Goal: Information Seeking & Learning: Learn about a topic

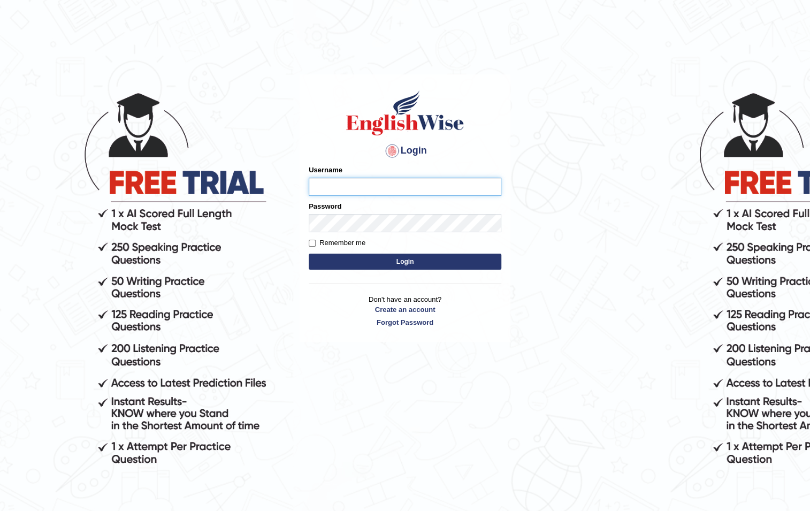
click at [428, 185] on input "Username" at bounding box center [405, 187] width 193 height 18
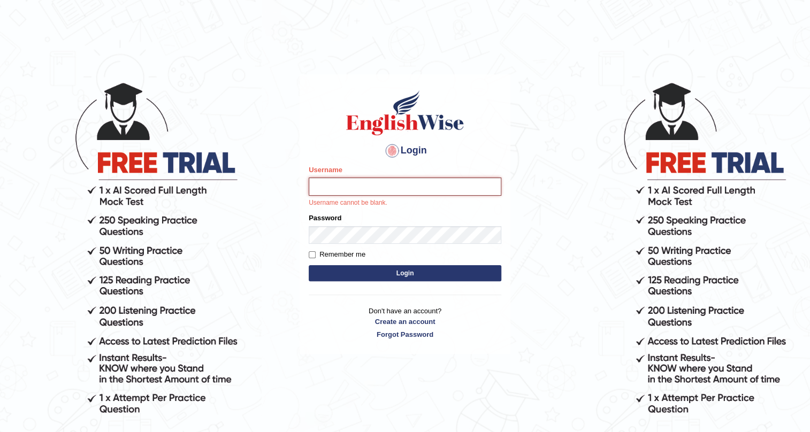
click at [407, 182] on input "Username" at bounding box center [405, 187] width 193 height 18
type input "0452277228"
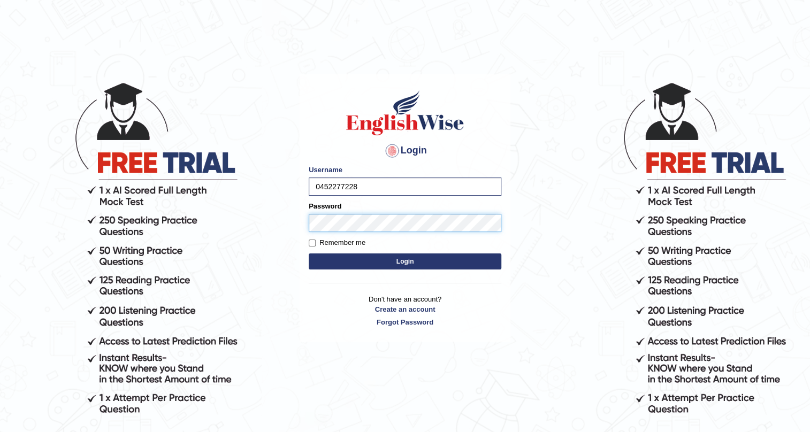
click at [309, 254] on button "Login" at bounding box center [405, 262] width 193 height 16
click at [439, 263] on button "Login" at bounding box center [405, 262] width 193 height 16
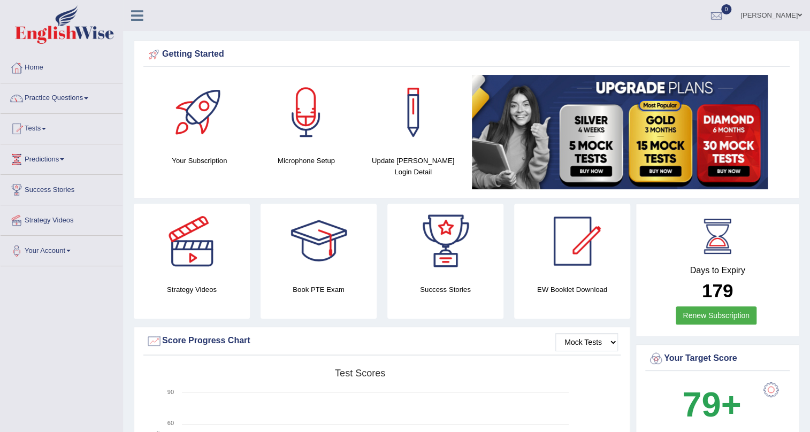
click at [87, 97] on span at bounding box center [86, 98] width 4 height 2
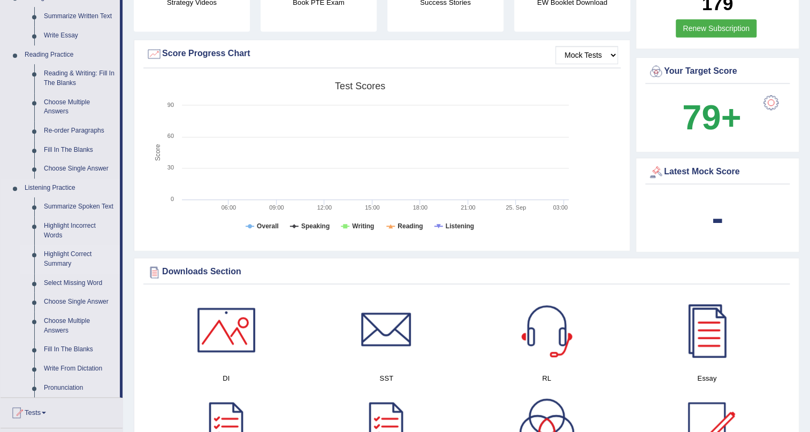
scroll to position [292, 0]
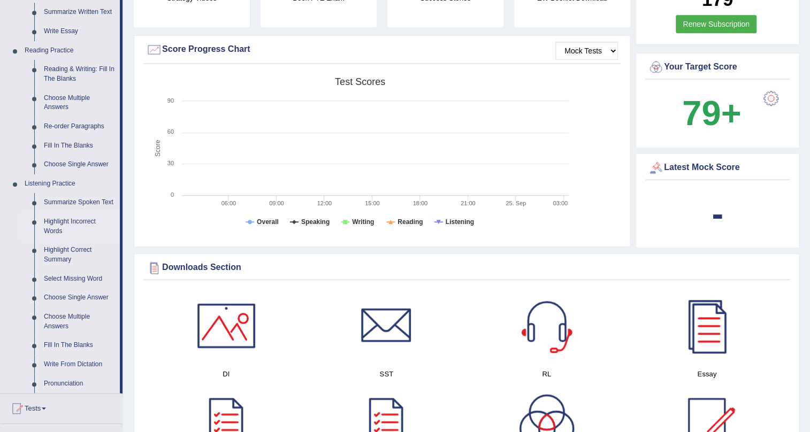
click at [83, 220] on link "Highlight Incorrect Words" at bounding box center [79, 226] width 81 height 28
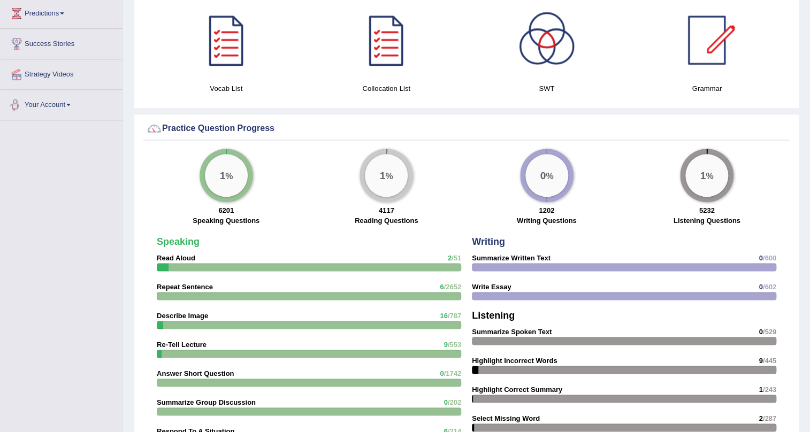
scroll to position [498, 0]
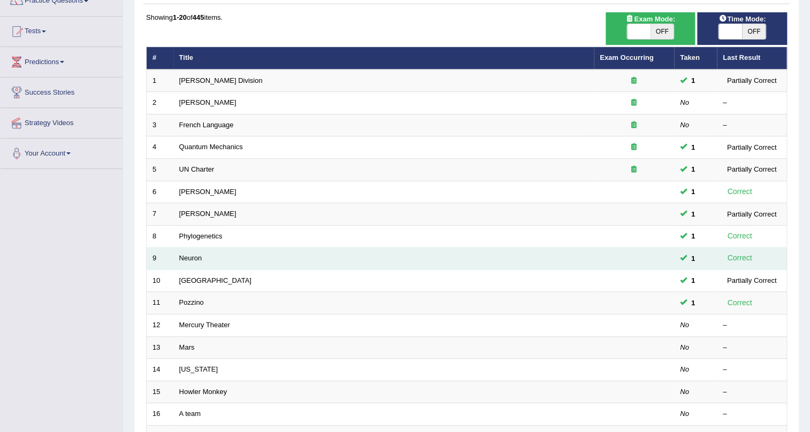
scroll to position [243, 0]
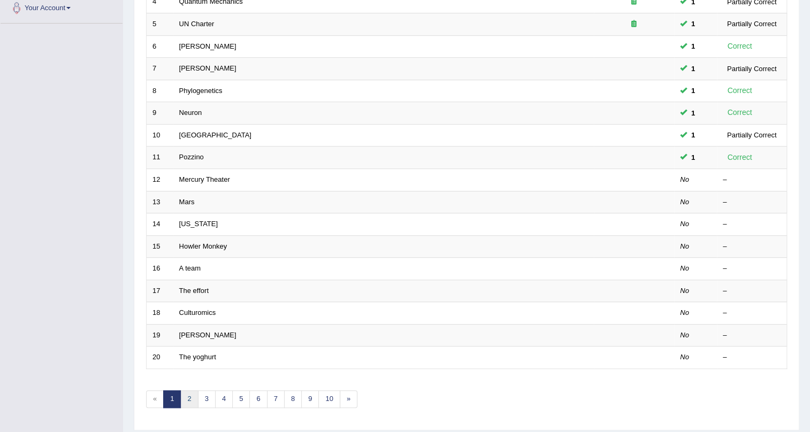
click at [189, 395] on link "2" at bounding box center [189, 400] width 18 height 18
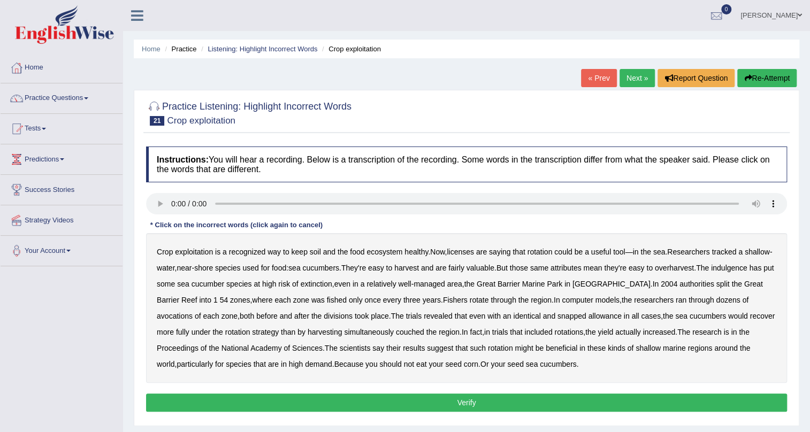
click at [198, 254] on b "exploitation" at bounding box center [194, 252] width 38 height 9
click at [711, 272] on b "indulgence" at bounding box center [729, 268] width 36 height 9
click at [576, 312] on b "snapped" at bounding box center [572, 316] width 29 height 9
click at [424, 332] on b "couched" at bounding box center [410, 332] width 28 height 9
click at [513, 398] on button "Verify" at bounding box center [466, 403] width 641 height 18
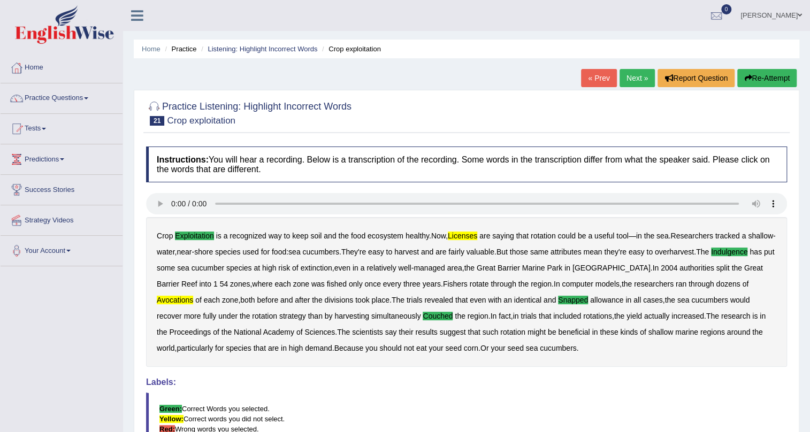
click at [637, 75] on link "Next »" at bounding box center [637, 78] width 35 height 18
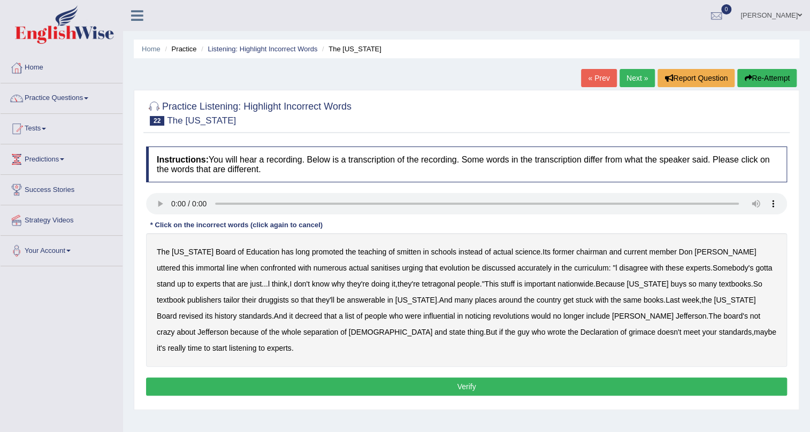
click at [397, 250] on b "smitten" at bounding box center [409, 252] width 24 height 9
click at [422, 283] on b "tetragonal" at bounding box center [438, 284] width 33 height 9
click at [258, 297] on b "druggists" at bounding box center [273, 300] width 30 height 9
click at [347, 299] on b "answerable" at bounding box center [366, 300] width 39 height 9
click at [465, 316] on b "noticing" at bounding box center [478, 316] width 26 height 9
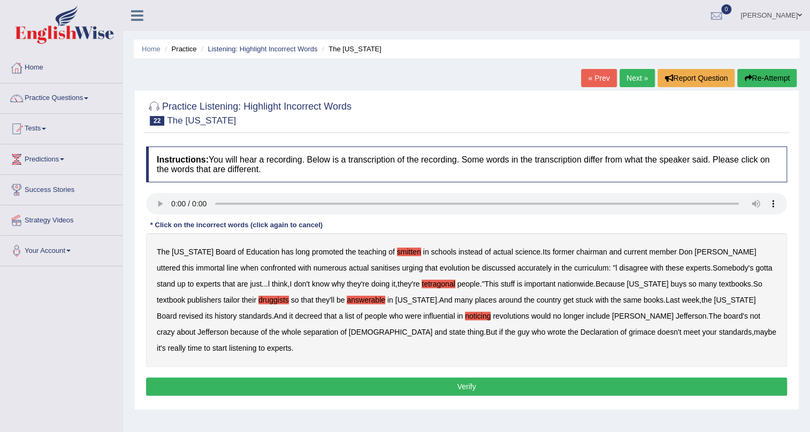
click at [629, 333] on b "grimace" at bounding box center [642, 332] width 27 height 9
click at [609, 378] on button "Verify" at bounding box center [466, 387] width 641 height 18
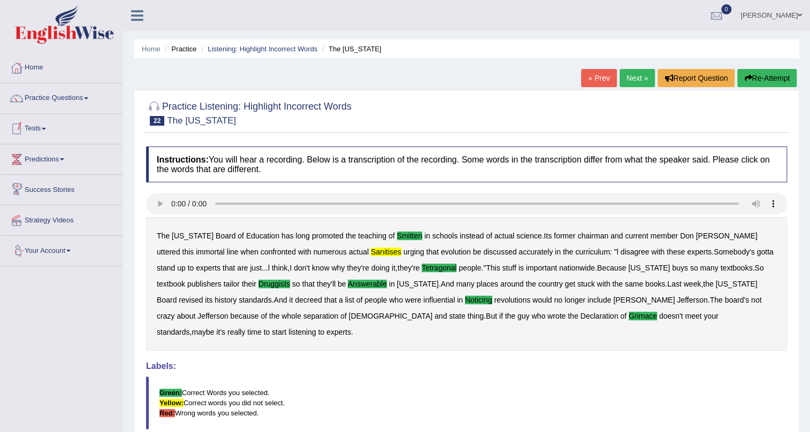
click at [640, 77] on link "Next »" at bounding box center [637, 78] width 35 height 18
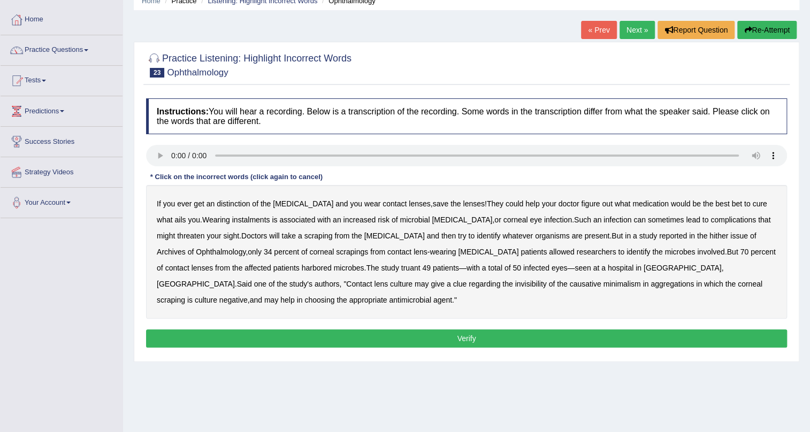
click at [226, 207] on b "distinction" at bounding box center [233, 204] width 33 height 9
click at [710, 233] on b "hither" at bounding box center [719, 236] width 19 height 9
click at [401, 266] on b "truant" at bounding box center [410, 268] width 19 height 9
click at [515, 284] on b "invisibility" at bounding box center [531, 284] width 32 height 9
click at [624, 330] on button "Verify" at bounding box center [466, 339] width 641 height 18
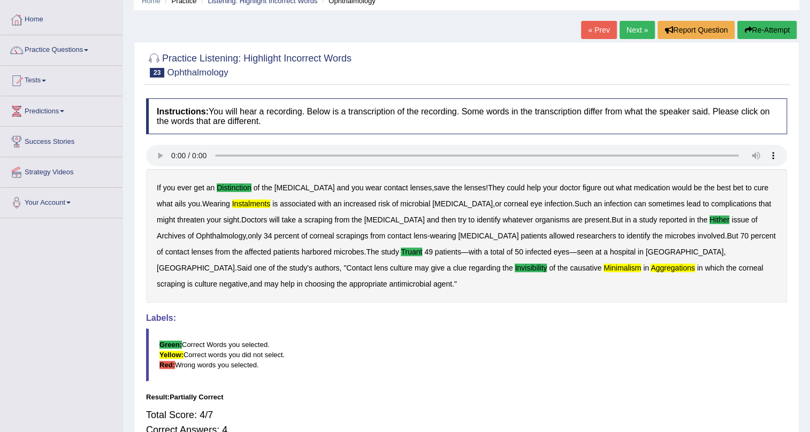
click at [604, 265] on b "minimalism" at bounding box center [622, 268] width 37 height 9
click at [651, 268] on b "aggregations" at bounding box center [673, 268] width 44 height 9
click at [232, 203] on b "instalments" at bounding box center [251, 204] width 39 height 9
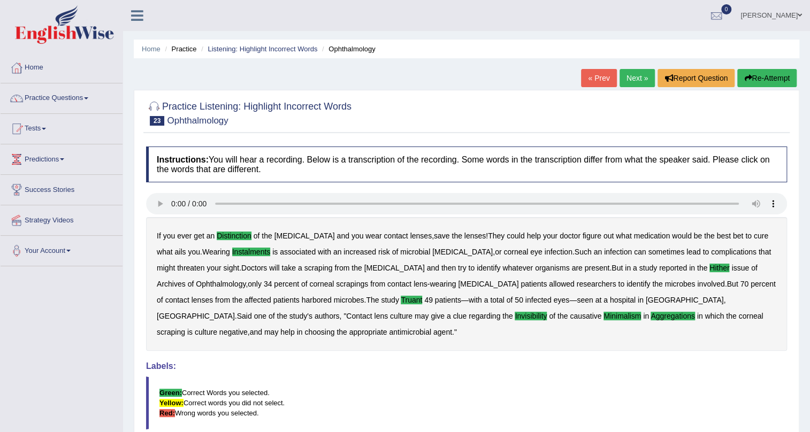
click at [632, 73] on link "Next »" at bounding box center [637, 78] width 35 height 18
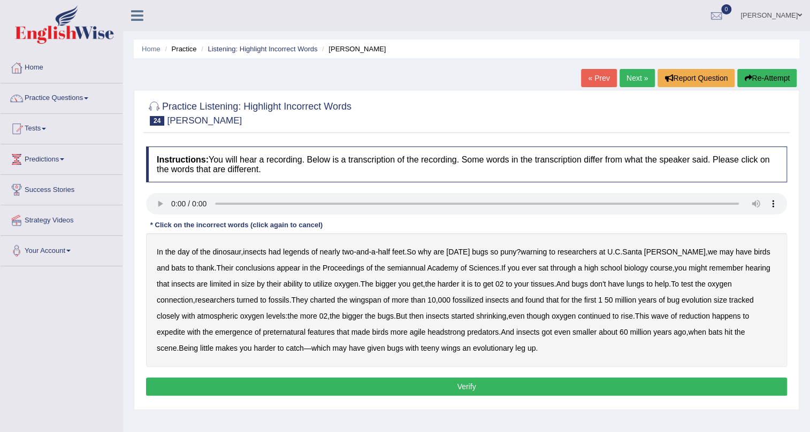
click at [523, 388] on button "Verify" at bounding box center [466, 387] width 641 height 18
click at [298, 253] on b "legends" at bounding box center [296, 252] width 26 height 9
click at [538, 250] on b "warning" at bounding box center [534, 252] width 26 height 9
click at [185, 328] on b "expedite" at bounding box center [171, 332] width 28 height 9
click at [263, 329] on b "preternatural" at bounding box center [284, 332] width 42 height 9
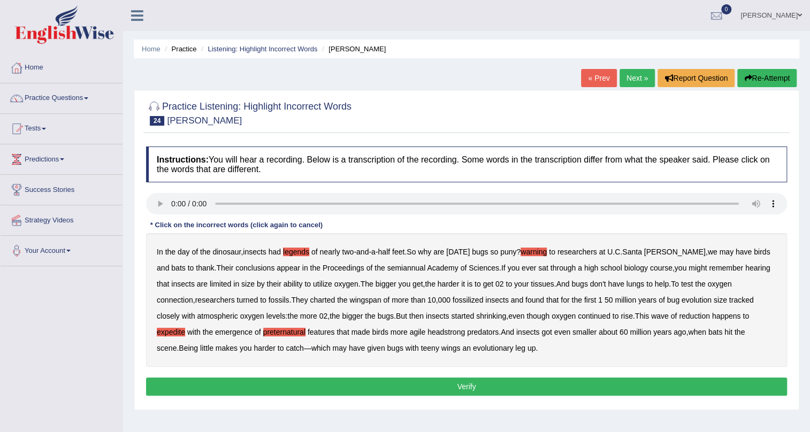
click at [428, 329] on b "headstrong" at bounding box center [446, 332] width 37 height 9
click at [384, 380] on button "Verify" at bounding box center [466, 387] width 641 height 18
click at [385, 382] on div "Home Practice Listening: Highlight Incorrect Words Cruz « Prev Next » Report Qu…" at bounding box center [466, 267] width 687 height 535
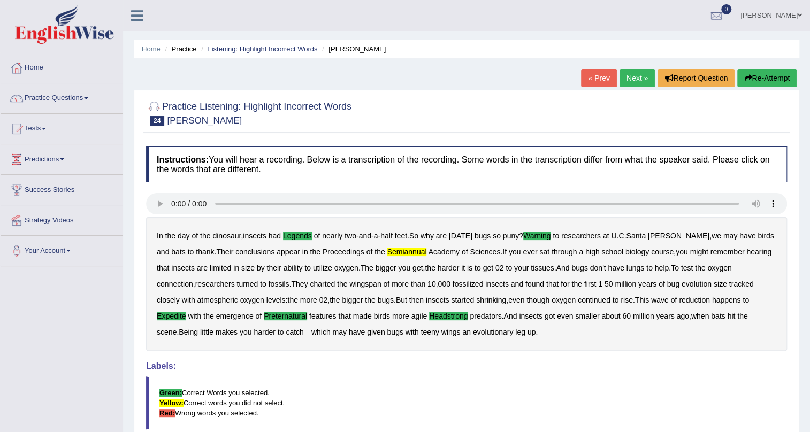
click at [621, 69] on link "Next »" at bounding box center [637, 78] width 35 height 18
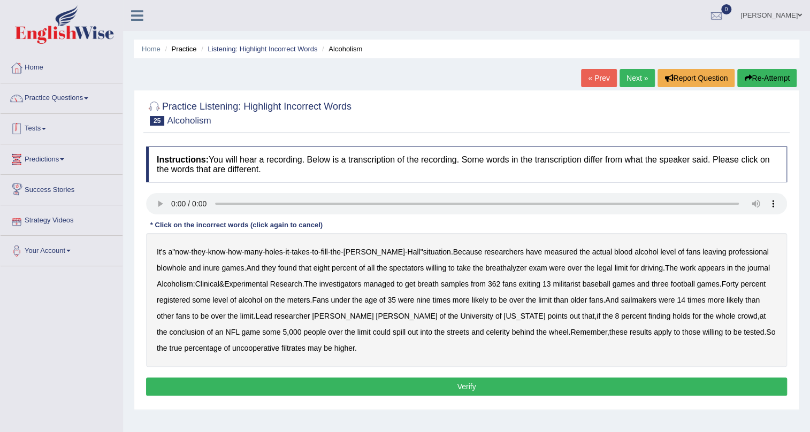
click at [48, 133] on link "Tests" at bounding box center [62, 127] width 122 height 27
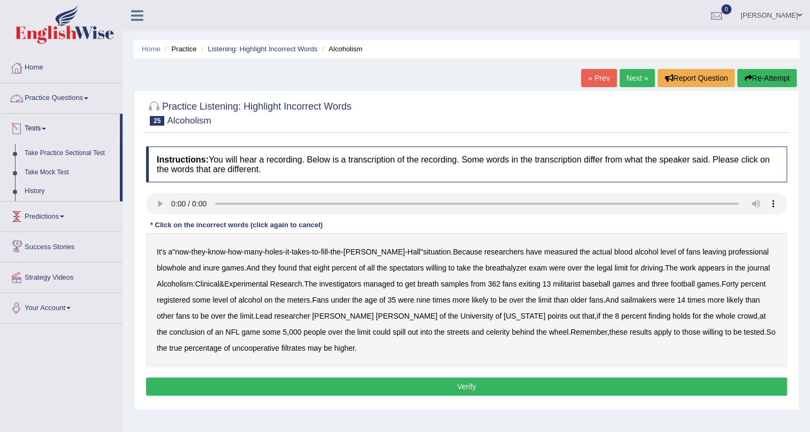
click at [46, 129] on span at bounding box center [44, 129] width 4 height 2
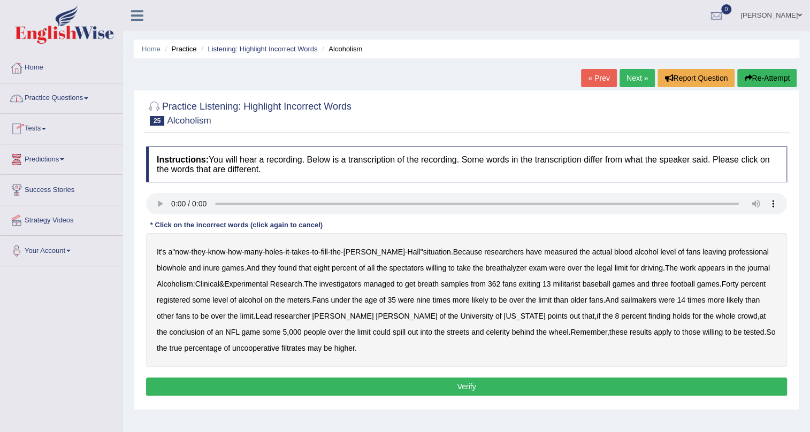
click at [48, 130] on link "Tests" at bounding box center [62, 127] width 122 height 27
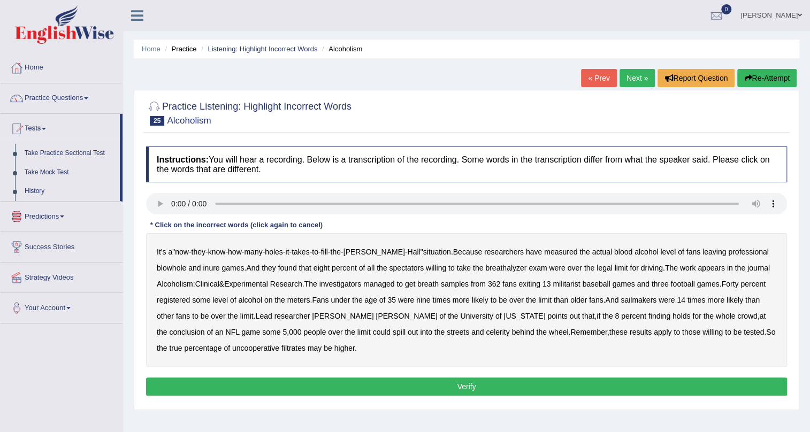
click at [64, 216] on span at bounding box center [62, 217] width 4 height 2
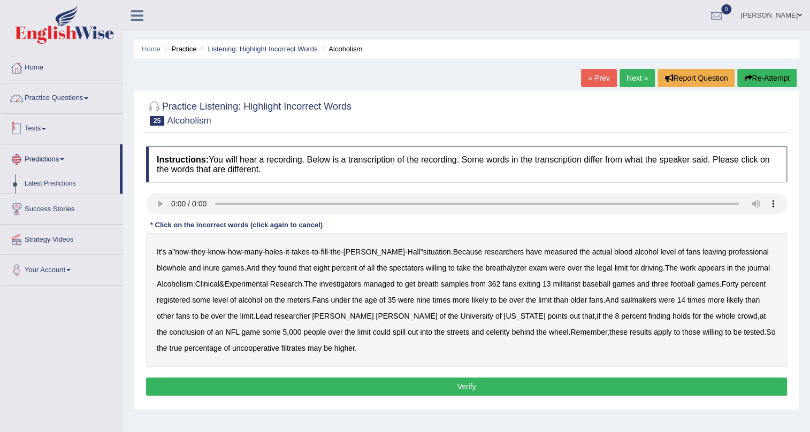
click at [65, 93] on link "Practice Questions" at bounding box center [62, 96] width 122 height 27
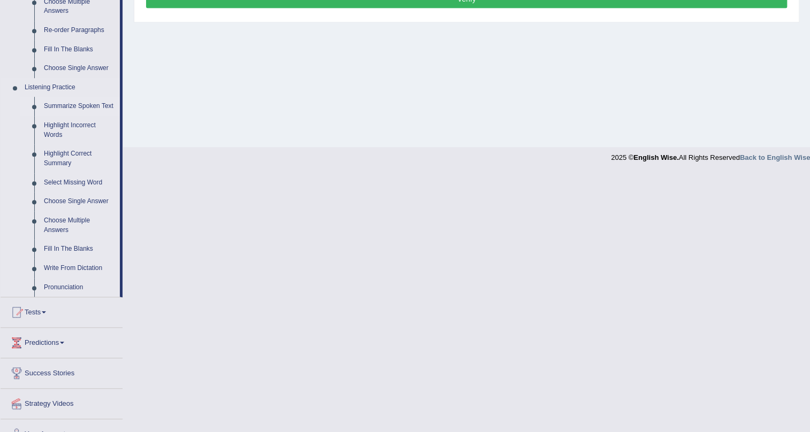
scroll to position [389, 0]
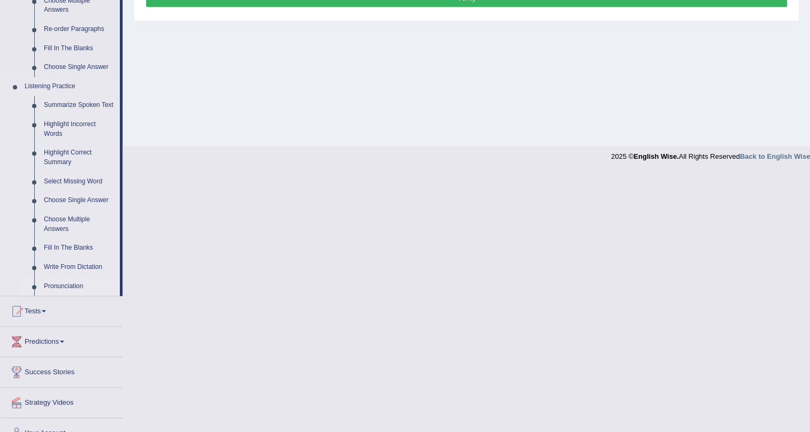
click at [82, 281] on link "Pronunciation" at bounding box center [79, 286] width 81 height 19
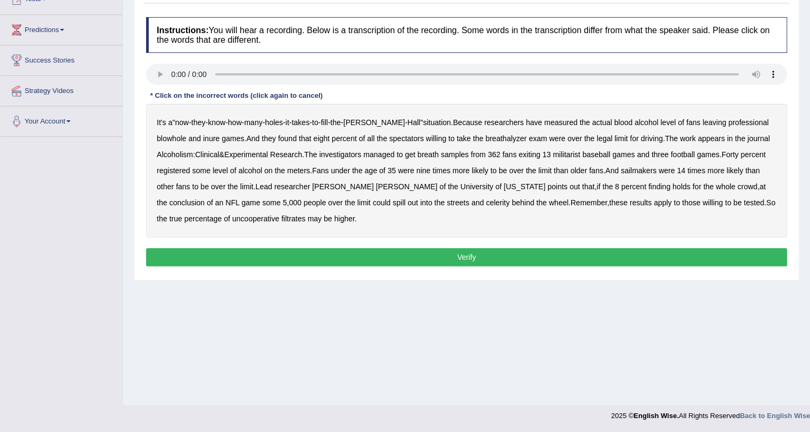
scroll to position [129, 0]
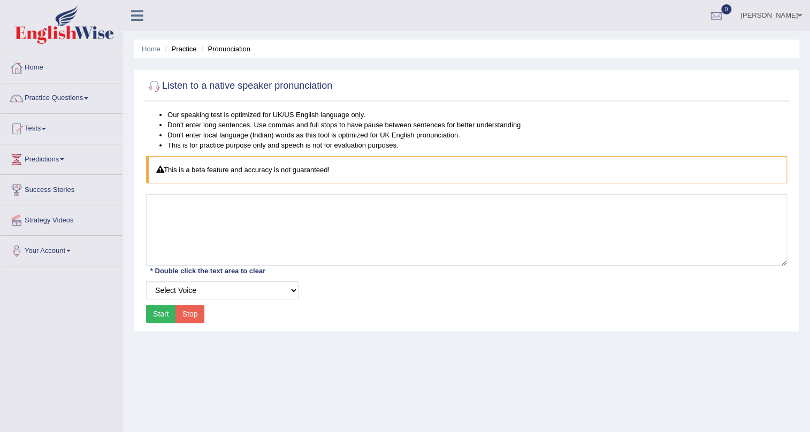
drag, startPoint x: 0, startPoint y: 0, endPoint x: 289, endPoint y: 291, distance: 410.1
click at [289, 291] on select "Select Voice UK English Female UK English Male" at bounding box center [222, 290] width 152 height 18
click at [71, 96] on link "Practice Questions" at bounding box center [62, 96] width 122 height 27
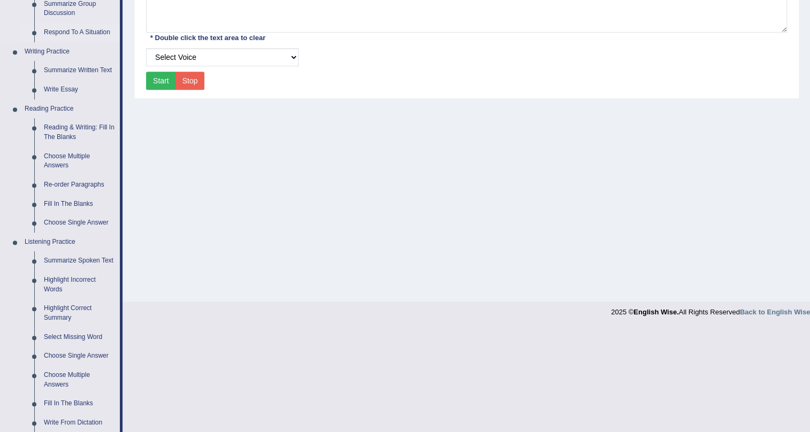
scroll to position [243, 0]
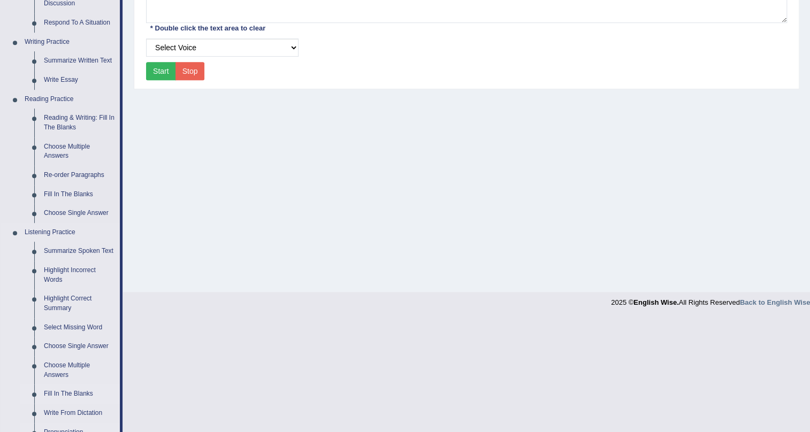
click at [63, 386] on link "Fill In The Blanks" at bounding box center [79, 394] width 81 height 19
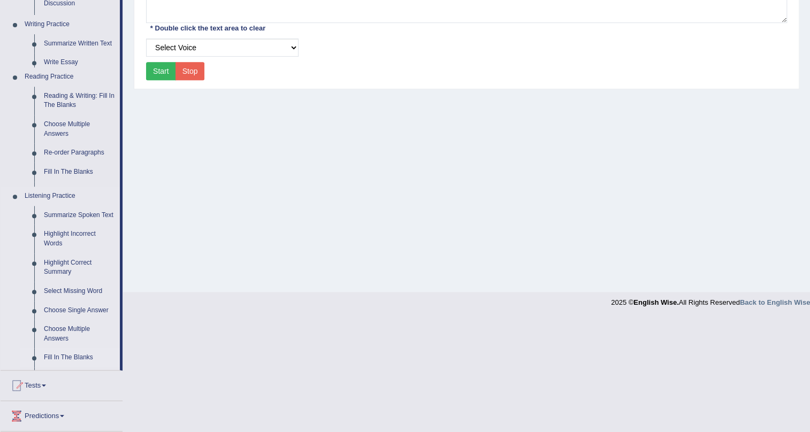
scroll to position [129, 0]
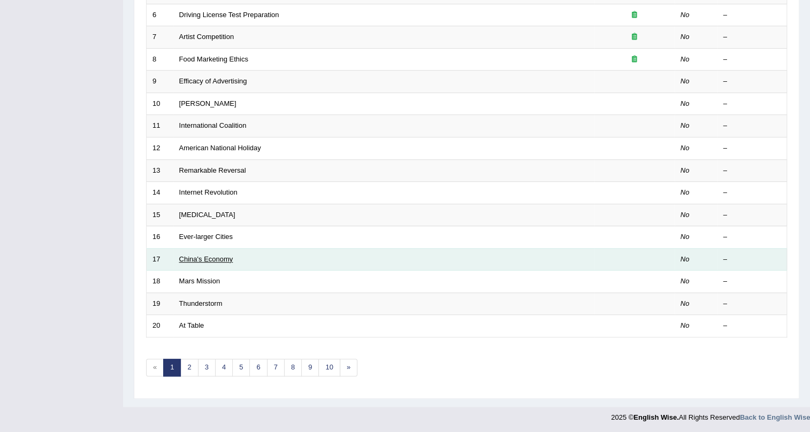
click at [202, 261] on link "China's Economy" at bounding box center [206, 259] width 54 height 8
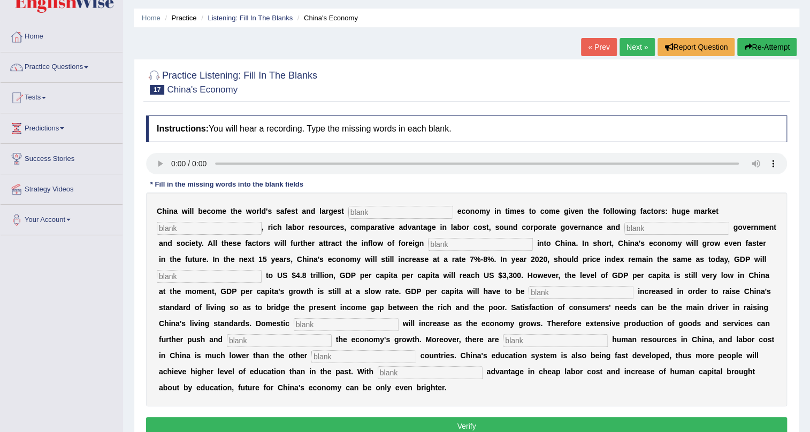
scroll to position [48, 0]
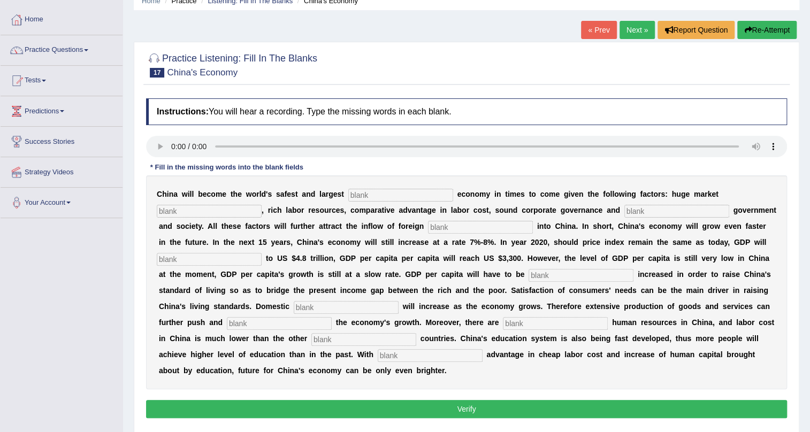
click at [376, 196] on input "text" at bounding box center [400, 195] width 105 height 13
click at [88, 49] on span at bounding box center [86, 50] width 4 height 2
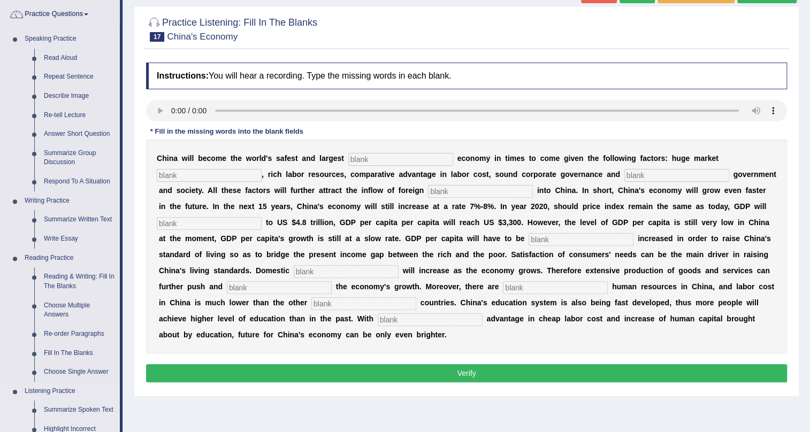
scroll to position [146, 0]
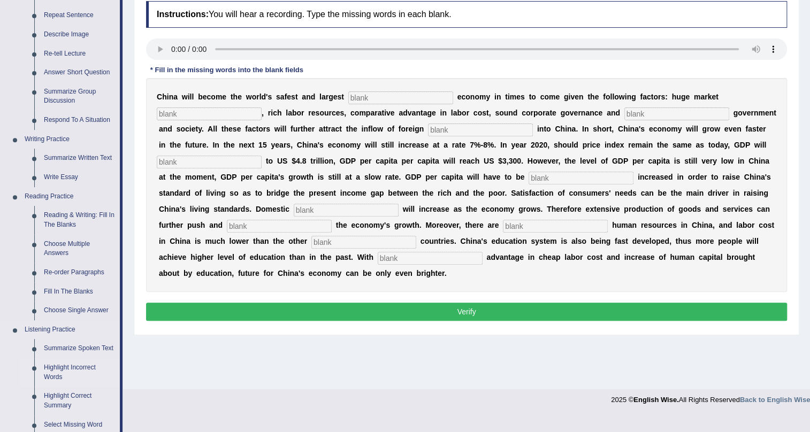
click at [64, 367] on link "Highlight Incorrect Words" at bounding box center [79, 373] width 81 height 28
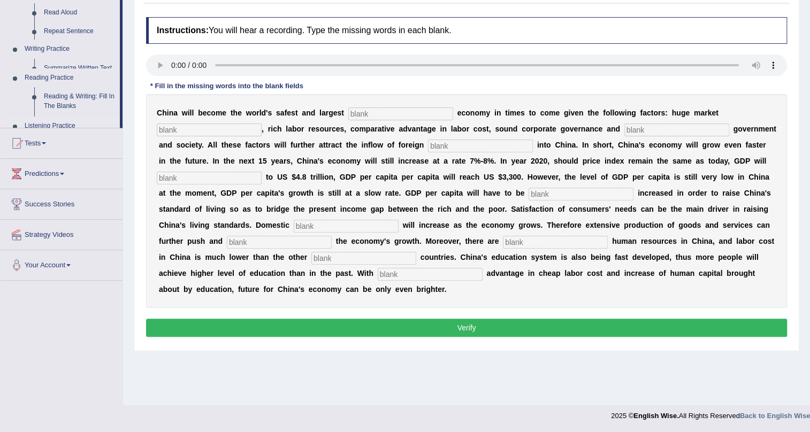
scroll to position [129, 0]
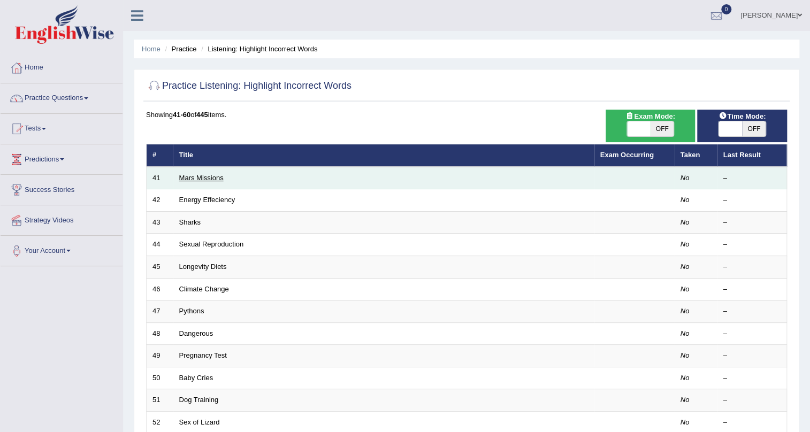
click at [204, 180] on link "Mars Missions" at bounding box center [201, 178] width 44 height 8
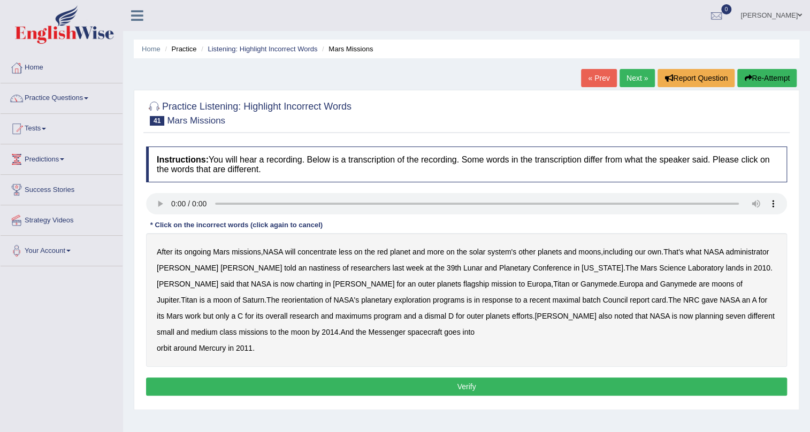
click at [309, 266] on b "nastiness" at bounding box center [325, 268] width 32 height 9
click at [296, 284] on b "charting" at bounding box center [309, 284] width 27 height 9
click at [323, 296] on b "reorientation" at bounding box center [302, 300] width 42 height 9
click at [309, 269] on b "nastiness" at bounding box center [325, 268] width 32 height 9
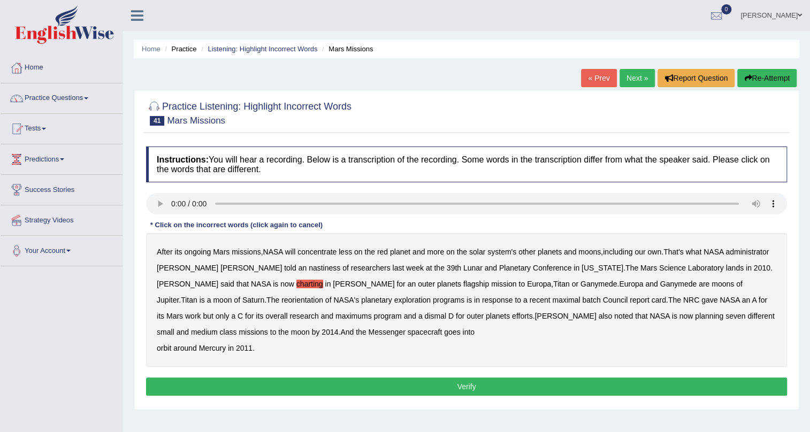
click at [296, 285] on b "charting" at bounding box center [309, 284] width 27 height 9
click at [620, 75] on link "Next »" at bounding box center [637, 78] width 35 height 18
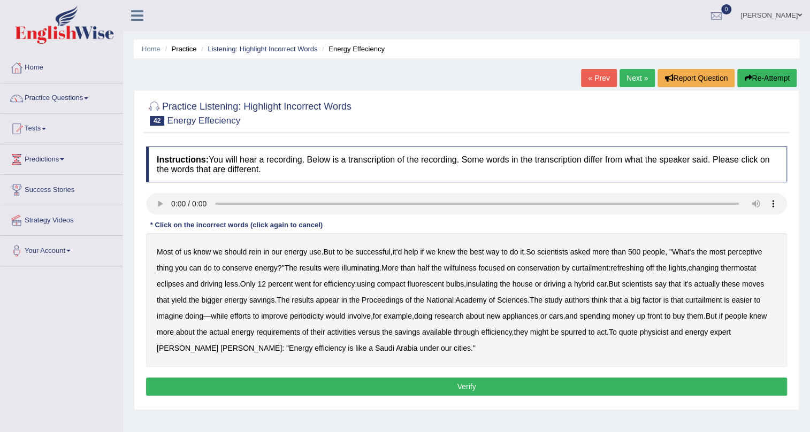
click at [754, 252] on b "perceptive" at bounding box center [745, 252] width 35 height 9
click at [460, 267] on b "wilfulness" at bounding box center [460, 268] width 33 height 9
click at [637, 267] on b "refreshing" at bounding box center [627, 268] width 33 height 9
click at [170, 286] on b "eclipses" at bounding box center [170, 284] width 27 height 9
click at [303, 313] on b "periodicity" at bounding box center [307, 316] width 34 height 9
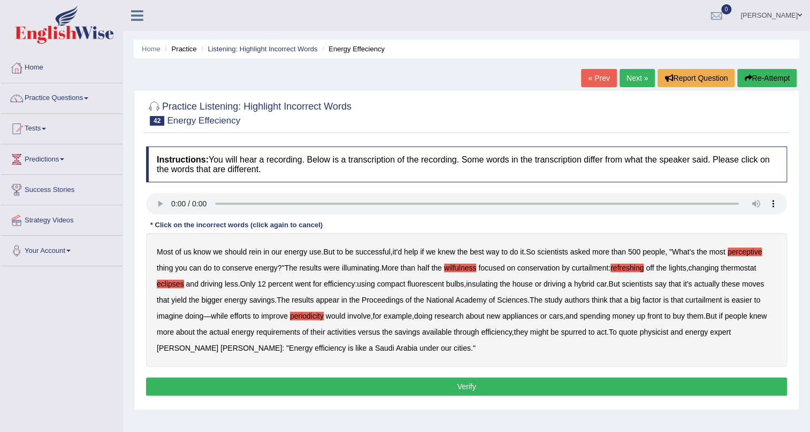
click at [360, 378] on button "Verify" at bounding box center [466, 387] width 641 height 18
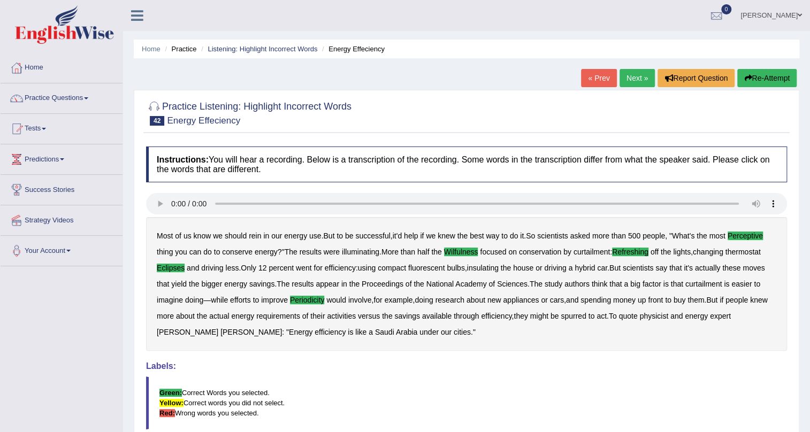
click at [637, 80] on link "Next »" at bounding box center [637, 78] width 35 height 18
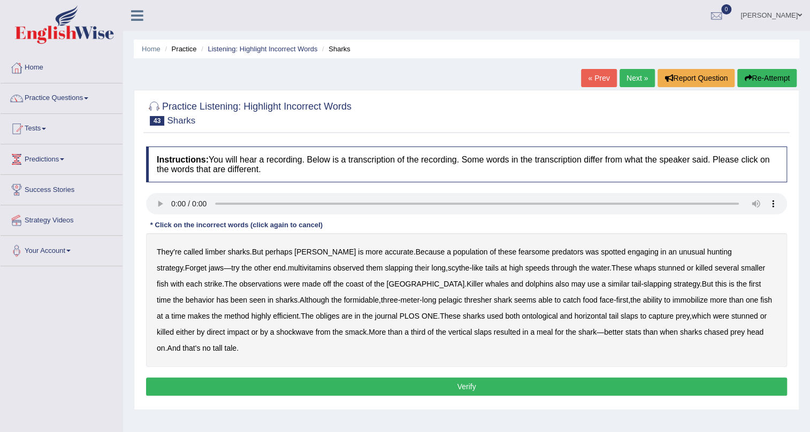
click at [217, 254] on b "limber" at bounding box center [215, 252] width 20 height 9
click at [288, 270] on b "multivitamins" at bounding box center [309, 268] width 43 height 9
click at [316, 316] on b "obliges" at bounding box center [328, 316] width 24 height 9
click at [522, 317] on b "ontological" at bounding box center [540, 316] width 36 height 9
click at [639, 378] on button "Verify" at bounding box center [466, 387] width 641 height 18
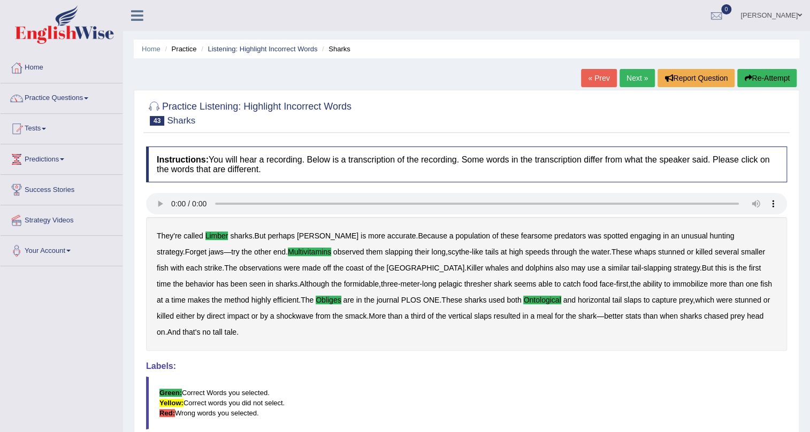
click at [631, 79] on link "Next »" at bounding box center [637, 78] width 35 height 18
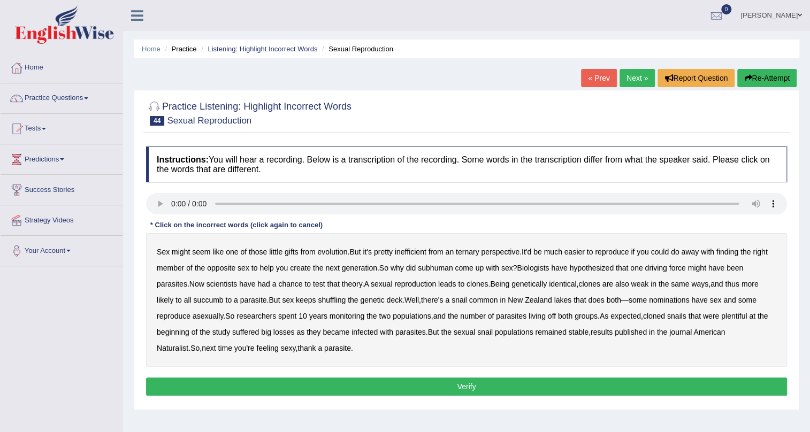
click at [468, 251] on b "ternary" at bounding box center [468, 252] width 24 height 9
click at [448, 266] on b "subhuman" at bounding box center [435, 268] width 35 height 9
click at [210, 300] on b "succumb" at bounding box center [209, 300] width 30 height 9
click at [668, 301] on b "nominations" at bounding box center [669, 300] width 41 height 9
click at [300, 379] on button "Verify" at bounding box center [466, 387] width 641 height 18
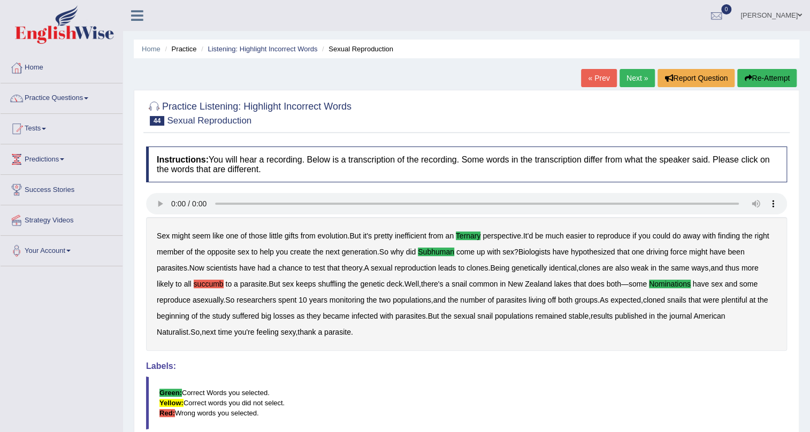
click at [210, 284] on b "succumb" at bounding box center [209, 284] width 30 height 9
click at [640, 79] on link "Next »" at bounding box center [637, 78] width 35 height 18
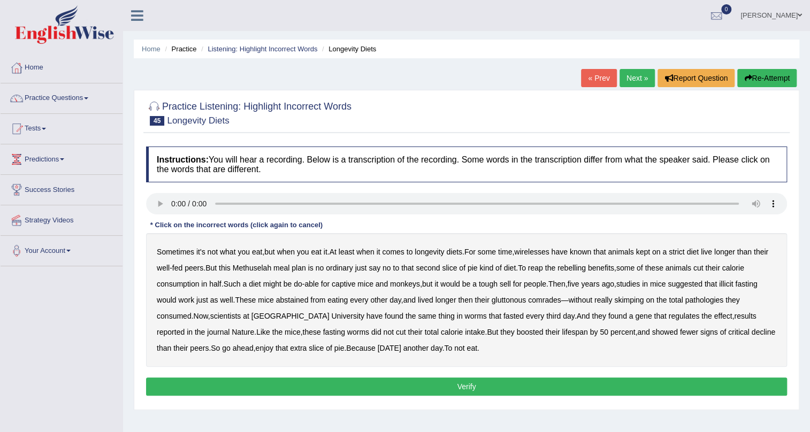
click at [432, 253] on b "longevity" at bounding box center [429, 252] width 29 height 9
click at [429, 253] on b "longevity" at bounding box center [429, 252] width 29 height 9
click at [542, 251] on b "wirelesses" at bounding box center [531, 252] width 35 height 9
click at [543, 270] on b "reap" at bounding box center [535, 268] width 15 height 9
click at [733, 286] on b "illicit" at bounding box center [726, 284] width 14 height 9
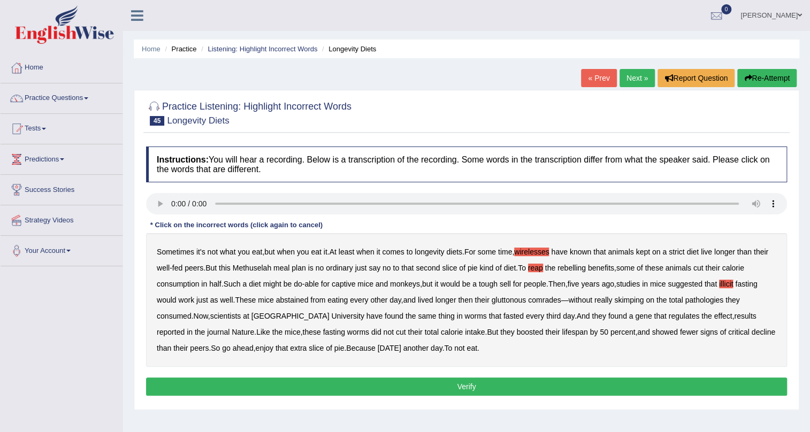
click at [712, 300] on b "pathologies" at bounding box center [704, 300] width 39 height 9
click at [728, 333] on b "critical" at bounding box center [738, 332] width 21 height 9
click at [543, 271] on b "reap" at bounding box center [535, 268] width 15 height 9
click at [560, 382] on button "Verify" at bounding box center [466, 387] width 641 height 18
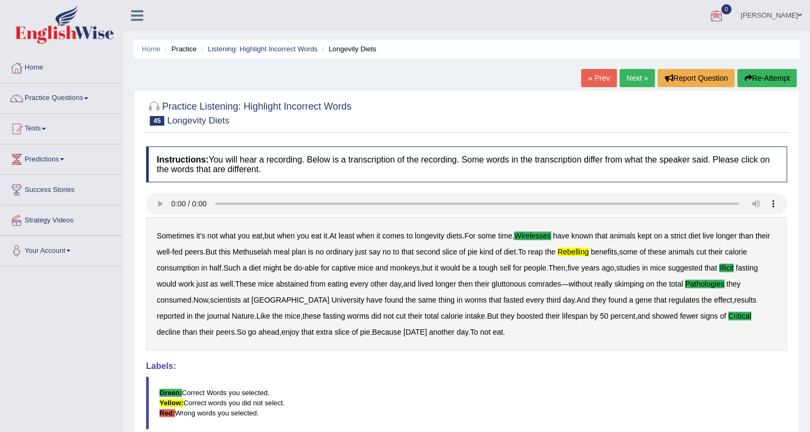
click at [642, 74] on link "Next »" at bounding box center [637, 78] width 35 height 18
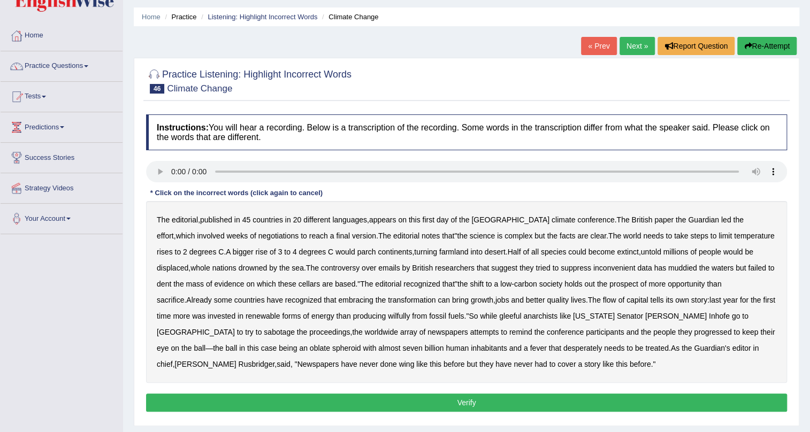
scroll to position [48, 0]
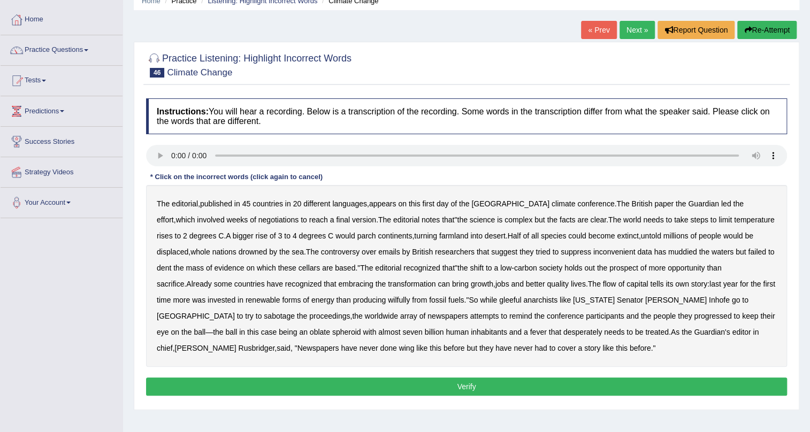
click at [299, 270] on b "cellars" at bounding box center [309, 268] width 21 height 9
click at [633, 32] on link "Next »" at bounding box center [637, 30] width 35 height 18
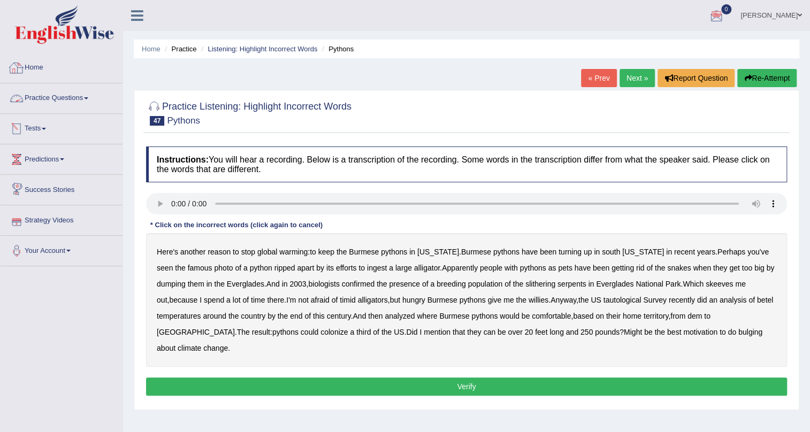
click at [38, 66] on link "Home" at bounding box center [62, 66] width 122 height 27
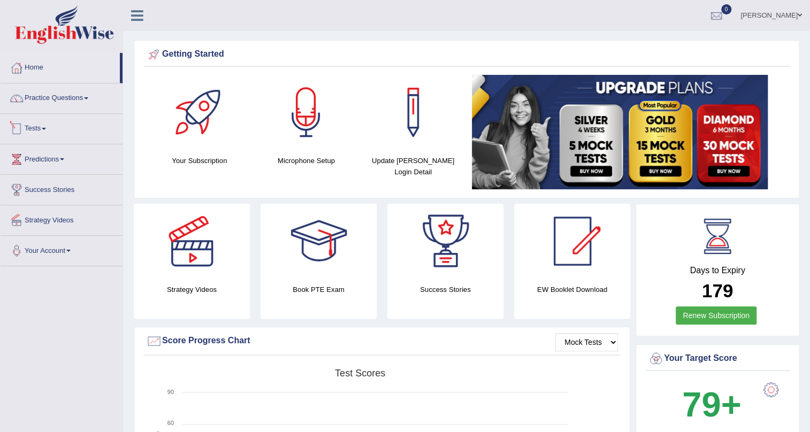
click at [49, 124] on link "Tests" at bounding box center [62, 127] width 122 height 27
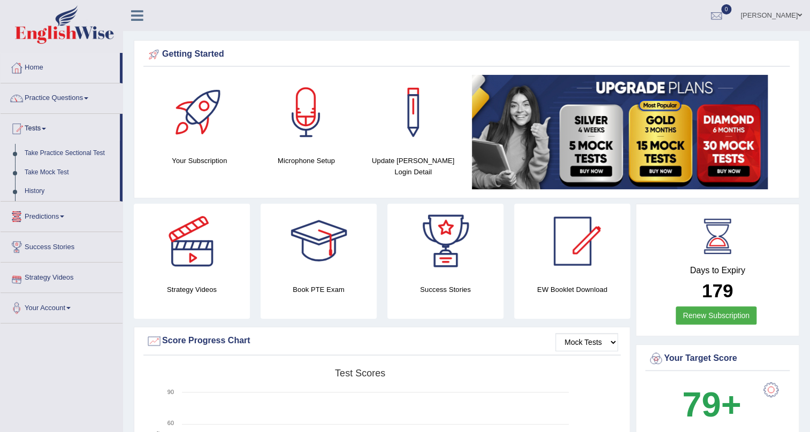
click at [64, 216] on span at bounding box center [62, 217] width 4 height 2
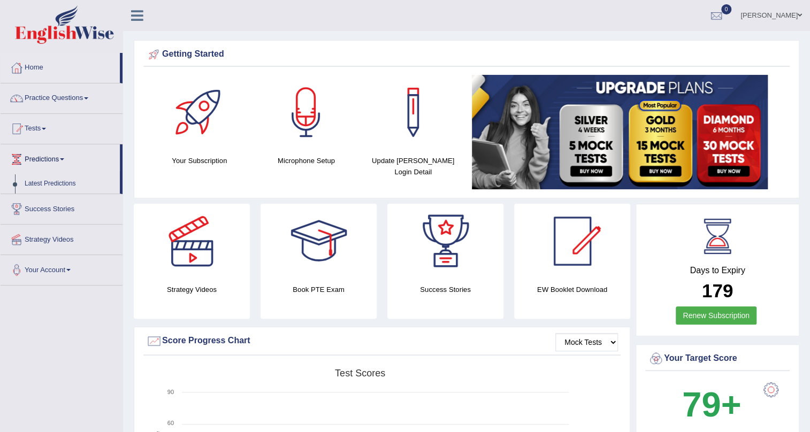
click at [75, 267] on link "Your Account" at bounding box center [62, 268] width 122 height 27
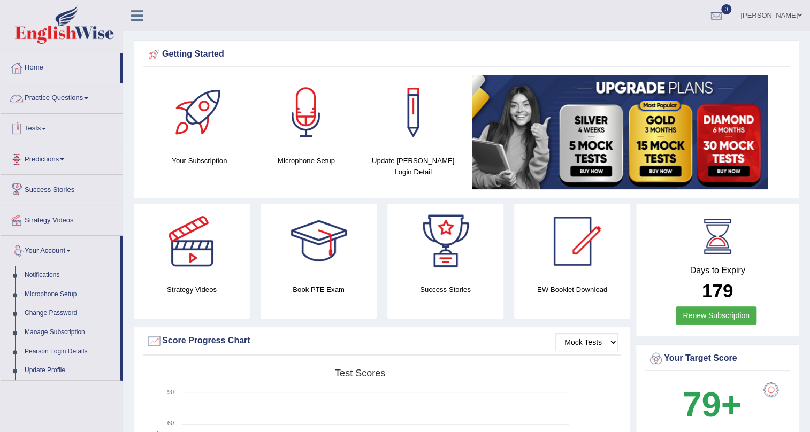
click at [94, 99] on link "Practice Questions" at bounding box center [62, 96] width 122 height 27
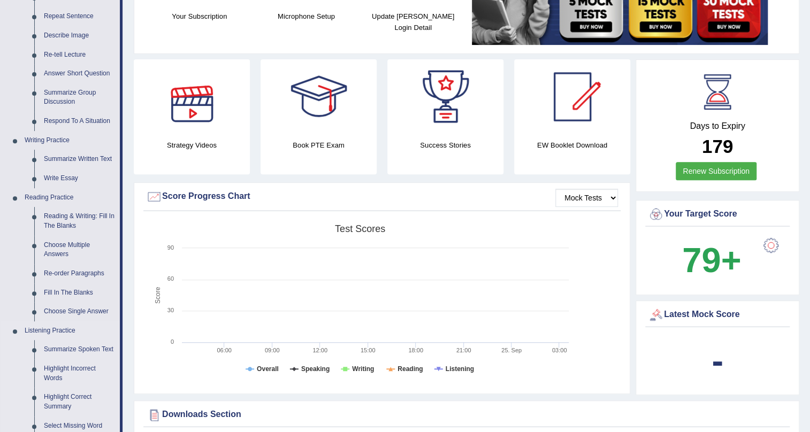
scroll to position [146, 0]
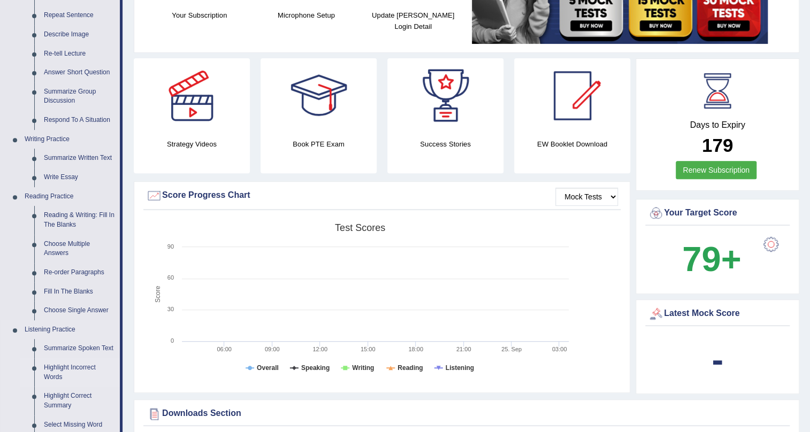
click at [83, 364] on link "Highlight Incorrect Words" at bounding box center [79, 373] width 81 height 28
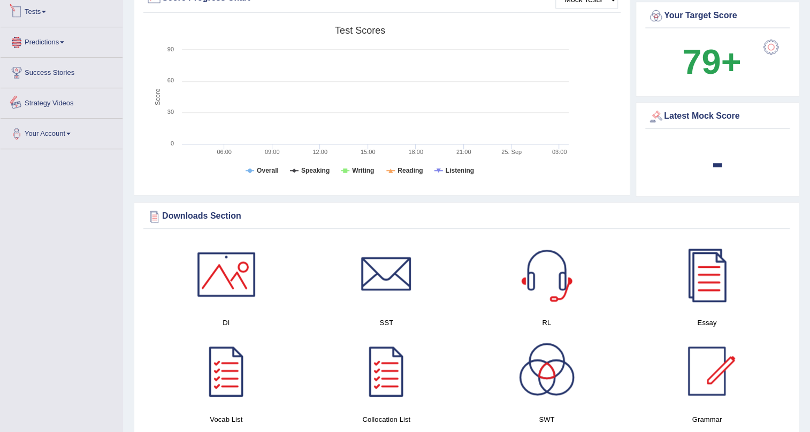
scroll to position [692, 0]
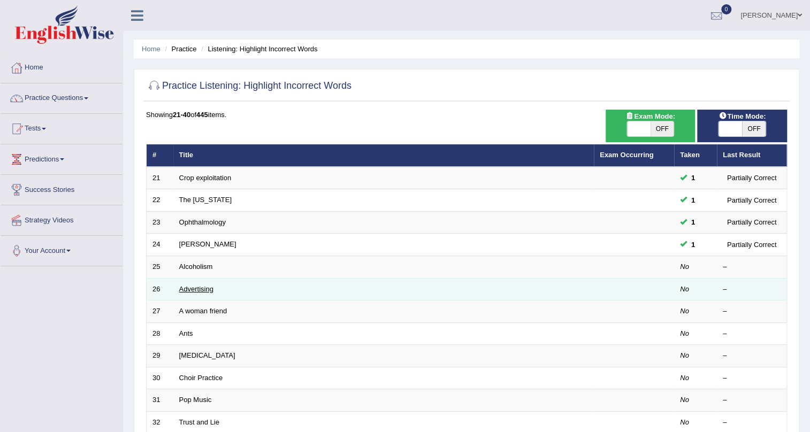
click at [207, 289] on link "Advertising" at bounding box center [196, 289] width 34 height 8
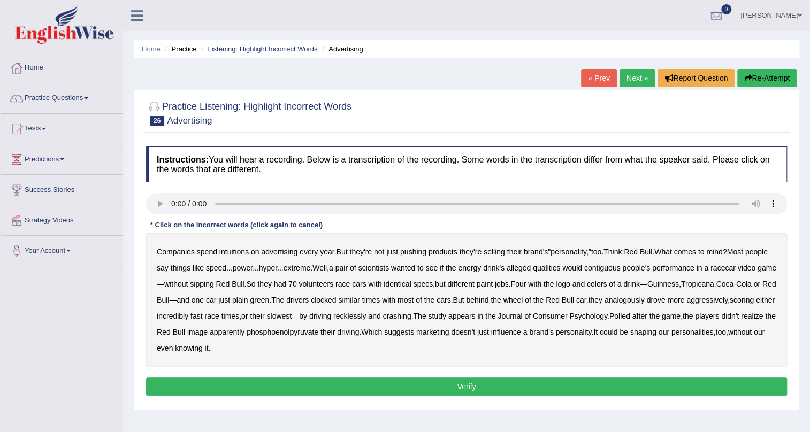
click at [236, 250] on b "intuitions" at bounding box center [233, 252] width 29 height 9
click at [531, 269] on b "alleged" at bounding box center [519, 268] width 24 height 9
click at [621, 267] on b "contiguous" at bounding box center [602, 268] width 36 height 9
click at [318, 330] on b "phosphoenolpyruvate" at bounding box center [283, 332] width 72 height 9
click at [333, 383] on button "Verify" at bounding box center [466, 387] width 641 height 18
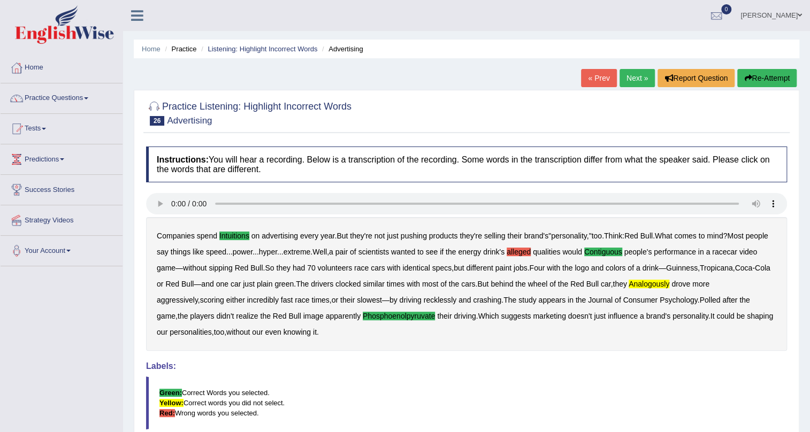
click at [624, 75] on link "Next »" at bounding box center [637, 78] width 35 height 18
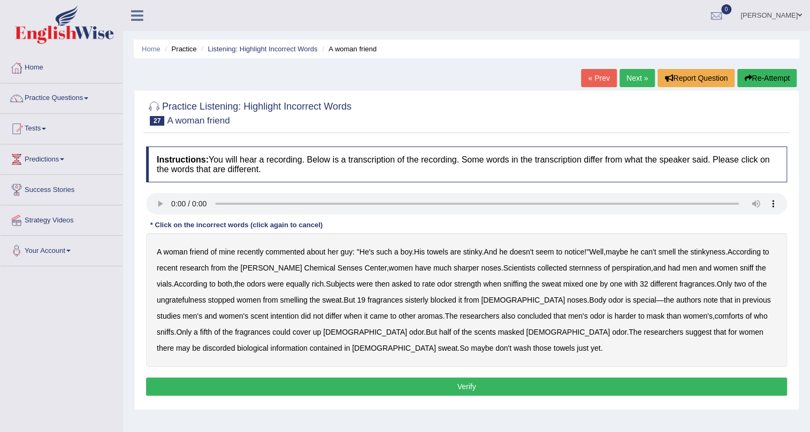
click at [632, 80] on link "Next »" at bounding box center [637, 78] width 35 height 18
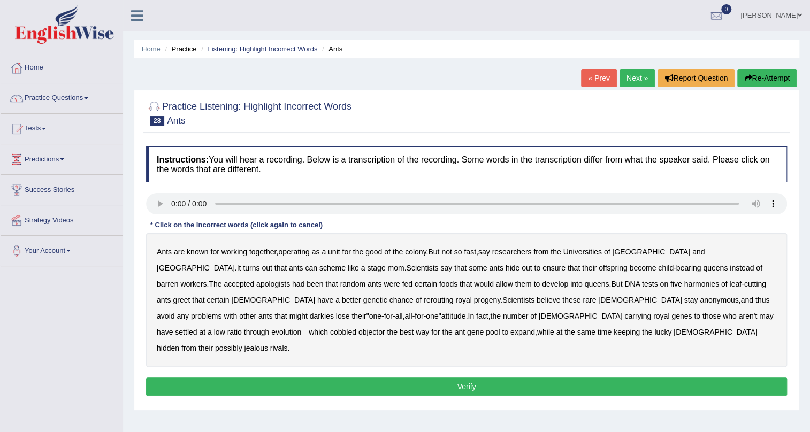
click at [636, 76] on link "Next »" at bounding box center [637, 78] width 35 height 18
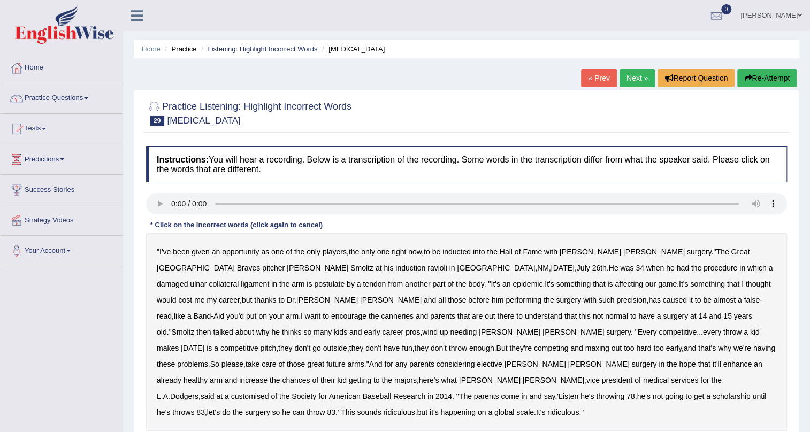
click at [640, 75] on link "Next »" at bounding box center [637, 78] width 35 height 18
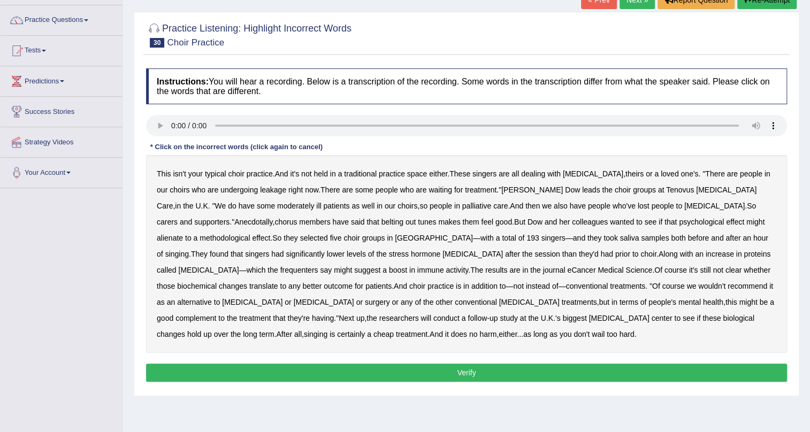
scroll to position [97, 0]
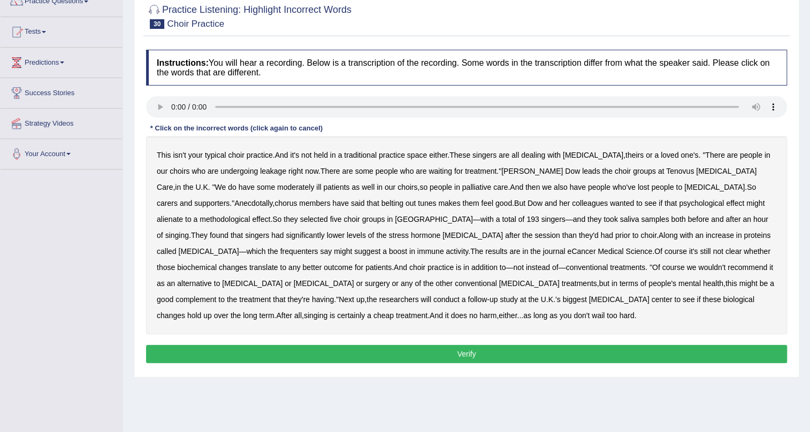
drag, startPoint x: 172, startPoint y: 142, endPoint x: 186, endPoint y: 142, distance: 14.4
click at [186, 142] on div "Practice Listening: Highlight Incorrect Words 30 Choir Practice Instructions: Y…" at bounding box center [467, 185] width 666 height 385
drag, startPoint x: 209, startPoint y: 128, endPoint x: 257, endPoint y: 125, distance: 48.3
click at [257, 125] on div "Instructions: You will hear a recording. Below is a transcription of the record…" at bounding box center [466, 207] width 646 height 327
drag, startPoint x: 335, startPoint y: 129, endPoint x: 188, endPoint y: 149, distance: 149.0
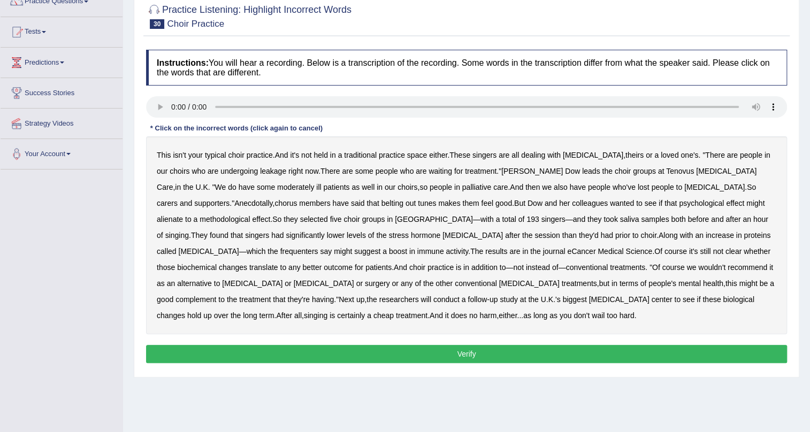
click at [192, 150] on div "Instructions: You will hear a recording. Below is a transcription of the record…" at bounding box center [466, 207] width 646 height 327
click at [76, 1] on link "Practice Questions" at bounding box center [62, 0] width 122 height 27
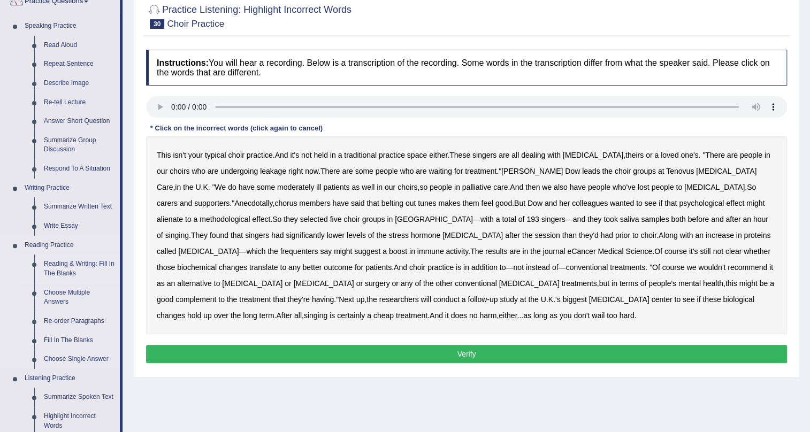
click at [63, 262] on link "Reading & Writing: Fill In The Blanks" at bounding box center [79, 269] width 81 height 28
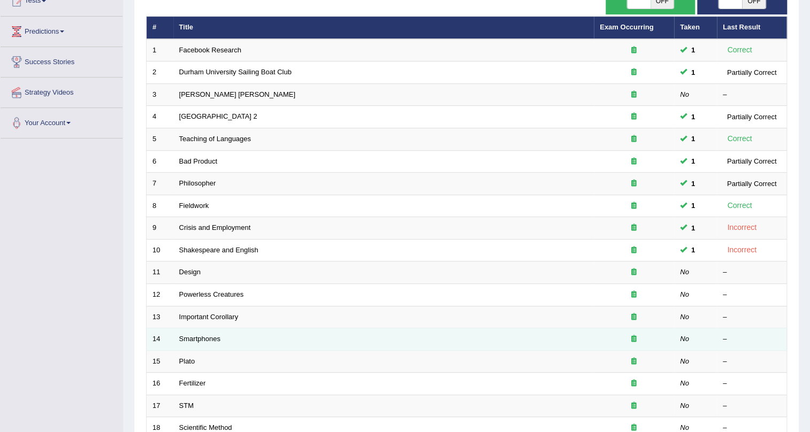
scroll to position [80, 0]
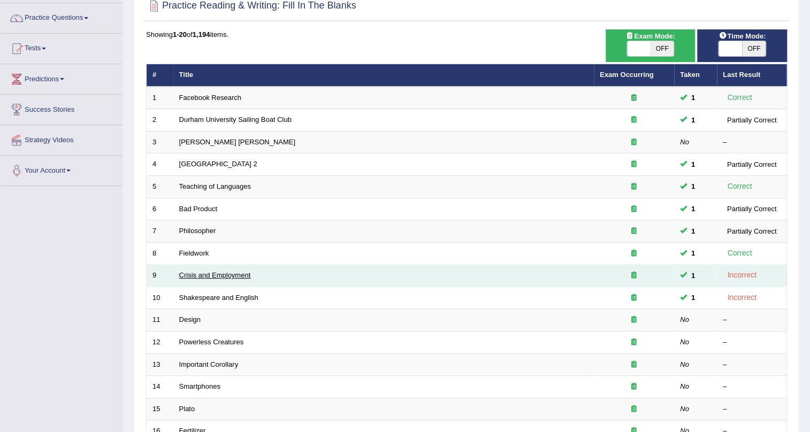
click at [204, 276] on link "Crisis and Employment" at bounding box center [215, 275] width 72 height 8
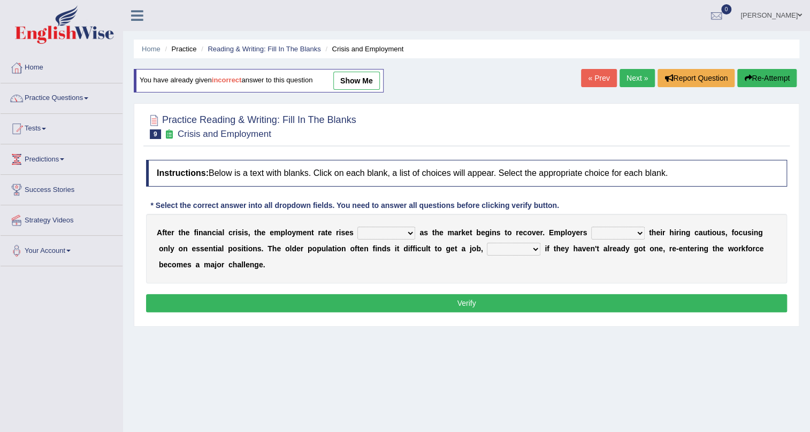
click at [412, 230] on select "normally conversely strenuously sharply" at bounding box center [386, 233] width 58 height 13
click at [306, 412] on div "Home Practice Reading & Writing: Fill In The Blanks Crisis and Employment You h…" at bounding box center [466, 267] width 687 height 535
click at [407, 233] on select "normally conversely strenuously sharply" at bounding box center [386, 233] width 58 height 13
click at [353, 128] on h2 "Practice Reading & Writing: Fill In The Blanks 9 Crisis and Employment" at bounding box center [251, 125] width 210 height 27
click at [622, 76] on link "Next »" at bounding box center [637, 78] width 35 height 18
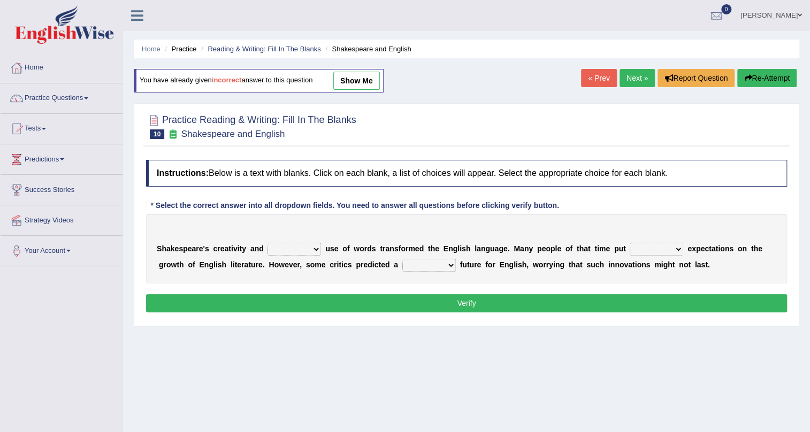
click at [623, 73] on link "Next »" at bounding box center [637, 78] width 35 height 18
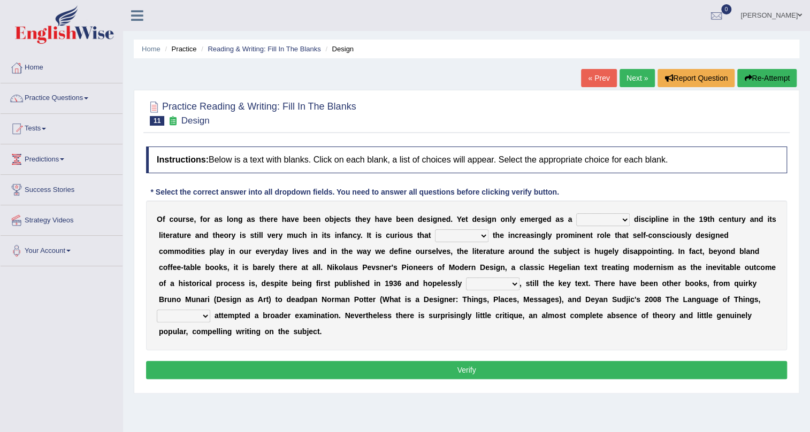
click at [620, 79] on link "Next »" at bounding box center [637, 78] width 35 height 18
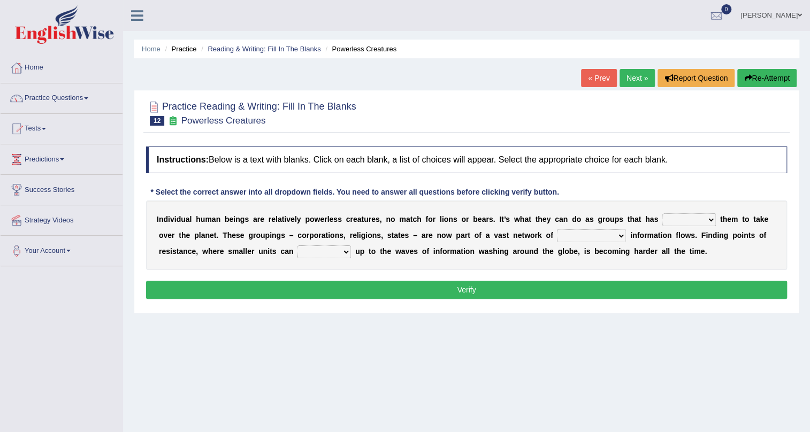
click at [711, 217] on select "enabled contended embodied conjured" at bounding box center [689, 219] width 54 height 13
select select "enabled"
click at [662, 213] on select "enabled contended embodied conjured" at bounding box center [689, 219] width 54 height 13
click at [622, 237] on select "interconnected overlapping fastened exploited" at bounding box center [591, 236] width 69 height 13
select select "exploited"
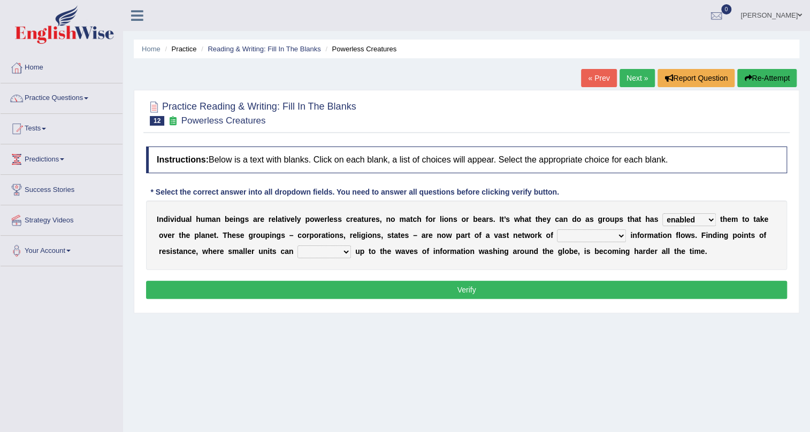
click at [557, 230] on select "interconnected overlapping fastened exploited" at bounding box center [591, 236] width 69 height 13
click at [341, 249] on select "stand raise hail pump" at bounding box center [325, 252] width 54 height 13
select select "raise"
click at [298, 246] on select "stand raise hail pump" at bounding box center [325, 252] width 54 height 13
click at [337, 286] on button "Verify" at bounding box center [466, 290] width 641 height 18
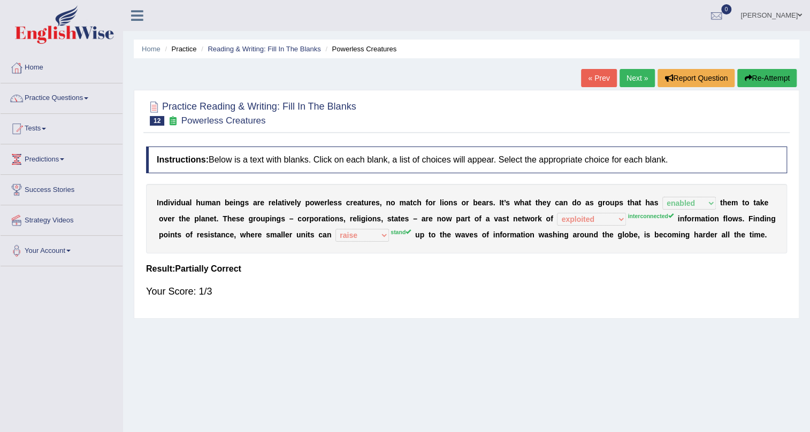
click at [626, 75] on link "Next »" at bounding box center [637, 78] width 35 height 18
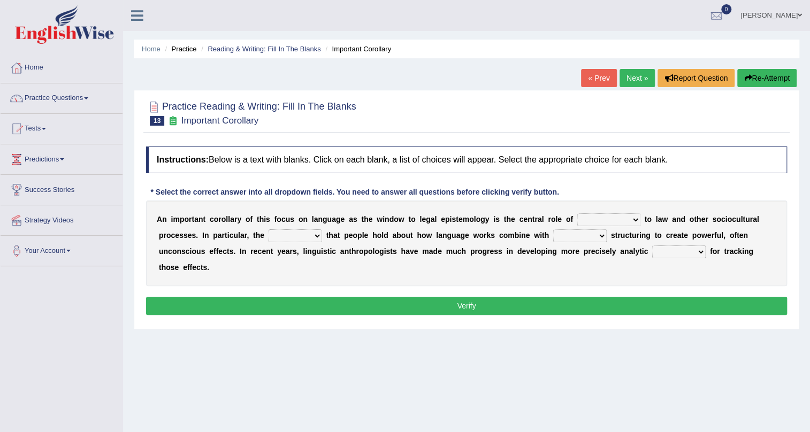
click at [635, 217] on select "discourse epoch dialect acquaintance" at bounding box center [608, 219] width 63 height 13
click at [625, 205] on div "A n i m p o r t a n t c o r o l l a r y o f t h i s f o c u s o n l a n g u a g…" at bounding box center [466, 244] width 641 height 86
click at [639, 74] on link "Next »" at bounding box center [637, 78] width 35 height 18
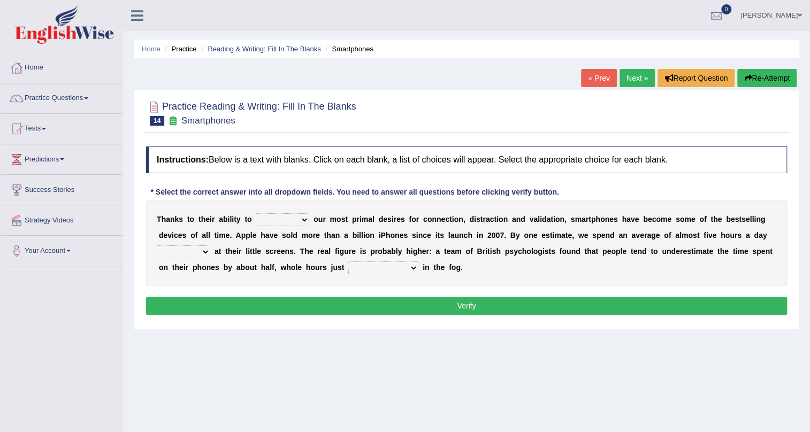
click at [298, 220] on select "hijack describe sharpen conserve" at bounding box center [283, 219] width 54 height 13
click at [301, 219] on select "hijack describe sharpen conserve" at bounding box center [283, 219] width 54 height 13
click at [300, 220] on select "hijack describe sharpen conserve" at bounding box center [283, 219] width 54 height 13
click at [293, 202] on div "T [PERSON_NAME] t o t h e i r a b i l i t y t o hijack describe [PERSON_NAME] c…" at bounding box center [466, 244] width 641 height 86
click at [202, 248] on select "watching waggling snoring staring" at bounding box center [184, 252] width 54 height 13
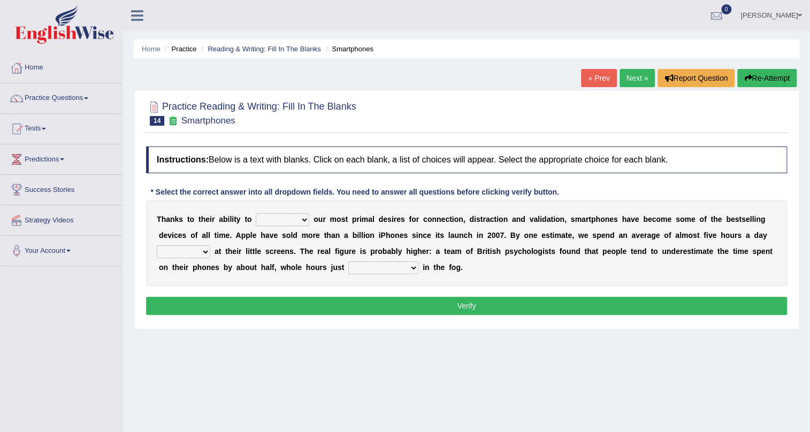
select select "watching"
click at [157, 246] on select "watching waggling snoring staring" at bounding box center [184, 252] width 54 height 13
click at [375, 267] on select "has evaporated evaporating evaporate evaporates" at bounding box center [383, 268] width 70 height 13
select select "has evaporated"
click at [348, 262] on select "has evaporated evaporating evaporate evaporates" at bounding box center [383, 268] width 70 height 13
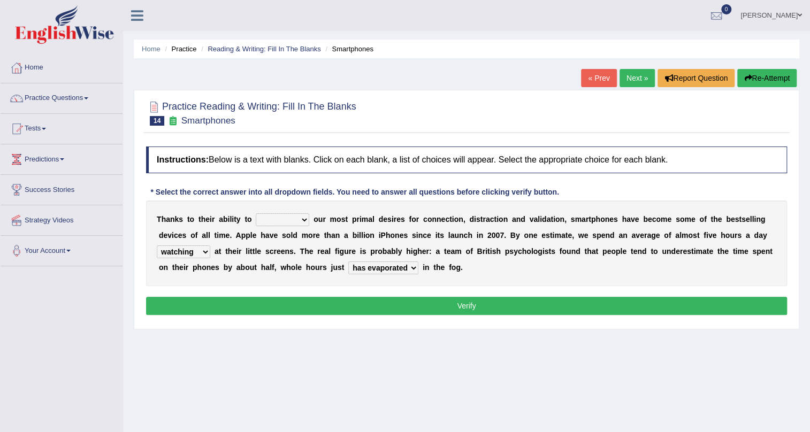
click at [303, 218] on select "hijack describe sharpen conserve" at bounding box center [283, 219] width 54 height 13
select select "conserve"
click at [256, 213] on select "hijack describe sharpen conserve" at bounding box center [283, 219] width 54 height 13
click at [322, 301] on button "Verify" at bounding box center [466, 306] width 641 height 18
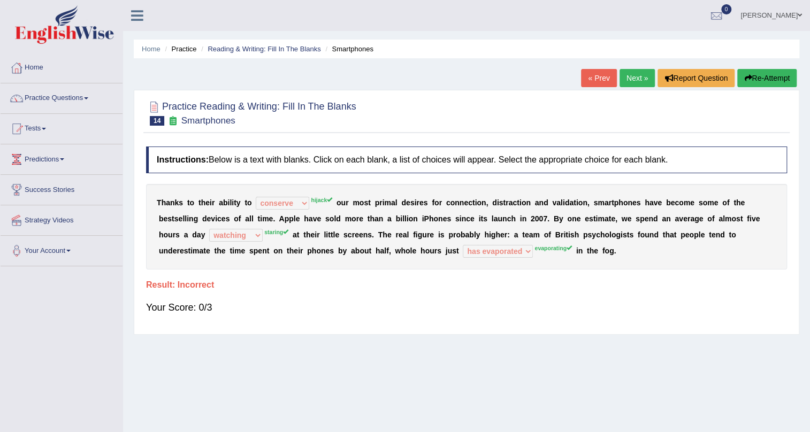
click at [639, 80] on link "Next »" at bounding box center [637, 78] width 35 height 18
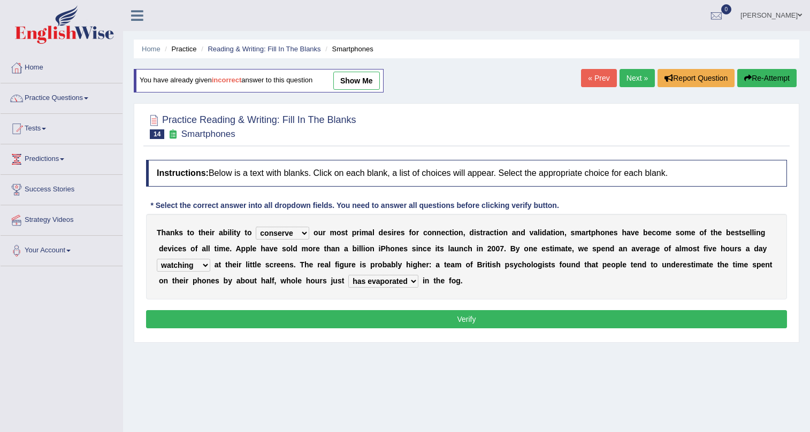
select select "conserve"
select select "watching"
select select "has evaporated"
click at [353, 81] on link "show me" at bounding box center [356, 81] width 47 height 18
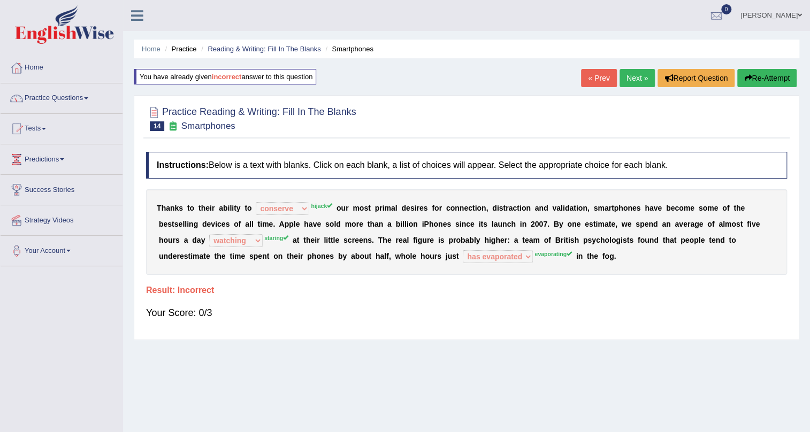
click at [772, 78] on button "Re-Attempt" at bounding box center [766, 78] width 59 height 18
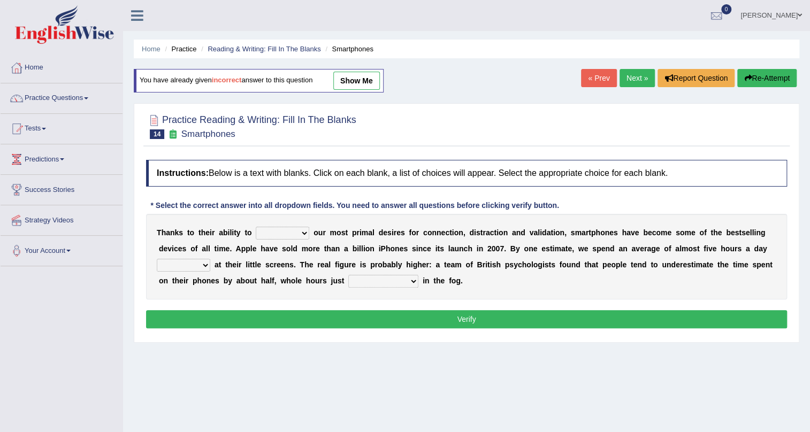
click at [303, 232] on select "hijack describe sharpen conserve" at bounding box center [283, 233] width 54 height 13
select select "hijack"
click at [256, 227] on select "hijack describe sharpen conserve" at bounding box center [283, 233] width 54 height 13
click at [207, 268] on select "watching waggling snoring staring" at bounding box center [184, 265] width 54 height 13
click at [293, 300] on div "Instructions: Below is a text with blanks. Click on each blank, a list of choic…" at bounding box center [466, 246] width 646 height 182
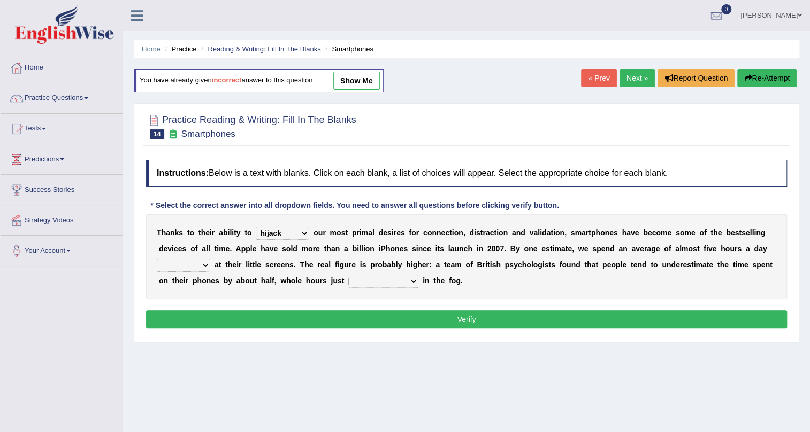
click at [407, 278] on select "has evaporated evaporating evaporate evaporates" at bounding box center [383, 281] width 70 height 13
select select "evaporating"
click at [348, 275] on select "has evaporated evaporating evaporate evaporates" at bounding box center [383, 281] width 70 height 13
click at [203, 267] on select "watching waggling snoring staring" at bounding box center [184, 265] width 54 height 13
select select "staring"
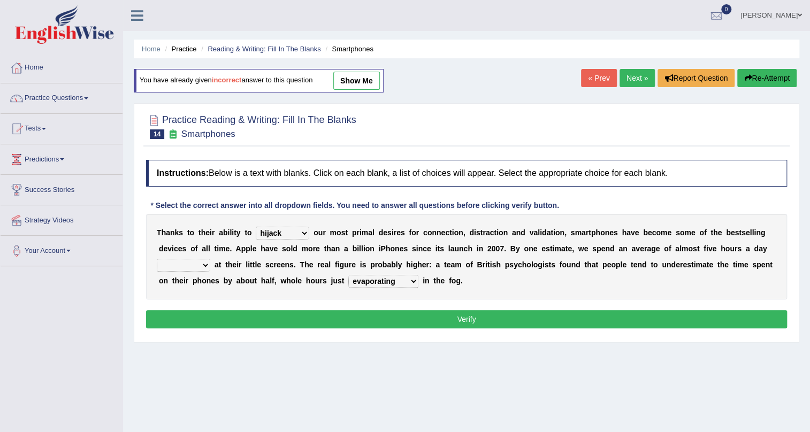
click at [157, 259] on select "watching waggling snoring staring" at bounding box center [184, 265] width 54 height 13
click at [302, 235] on select "hijack describe sharpen conserve" at bounding box center [283, 233] width 54 height 13
click at [344, 281] on b at bounding box center [346, 281] width 4 height 9
click at [207, 264] on select "watching waggling snoring staring" at bounding box center [184, 265] width 54 height 13
click at [205, 262] on select "watching waggling snoring staring" at bounding box center [184, 265] width 54 height 13
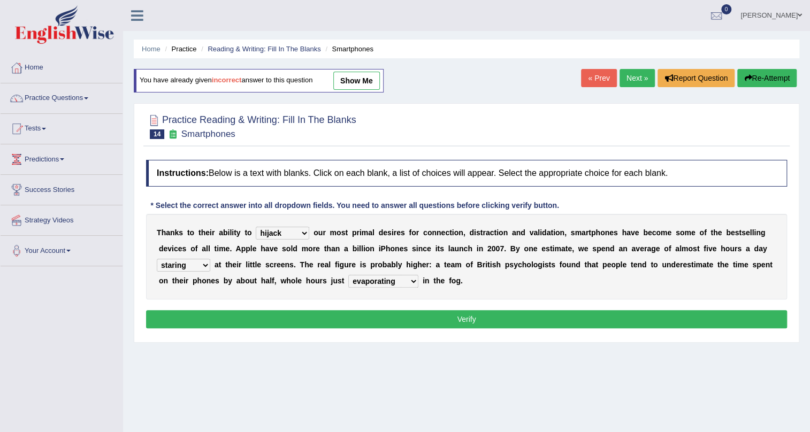
drag, startPoint x: 156, startPoint y: 231, endPoint x: 209, endPoint y: 238, distance: 52.9
click at [318, 274] on div "T h a n k s t o t h e i r a b i l i t y t o hijack describe sharpen conserve o …" at bounding box center [466, 257] width 641 height 86
drag, startPoint x: 219, startPoint y: 241, endPoint x: 316, endPoint y: 256, distance: 98.0
click at [316, 256] on div "T h a n k s t o t h e i r a b i l i t y t o hijack describe sharpen conserve o …" at bounding box center [466, 257] width 641 height 86
drag, startPoint x: 326, startPoint y: 249, endPoint x: 307, endPoint y: 234, distance: 24.4
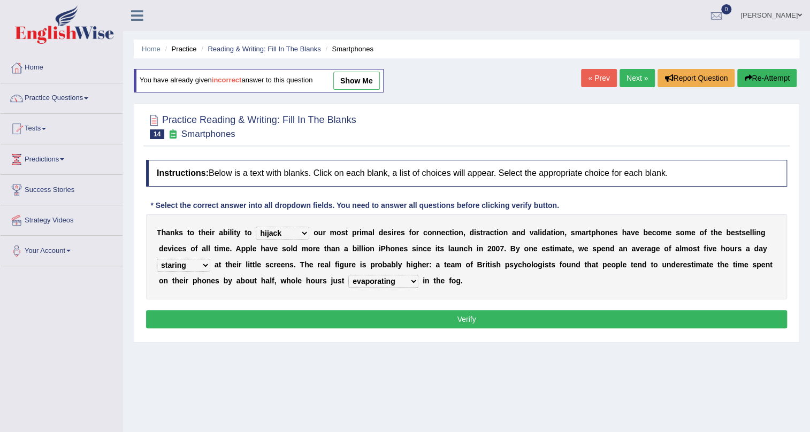
click at [226, 235] on div "T h a n k s t o t h e i r a b i l i t y t o hijack describe sharpen conserve o …" at bounding box center [466, 257] width 641 height 86
drag, startPoint x: 318, startPoint y: 234, endPoint x: 239, endPoint y: 235, distance: 79.7
click at [232, 237] on div "T h a n k s t o t h e i r a b i l i t y t o hijack describe sharpen conserve o …" at bounding box center [466, 257] width 641 height 86
click at [305, 236] on select "hijack describe sharpen conserve" at bounding box center [283, 233] width 54 height 13
click at [304, 234] on select "hijack describe sharpen conserve" at bounding box center [283, 233] width 54 height 13
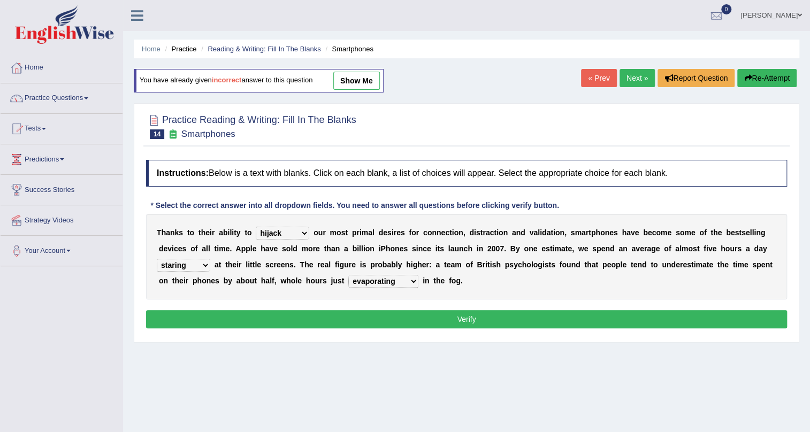
click at [304, 234] on select "hijack describe sharpen conserve" at bounding box center [283, 233] width 54 height 13
click at [304, 233] on select "hijack describe sharpen conserve" at bounding box center [283, 233] width 54 height 13
drag, startPoint x: 146, startPoint y: 262, endPoint x: 200, endPoint y: 293, distance: 62.3
click at [200, 293] on div "T h a n k s t o t h e i r a b i l i t y t o hijack describe sharpen conserve o …" at bounding box center [466, 257] width 641 height 86
drag, startPoint x: 192, startPoint y: 280, endPoint x: 360, endPoint y: 233, distance: 174.5
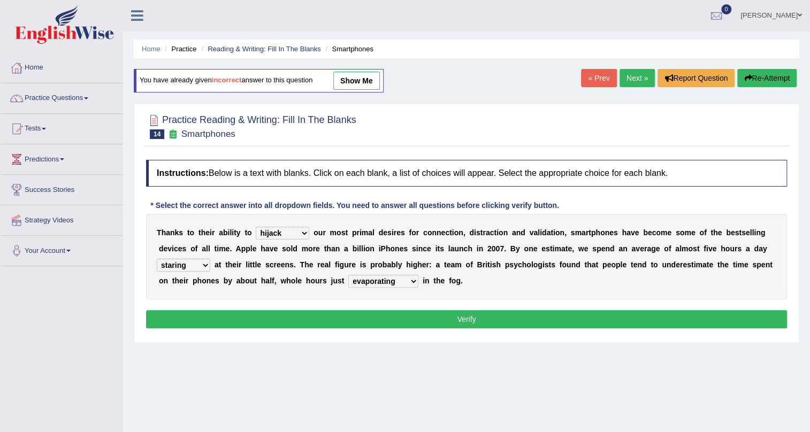
click at [359, 234] on div "T h a n k s t o t h e i r a b i l i t y t o hijack describe sharpen conserve o …" at bounding box center [466, 257] width 641 height 86
click at [233, 296] on div "T h a n k s t o t h e i r a b i l i t y t o hijack describe sharpen conserve o …" at bounding box center [466, 257] width 641 height 86
drag, startPoint x: 233, startPoint y: 296, endPoint x: 251, endPoint y: 301, distance: 18.2
click at [251, 301] on div "Instructions: Below is a text with blanks. Click on each blank, a list of choic…" at bounding box center [466, 246] width 646 height 182
drag, startPoint x: 251, startPoint y: 301, endPoint x: 278, endPoint y: 277, distance: 36.0
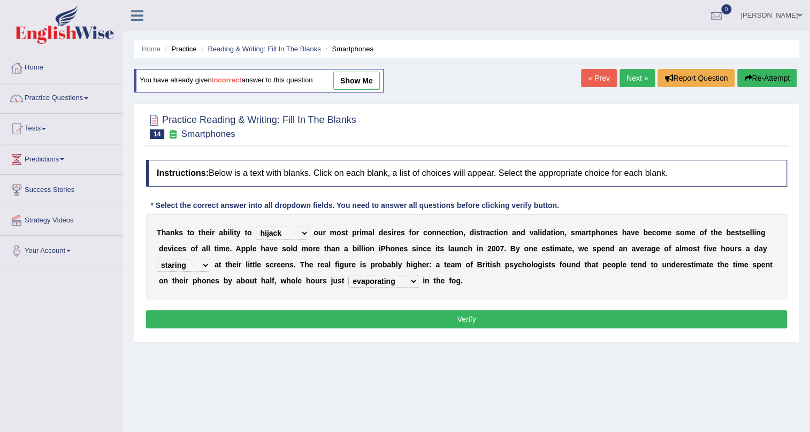
click at [278, 277] on div "Instructions: Below is a text with blanks. Click on each blank, a list of choic…" at bounding box center [466, 246] width 646 height 182
drag, startPoint x: 152, startPoint y: 227, endPoint x: 198, endPoint y: 252, distance: 52.2
click at [198, 252] on div "T h a n k s t o t h e i r a b i l i t y t o hijack describe sharpen conserve o …" at bounding box center [466, 257] width 641 height 86
click at [626, 79] on link "Next »" at bounding box center [637, 78] width 35 height 18
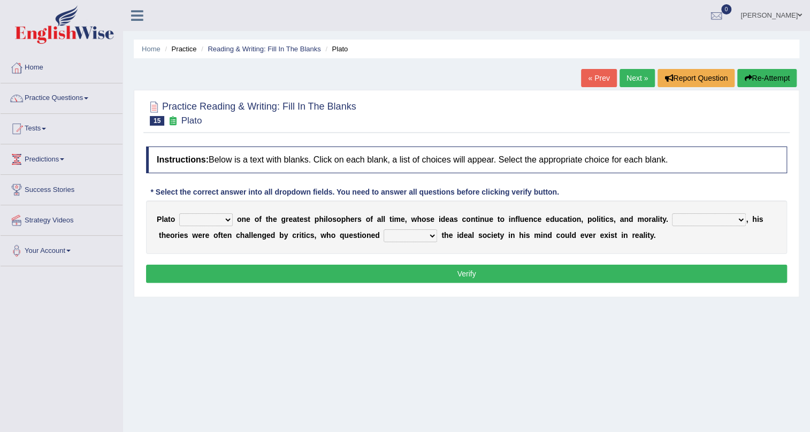
click at [226, 220] on select "keeps comes claims remains" at bounding box center [206, 219] width 54 height 13
click at [286, 250] on div "P l a t o keeps comes claims remains o n e o f t h e g r e a t e s t p h i l o …" at bounding box center [466, 228] width 641 height 54
click at [223, 219] on select "keeps comes claims remains" at bounding box center [206, 219] width 54 height 13
select select "comes"
click at [179, 213] on select "keeps comes claims remains" at bounding box center [206, 219] width 54 height 13
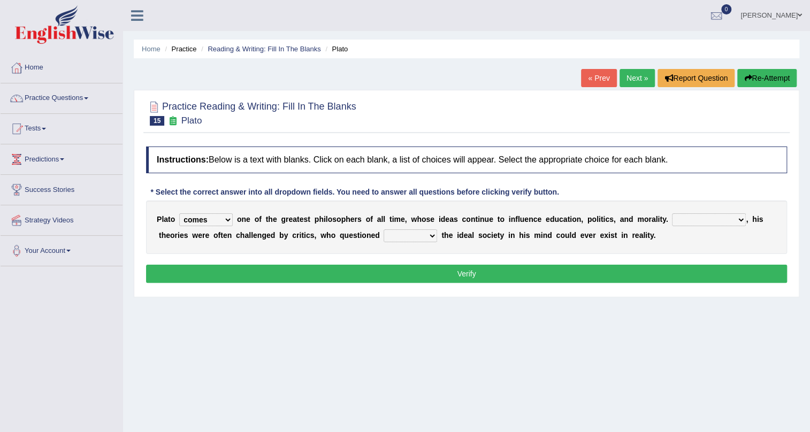
click at [731, 219] on select "Notwithstanding So However Whatever" at bounding box center [709, 219] width 74 height 13
select select "However"
click at [672, 213] on select "Notwithstanding So However Whatever" at bounding box center [709, 219] width 74 height 13
click at [426, 232] on select "which what that whether" at bounding box center [411, 236] width 54 height 13
select select "whether"
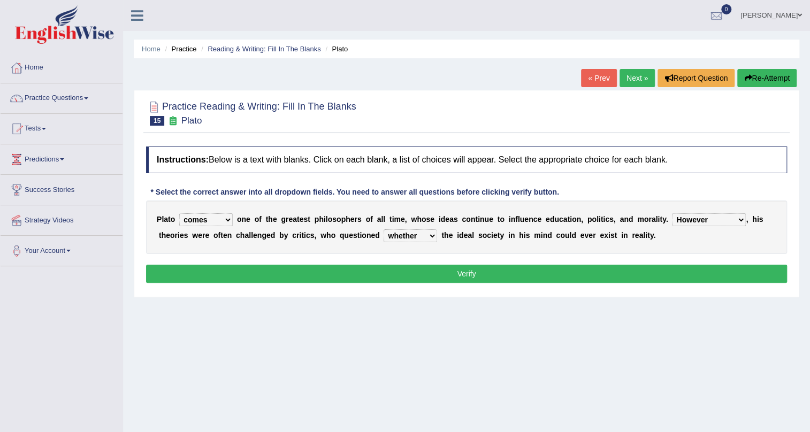
click at [384, 230] on select "which what that whether" at bounding box center [411, 236] width 54 height 13
click at [429, 268] on button "Verify" at bounding box center [466, 274] width 641 height 18
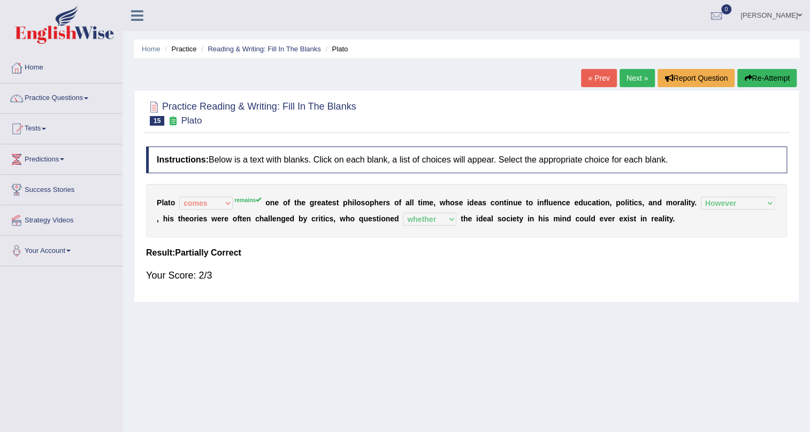
click at [257, 224] on div "P l a t o keeps comes claims remains remains o n e o f t h e g r e a t e s t p …" at bounding box center [466, 211] width 641 height 54
drag, startPoint x: 265, startPoint y: 220, endPoint x: 314, endPoint y: 225, distance: 49.5
click at [314, 225] on div "P l a t o keeps comes claims remains remains o n e o f t h e g r e a t e s t p …" at bounding box center [466, 211] width 641 height 54
drag, startPoint x: 308, startPoint y: 219, endPoint x: 326, endPoint y: 220, distance: 18.2
click at [326, 220] on div "P l a t o keeps comes claims remains remains o n e o f t h e g r e a t e s t p …" at bounding box center [466, 211] width 641 height 54
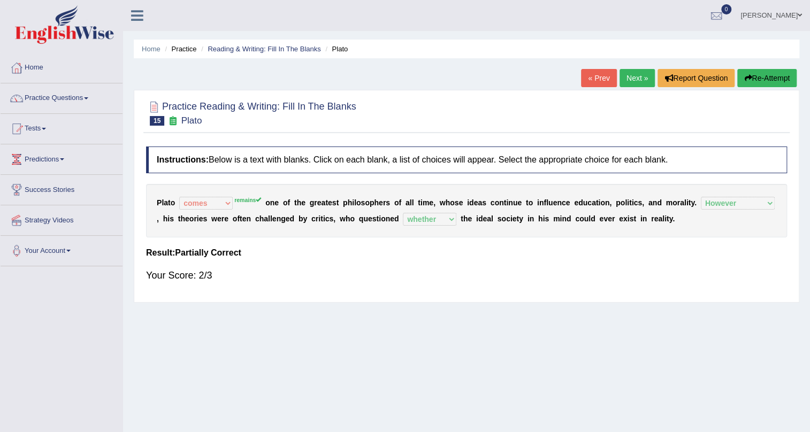
drag, startPoint x: 326, startPoint y: 220, endPoint x: 340, endPoint y: 223, distance: 14.6
click at [340, 223] on div "P l a t o keeps comes claims remains remains o n e o f t h e g r e a t e s t p …" at bounding box center [466, 211] width 641 height 54
click at [631, 75] on link "Next »" at bounding box center [637, 78] width 35 height 18
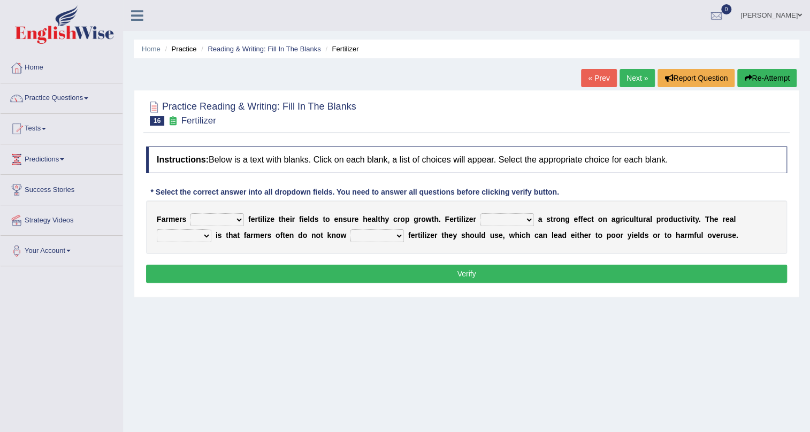
click at [234, 220] on select "must should need can" at bounding box center [217, 219] width 54 height 13
select select "must"
click at [190, 213] on select "must should need can" at bounding box center [217, 219] width 54 height 13
click at [523, 219] on select "has had have having" at bounding box center [508, 219] width 54 height 13
select select "has"
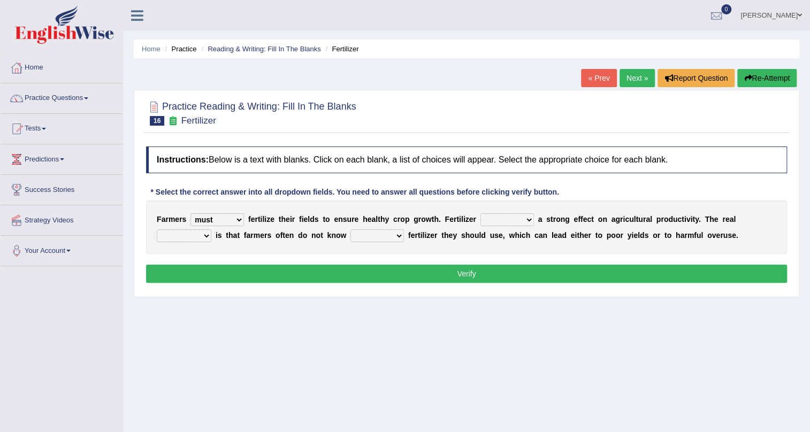
click at [481, 213] on select "has had have having" at bounding box center [508, 219] width 54 height 13
click at [204, 238] on select "problem question conclusion answer" at bounding box center [184, 236] width 55 height 13
select select "problem"
click at [157, 230] on select "problem question conclusion answer" at bounding box center [184, 236] width 55 height 13
click at [393, 235] on select "how much how many however so much" at bounding box center [377, 236] width 54 height 13
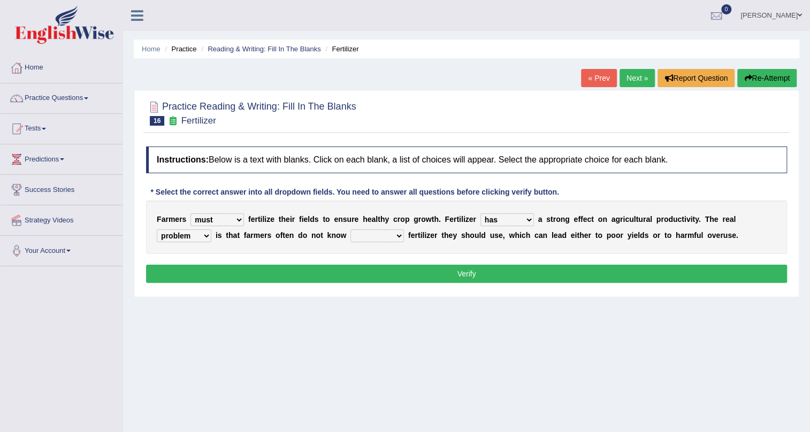
select select "how much"
click at [350, 230] on select "how much how many however so much" at bounding box center [377, 236] width 54 height 13
click at [399, 272] on button "Verify" at bounding box center [466, 274] width 641 height 18
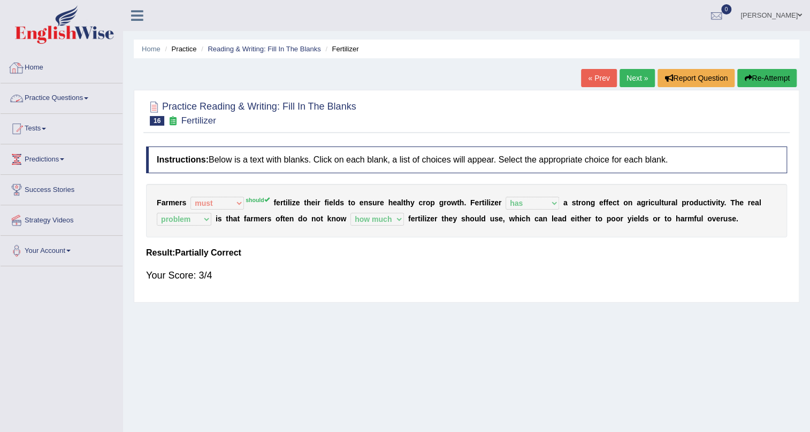
click at [91, 96] on link "Practice Questions" at bounding box center [62, 96] width 122 height 27
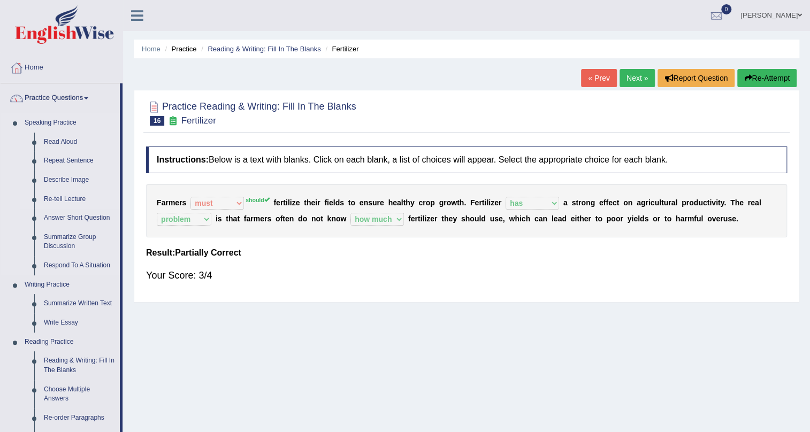
click at [75, 196] on link "Re-tell Lecture" at bounding box center [79, 199] width 81 height 19
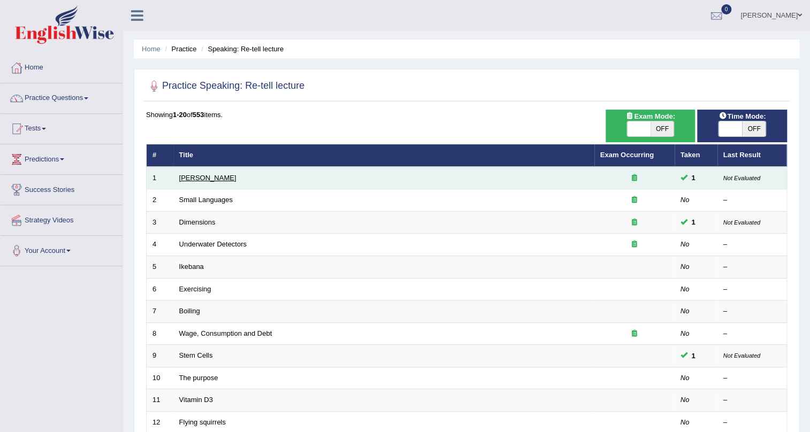
click at [216, 178] on link "[PERSON_NAME]" at bounding box center [207, 178] width 57 height 8
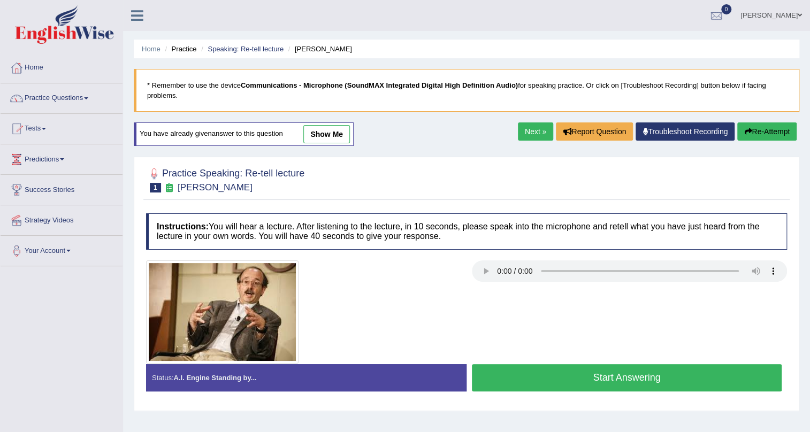
click at [334, 127] on link "show me" at bounding box center [326, 134] width 47 height 18
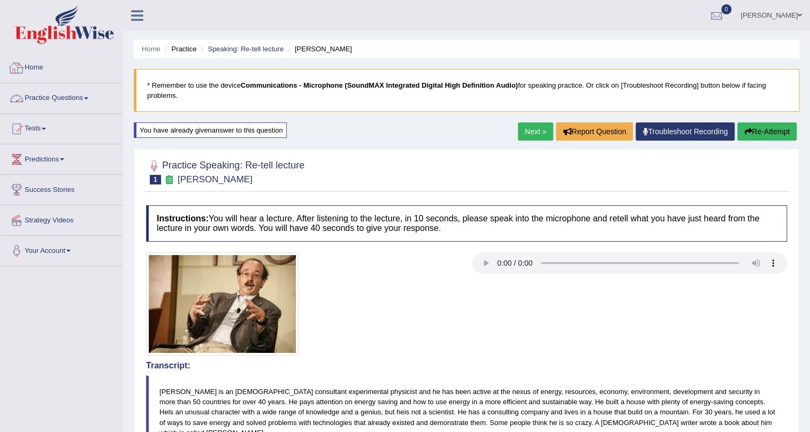
click at [36, 73] on link "Home" at bounding box center [62, 66] width 122 height 27
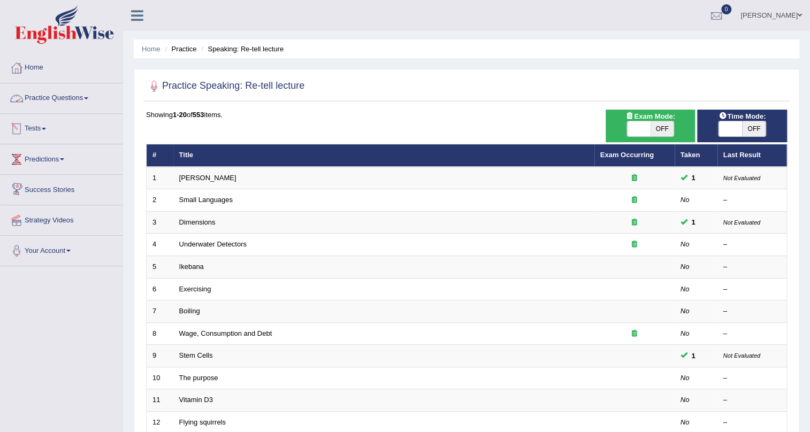
click at [89, 96] on link "Practice Questions" at bounding box center [62, 96] width 122 height 27
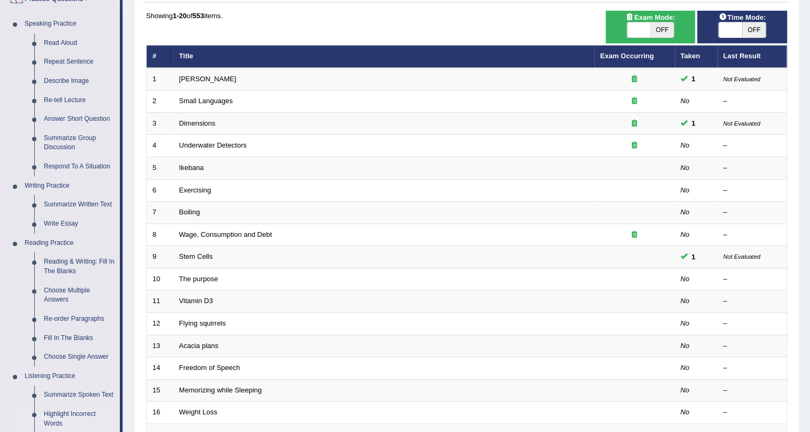
scroll to position [243, 0]
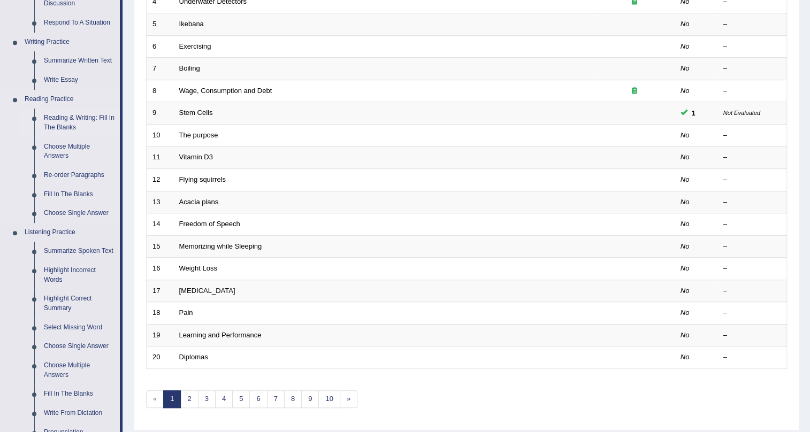
click at [80, 117] on link "Reading & Writing: Fill In The Blanks" at bounding box center [79, 123] width 81 height 28
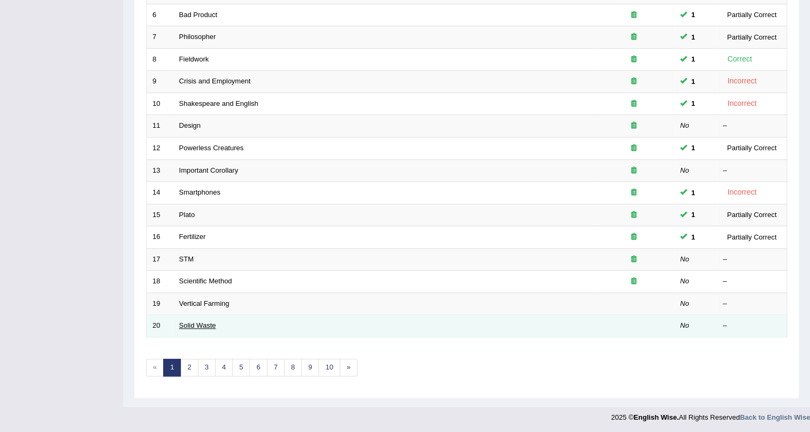
click at [197, 327] on link "Solid Waste" at bounding box center [197, 326] width 37 height 8
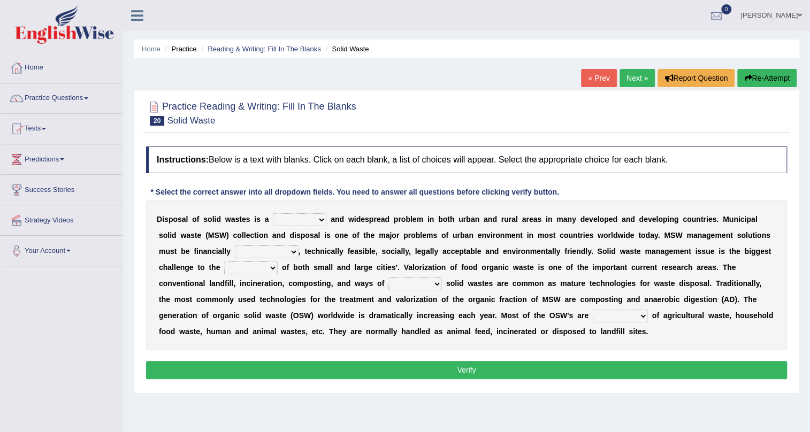
click at [316, 219] on select "slanting stinging stalling shafting" at bounding box center [300, 219] width 54 height 13
select select "stalling"
click at [273, 213] on select "slanting stinging stalling shafting" at bounding box center [300, 219] width 54 height 13
click at [291, 250] on select "unattainable sustainable objectionable treasonable" at bounding box center [267, 252] width 64 height 13
select select "sustainable"
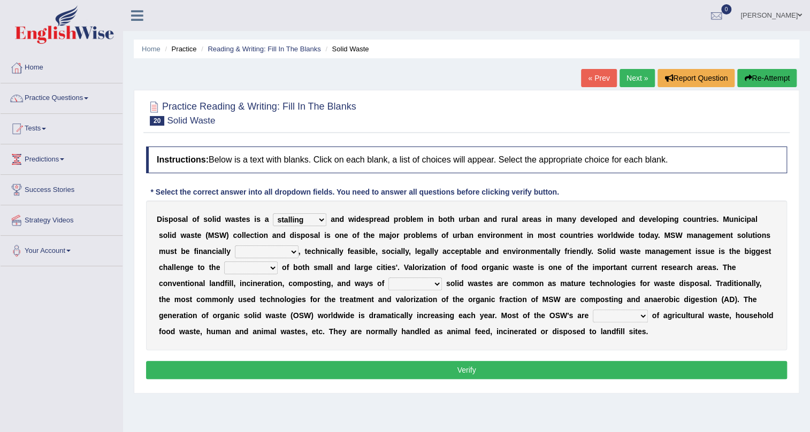
click at [235, 246] on select "unattainable sustainable objectionable treasonable" at bounding box center [267, 252] width 64 height 13
click at [271, 268] on select "plants culture authorities history" at bounding box center [251, 268] width 54 height 13
click at [769, 78] on button "Re-Attempt" at bounding box center [766, 78] width 59 height 18
click at [319, 218] on select "slanting stinging stalling shafting" at bounding box center [300, 219] width 54 height 13
select select "stalling"
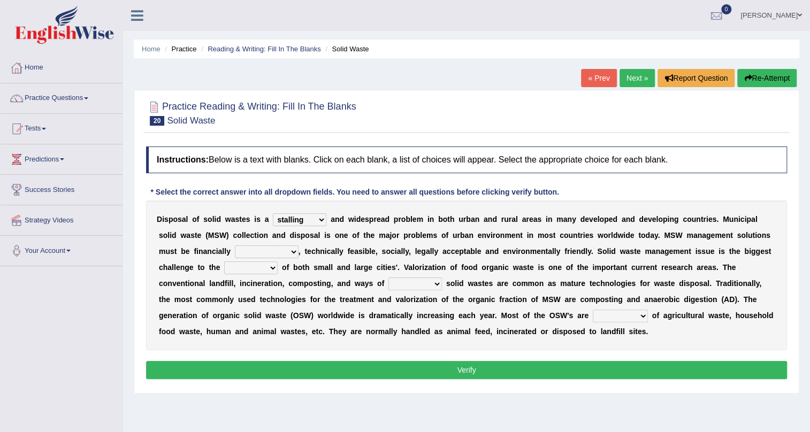
click at [273, 213] on select "slanting stinging stalling shafting" at bounding box center [300, 219] width 54 height 13
click at [289, 253] on select "unattainable sustainable objectionable treasonable" at bounding box center [267, 252] width 64 height 13
select select "sustainable"
click at [235, 246] on select "unattainable sustainable objectionable treasonable" at bounding box center [267, 252] width 64 height 13
click at [269, 265] on select "plants culture authorities history" at bounding box center [251, 268] width 54 height 13
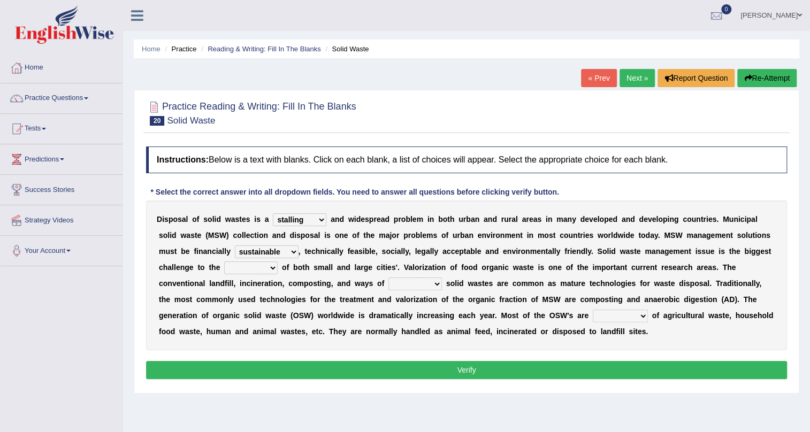
select select "plants"
click at [224, 262] on select "plants culture authorities history" at bounding box center [251, 268] width 54 height 13
click at [424, 281] on select "reserving preserving deserving handling" at bounding box center [415, 284] width 54 height 13
select select "handling"
click at [388, 278] on select "reserving preserving deserving handling" at bounding box center [415, 284] width 54 height 13
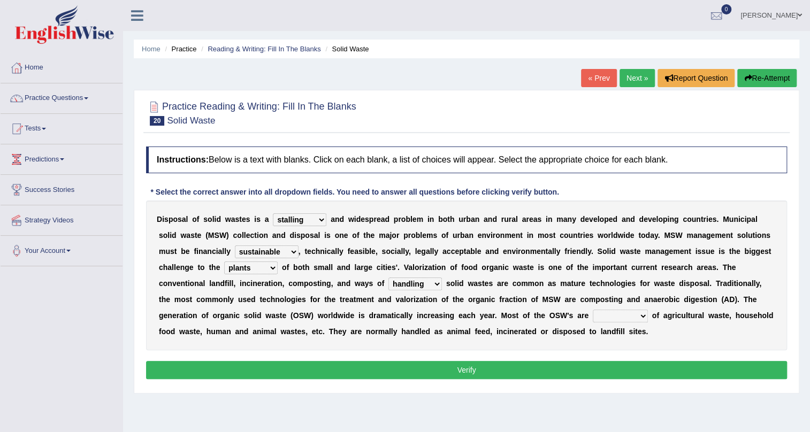
click at [624, 314] on select "composed disposed composing disposing" at bounding box center [620, 316] width 55 height 13
select select "disposed"
click at [593, 310] on select "composed disposed composing disposing" at bounding box center [620, 316] width 55 height 13
click at [607, 358] on div "Instructions: Below is a text with blanks. Click on each blank, a list of choic…" at bounding box center [466, 264] width 646 height 247
click at [607, 367] on button "Verify" at bounding box center [466, 370] width 641 height 18
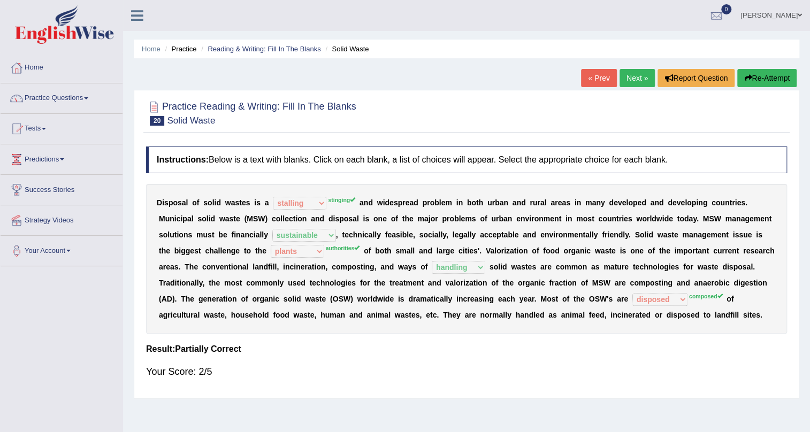
click at [629, 75] on link "Next »" at bounding box center [637, 78] width 35 height 18
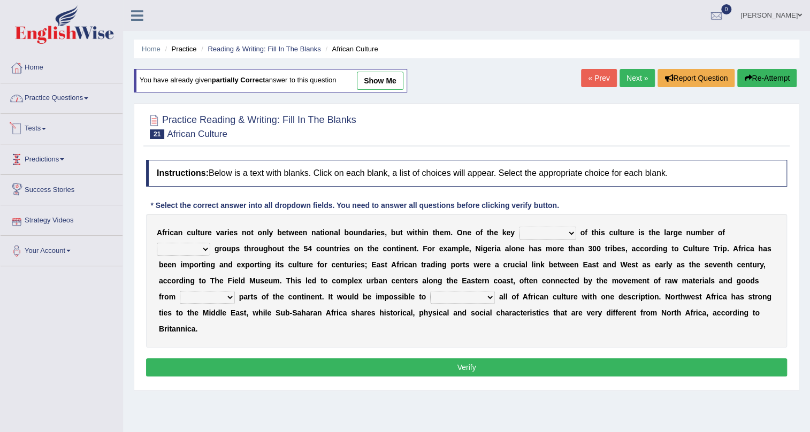
click at [72, 100] on link "Practice Questions" at bounding box center [62, 96] width 122 height 27
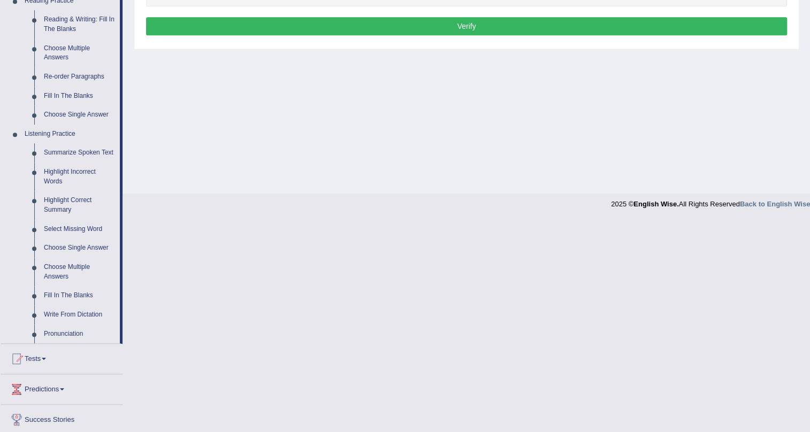
scroll to position [389, 0]
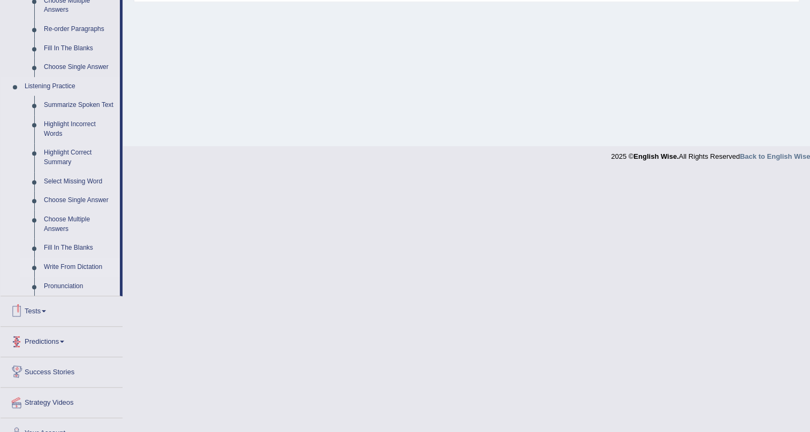
click at [82, 263] on link "Write From Dictation" at bounding box center [79, 267] width 81 height 19
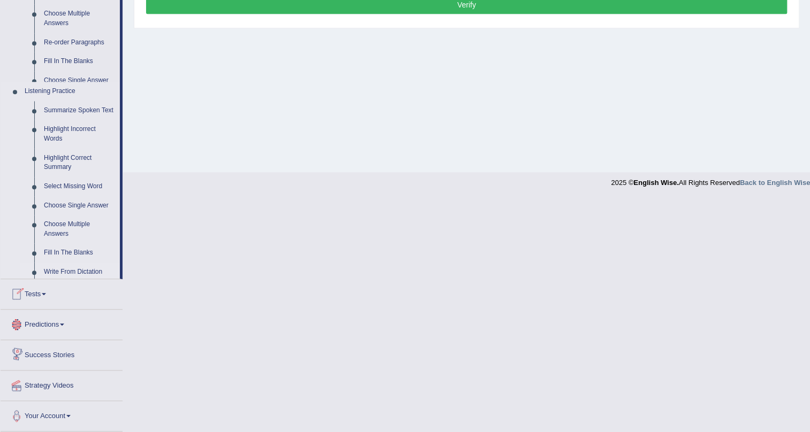
scroll to position [129, 0]
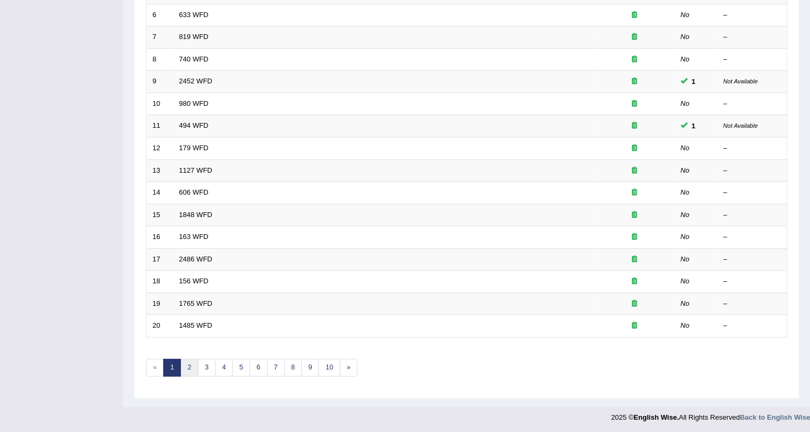
click at [190, 367] on link "2" at bounding box center [189, 368] width 18 height 18
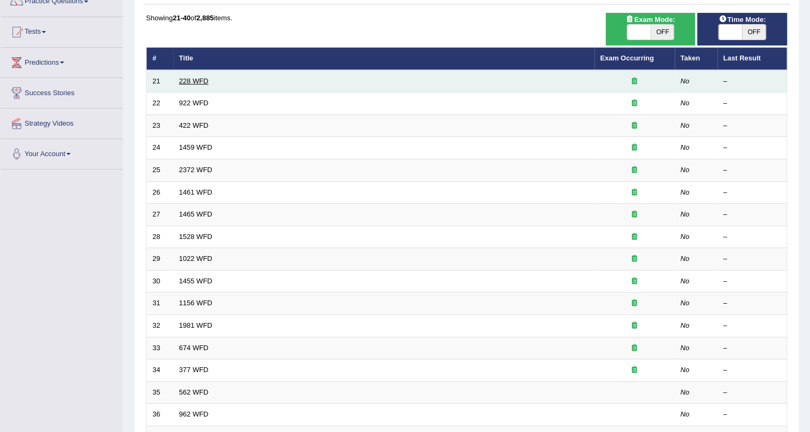
click at [193, 79] on link "228 WFD" at bounding box center [193, 81] width 29 height 8
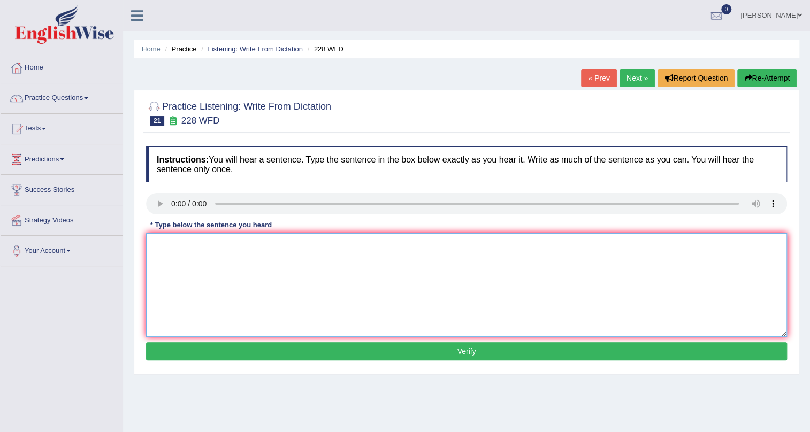
click at [253, 286] on textarea at bounding box center [466, 285] width 641 height 104
click at [293, 246] on textarea "Computer science has become a polpular science degree course" at bounding box center [466, 285] width 641 height 104
click at [406, 245] on textarea "Computer science has become a polpular university science degree course" at bounding box center [466, 285] width 641 height 104
type textarea "Computer science has become a polpular university science degree course."
click at [410, 357] on button "Verify" at bounding box center [466, 351] width 641 height 18
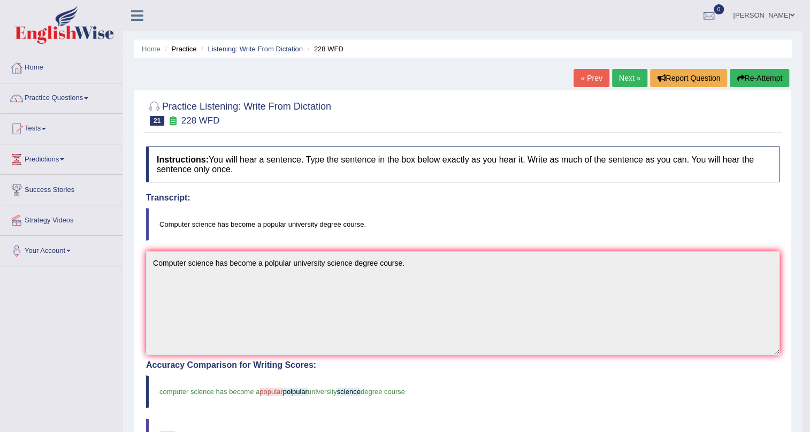
click at [620, 77] on link "Next »" at bounding box center [629, 78] width 35 height 18
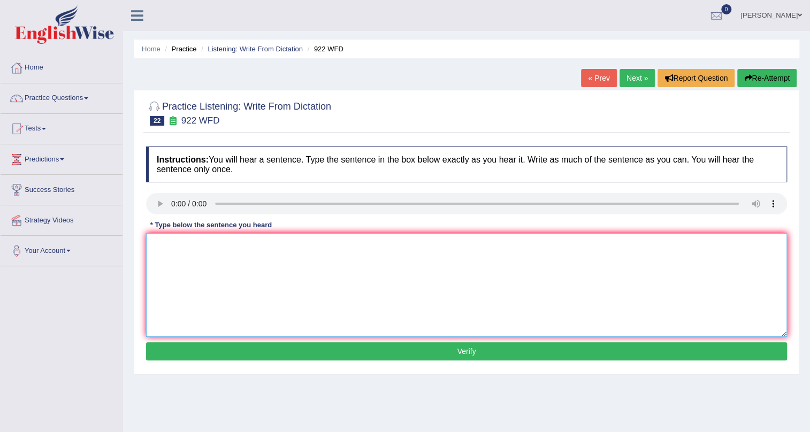
click at [186, 269] on textarea at bounding box center [466, 285] width 641 height 104
type textarea "Studnets intend to attend the conference must register first."
click at [316, 348] on button "Verify" at bounding box center [466, 351] width 641 height 18
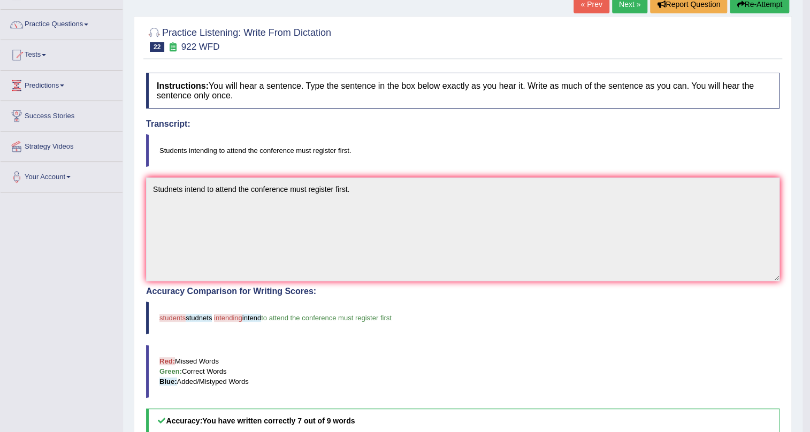
scroll to position [65, 0]
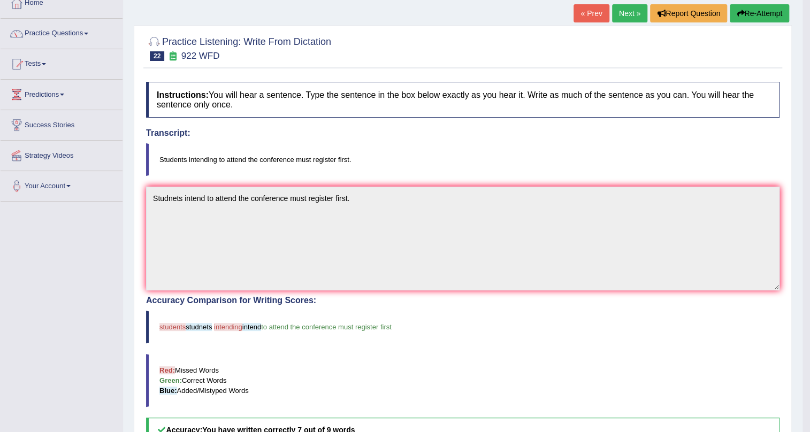
click at [749, 7] on button "Re-Attempt" at bounding box center [759, 13] width 59 height 18
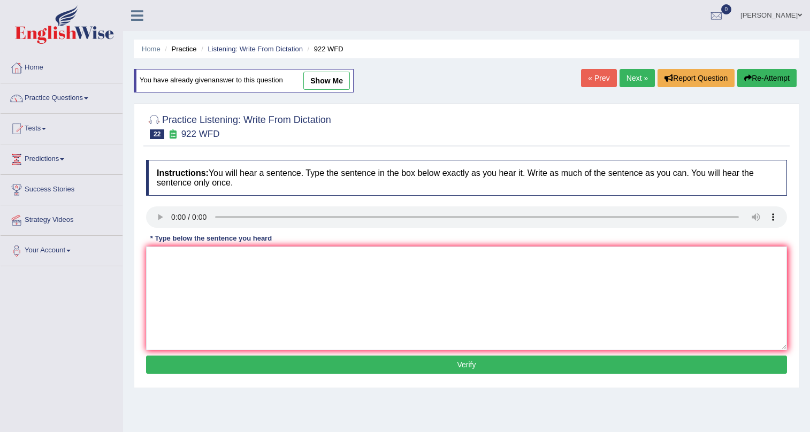
click at [329, 72] on link "show me" at bounding box center [326, 81] width 47 height 18
type textarea "Studnets intend to attend the conference must register first."
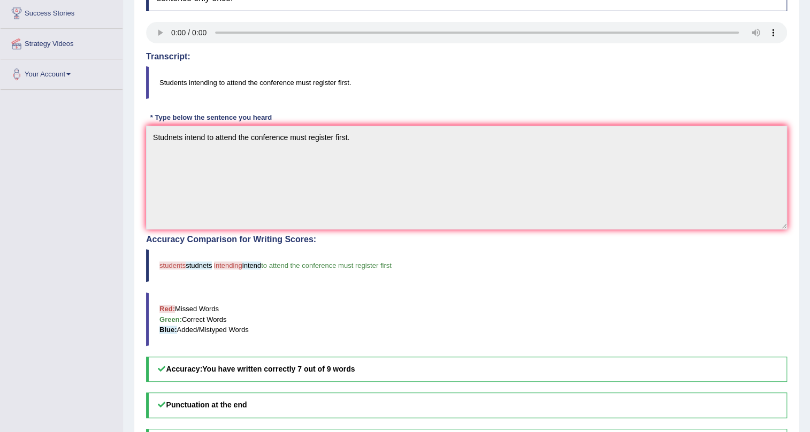
scroll to position [67, 0]
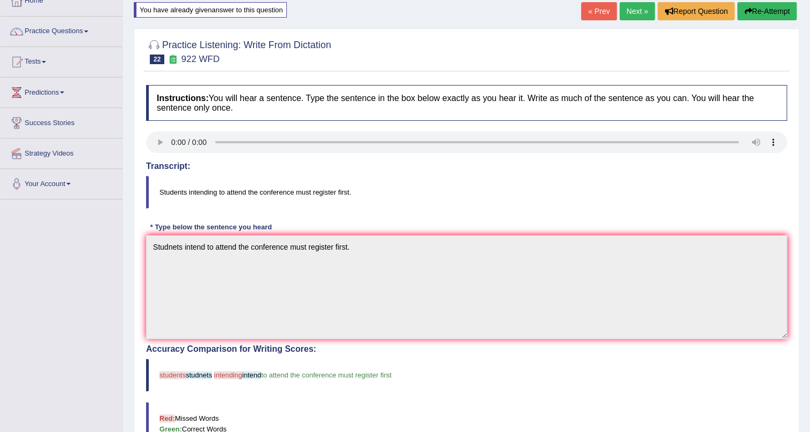
click at [649, 6] on link "Next »" at bounding box center [637, 11] width 35 height 18
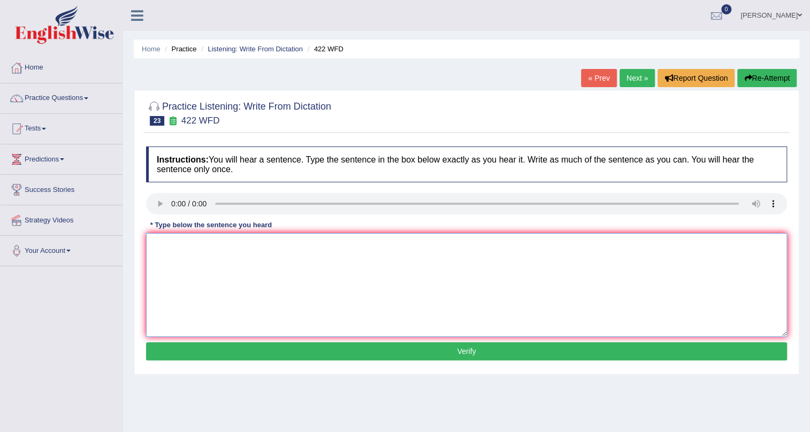
click at [178, 253] on textarea at bounding box center [466, 285] width 641 height 104
click at [183, 242] on textarea "The most important details in this argument are missing." at bounding box center [466, 285] width 641 height 104
type textarea "The most important details in this argument are missing."
click at [405, 350] on button "Verify" at bounding box center [466, 351] width 641 height 18
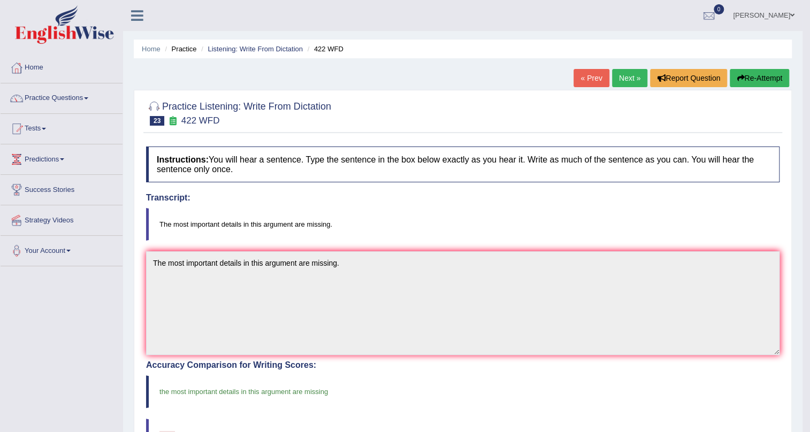
click at [628, 77] on link "Next »" at bounding box center [629, 78] width 35 height 18
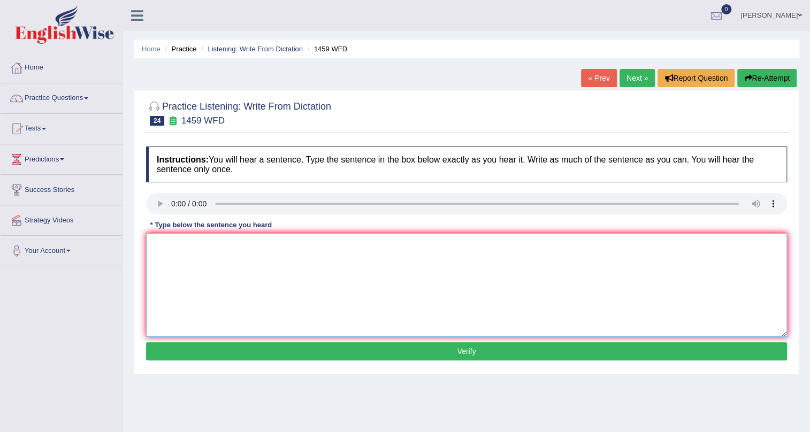
click at [235, 242] on textarea at bounding box center [466, 285] width 641 height 104
click at [228, 250] on textarea at bounding box center [466, 285] width 641 height 104
type textarea "a"
click at [228, 239] on textarea "All" at bounding box center [466, 285] width 641 height 104
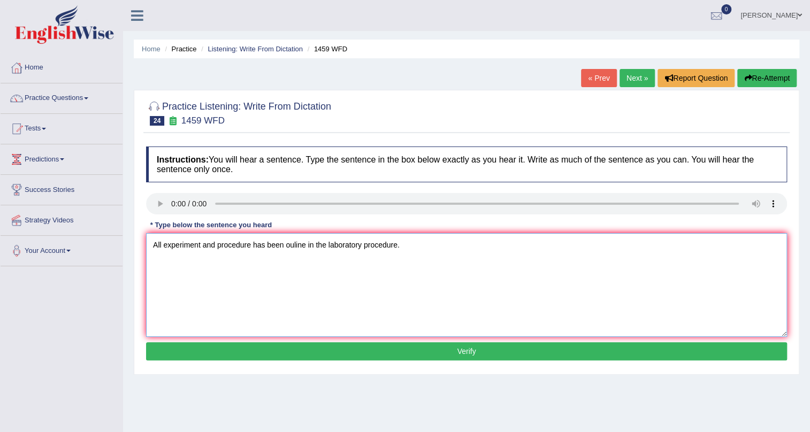
type textarea "All experiment and procedure has been ouline in the laboratory procedure."
click at [353, 349] on button "Verify" at bounding box center [466, 351] width 641 height 18
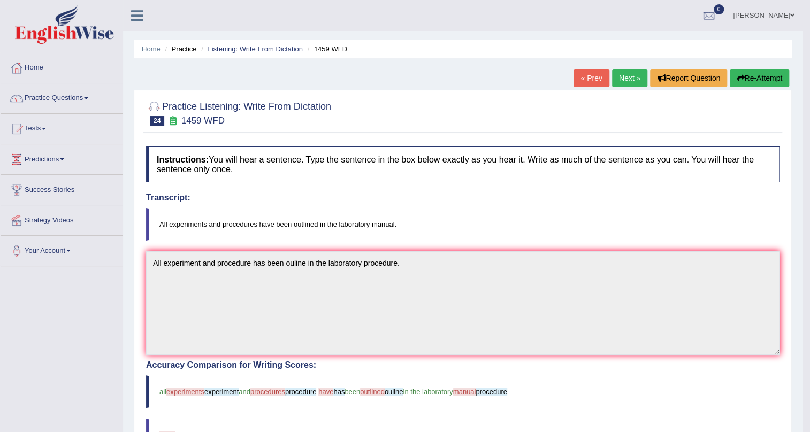
click at [613, 74] on link "Next »" at bounding box center [629, 78] width 35 height 18
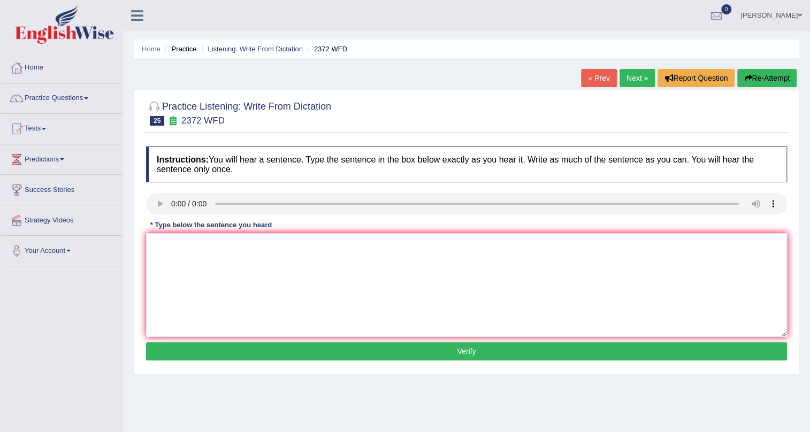
click at [629, 79] on link "Next »" at bounding box center [637, 78] width 35 height 18
click at [267, 246] on textarea at bounding box center [466, 285] width 641 height 104
type textarea "My sister runs a business about small toys."
click at [402, 342] on button "Verify" at bounding box center [466, 351] width 641 height 18
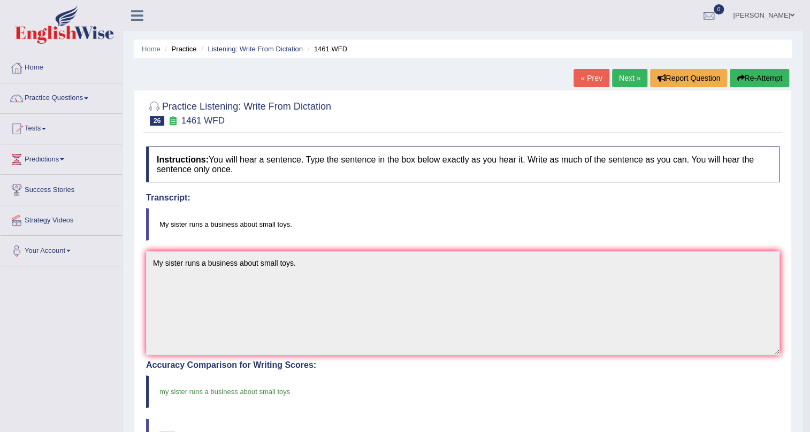
click at [632, 80] on link "Next »" at bounding box center [629, 78] width 35 height 18
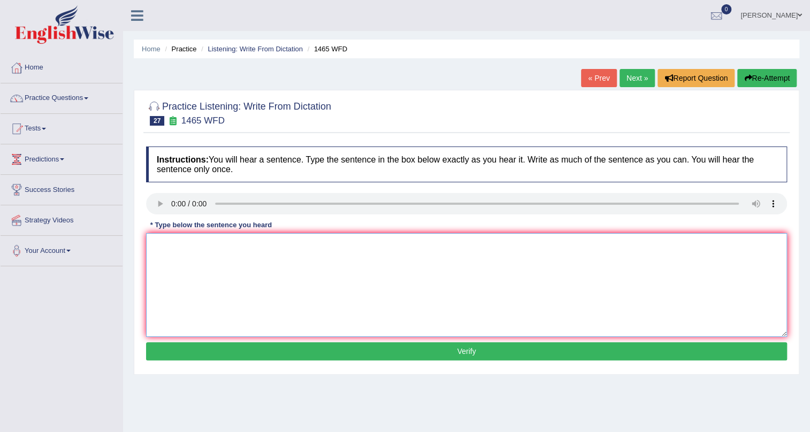
click at [253, 255] on textarea at bounding box center [466, 285] width 641 height 104
type textarea "You can find the compain complaint form on the wesite."
click at [319, 345] on button "Verify" at bounding box center [466, 351] width 641 height 18
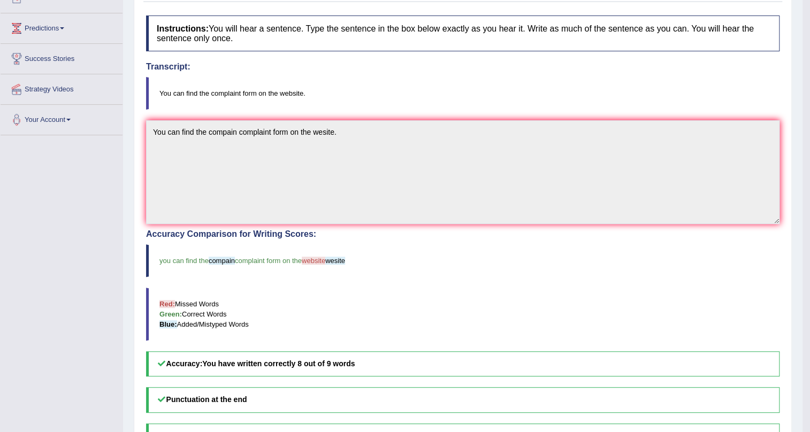
scroll to position [65, 0]
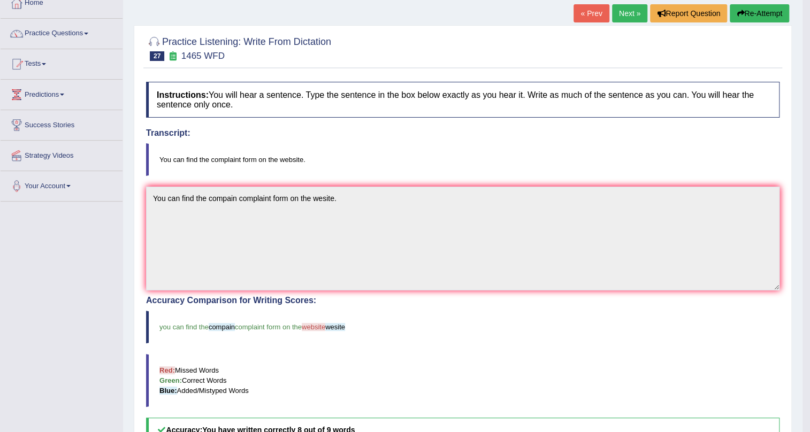
click at [619, 16] on link "Next »" at bounding box center [629, 13] width 35 height 18
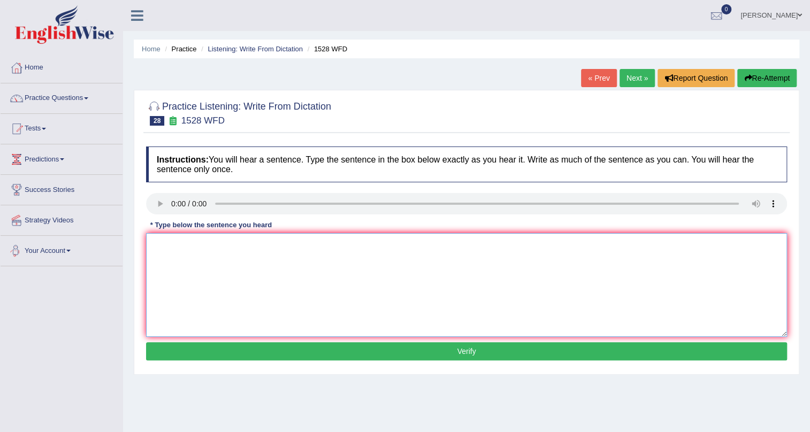
click at [216, 307] on textarea at bounding box center [466, 285] width 641 height 104
click at [234, 241] on textarea "We are looking for" at bounding box center [466, 285] width 641 height 104
type textarea "We are looking at introducing new method which are more practical and engaging."
click at [338, 344] on button "Verify" at bounding box center [466, 351] width 641 height 18
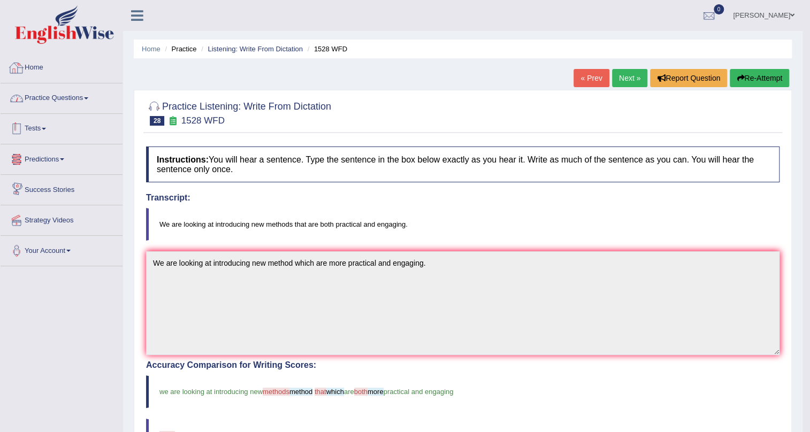
click at [88, 91] on link "Practice Questions" at bounding box center [62, 96] width 122 height 27
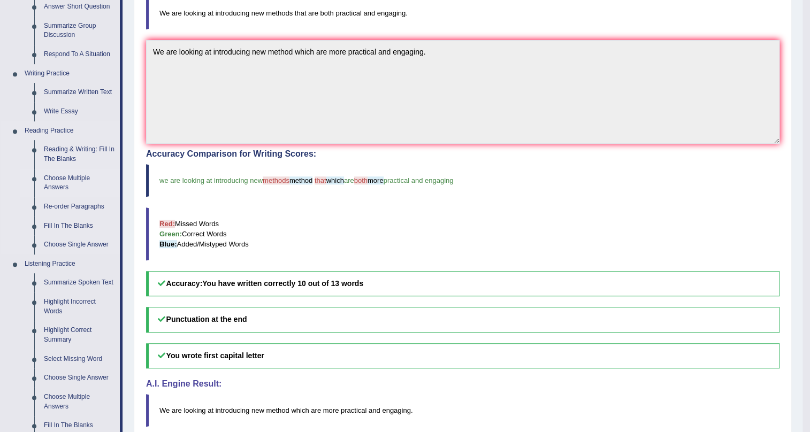
scroll to position [210, 0]
click at [59, 207] on link "Re-order Paragraphs" at bounding box center [79, 208] width 81 height 19
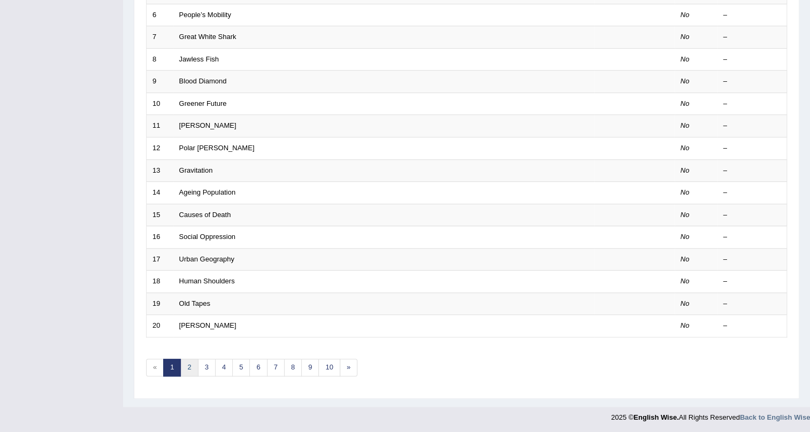
click at [188, 360] on link "2" at bounding box center [189, 368] width 18 height 18
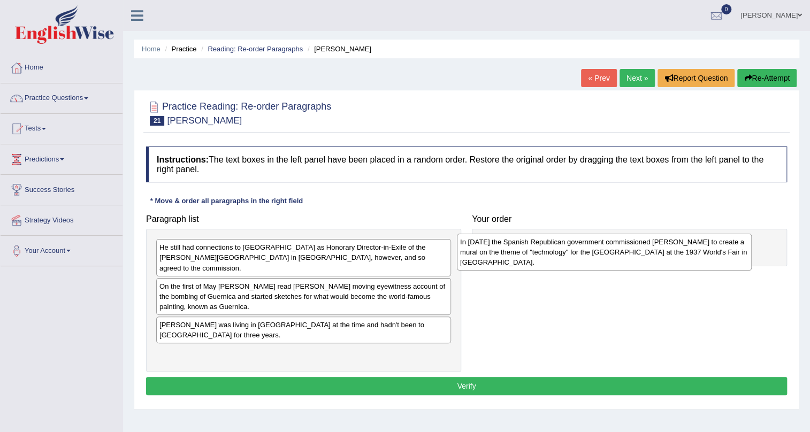
drag, startPoint x: 316, startPoint y: 271, endPoint x: 616, endPoint y: 265, distance: 300.8
click at [616, 265] on div "In [DATE] the Spanish Republican government commissioned [PERSON_NAME] to creat…" at bounding box center [604, 252] width 295 height 37
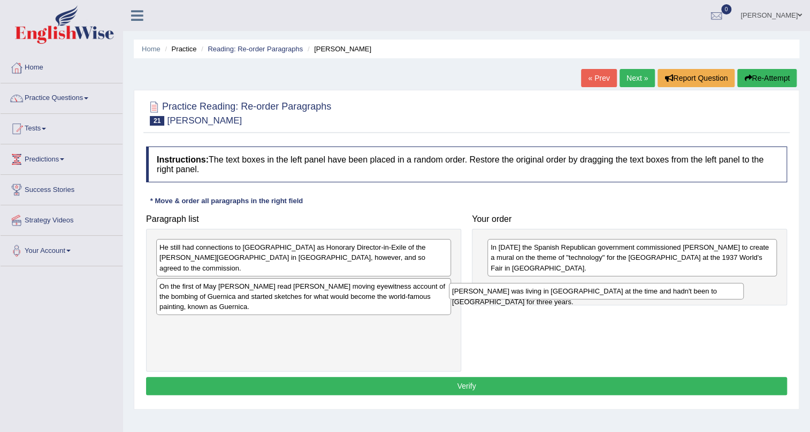
drag, startPoint x: 272, startPoint y: 317, endPoint x: 565, endPoint y: 294, distance: 293.6
click at [565, 294] on div "[PERSON_NAME] was living in [GEOGRAPHIC_DATA] at the time and hadn't been to [G…" at bounding box center [596, 291] width 295 height 17
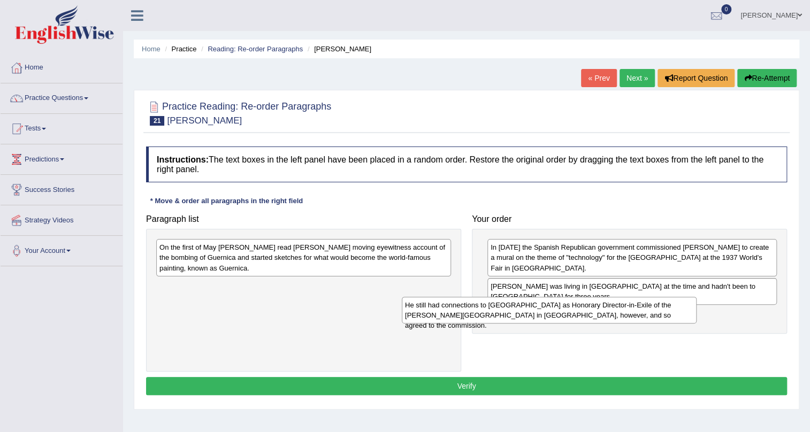
drag, startPoint x: 364, startPoint y: 261, endPoint x: 609, endPoint y: 319, distance: 252.3
click at [609, 319] on div "He still had connections to Spain as Honorary Director-in-Exile of the Prado Mu…" at bounding box center [549, 310] width 295 height 27
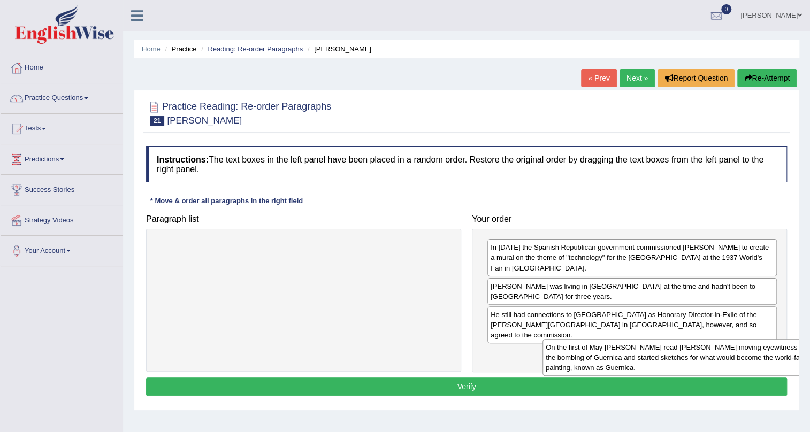
drag, startPoint x: 369, startPoint y: 258, endPoint x: 756, endPoint y: 359, distance: 399.1
click at [756, 359] on div "On the first of May Picasso read George Steer's moving eyewitness account of th…" at bounding box center [690, 357] width 295 height 37
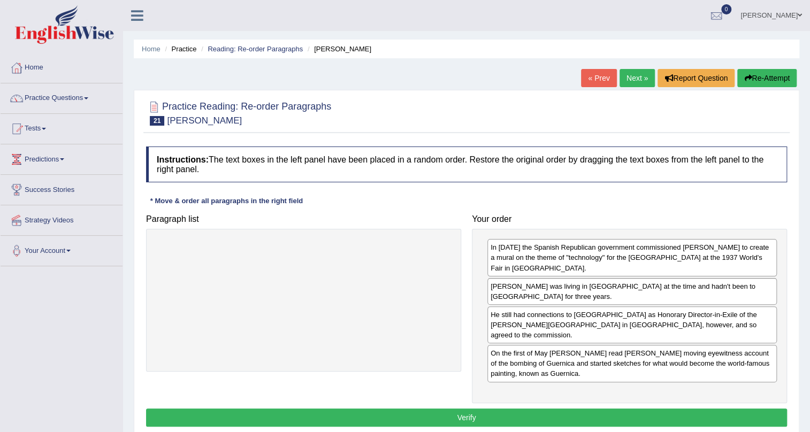
click at [604, 409] on button "Verify" at bounding box center [466, 418] width 641 height 18
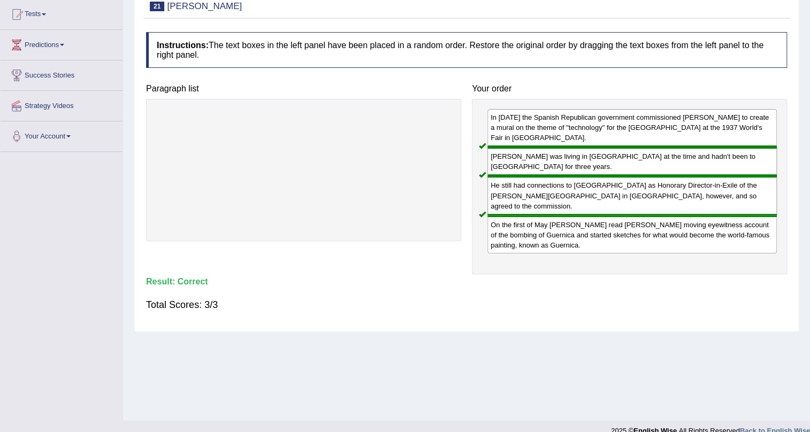
scroll to position [129, 0]
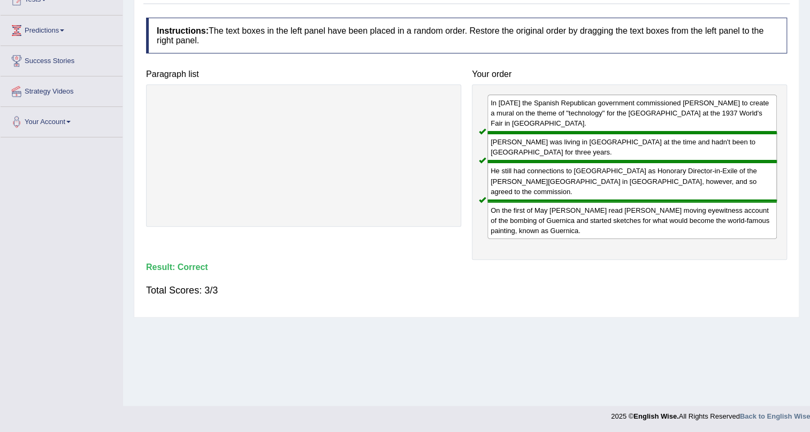
drag, startPoint x: 705, startPoint y: 144, endPoint x: 494, endPoint y: 120, distance: 211.7
click at [401, 154] on div "Paragraph list Correct order In January 1937 the Spanish Republican government …" at bounding box center [467, 162] width 652 height 196
drag, startPoint x: 630, startPoint y: 111, endPoint x: 403, endPoint y: 133, distance: 227.9
click at [403, 133] on div "Paragraph list Correct order In January 1937 the Spanish Republican government …" at bounding box center [467, 162] width 652 height 196
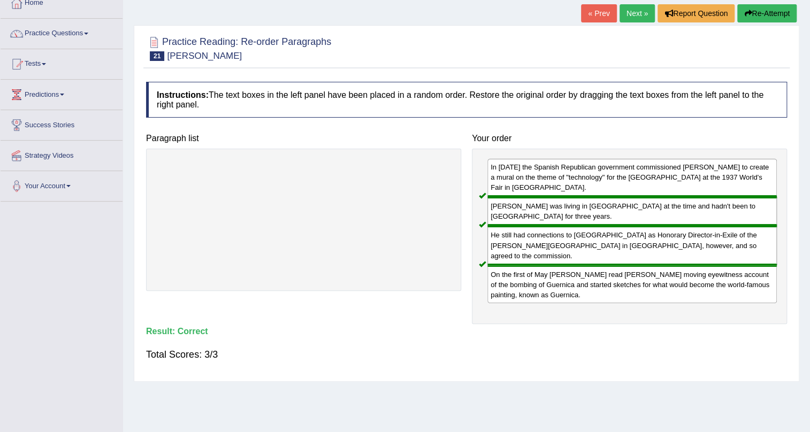
scroll to position [0, 0]
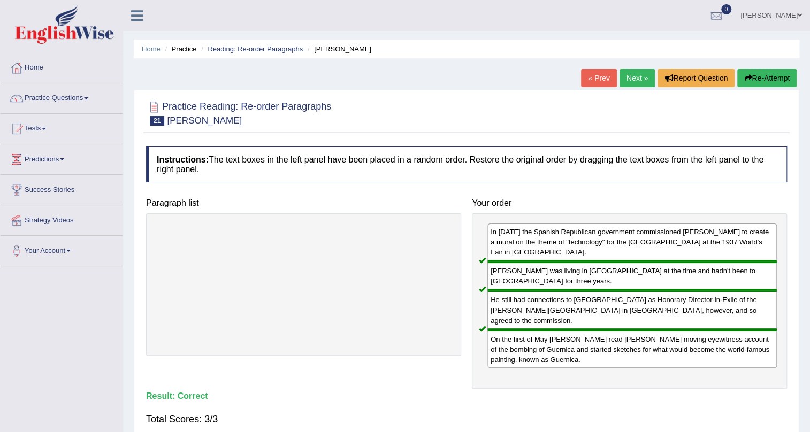
click at [626, 80] on link "Next »" at bounding box center [637, 78] width 35 height 18
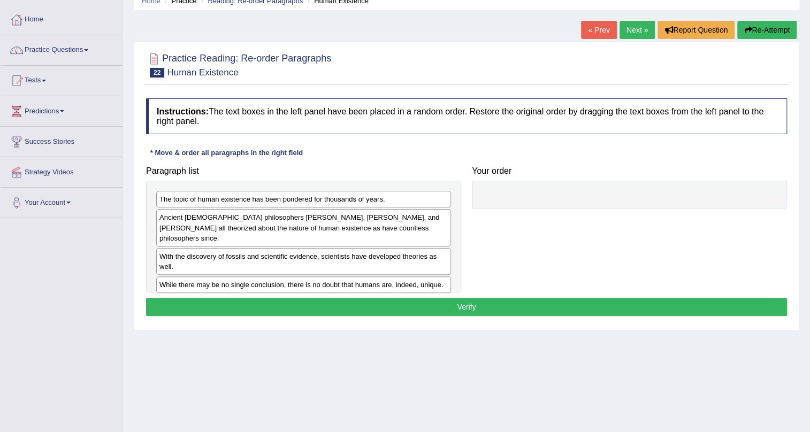
scroll to position [48, 0]
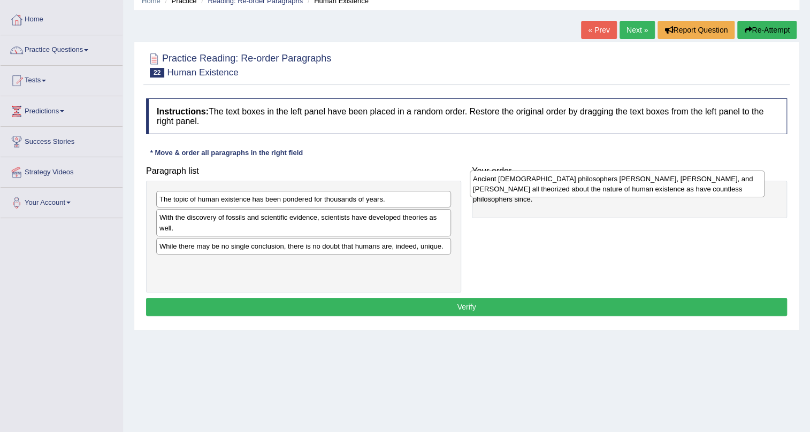
drag, startPoint x: 299, startPoint y: 220, endPoint x: 613, endPoint y: 181, distance: 315.9
click at [613, 181] on div "Ancient Greek philosophers Socrates, Plato, and Aristotle all theorized about t…" at bounding box center [617, 184] width 295 height 27
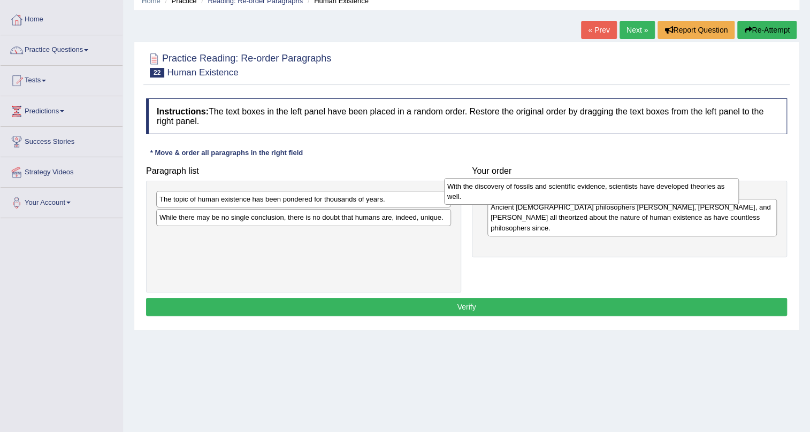
drag, startPoint x: 343, startPoint y: 226, endPoint x: 631, endPoint y: 195, distance: 289.5
click at [631, 195] on div "With the discovery of fossils and scientific evidence, scientists have develope…" at bounding box center [591, 191] width 295 height 27
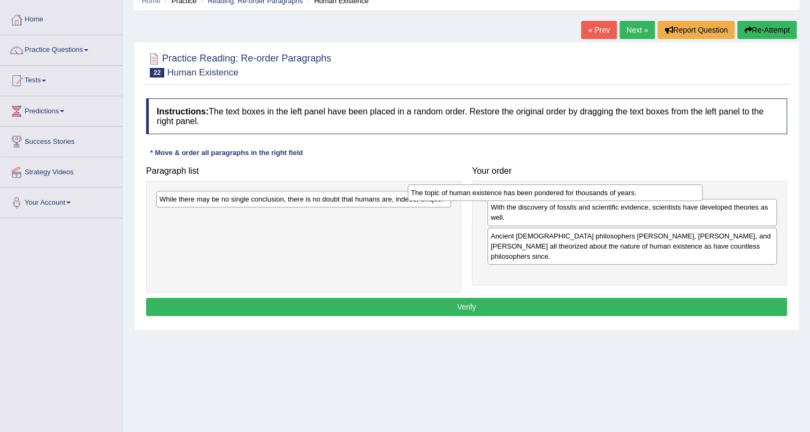
drag, startPoint x: 399, startPoint y: 203, endPoint x: 655, endPoint y: 198, distance: 256.9
click at [655, 198] on div "The topic of human existence has been pondered for thousands of years." at bounding box center [555, 193] width 295 height 17
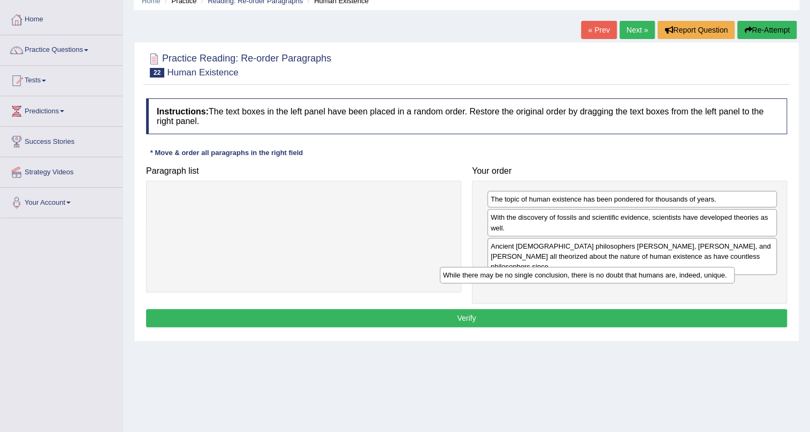
drag, startPoint x: 395, startPoint y: 199, endPoint x: 678, endPoint y: 275, distance: 293.6
click at [678, 275] on div "While there may be no single conclusion, there is no doubt that humans are, ind…" at bounding box center [587, 275] width 295 height 17
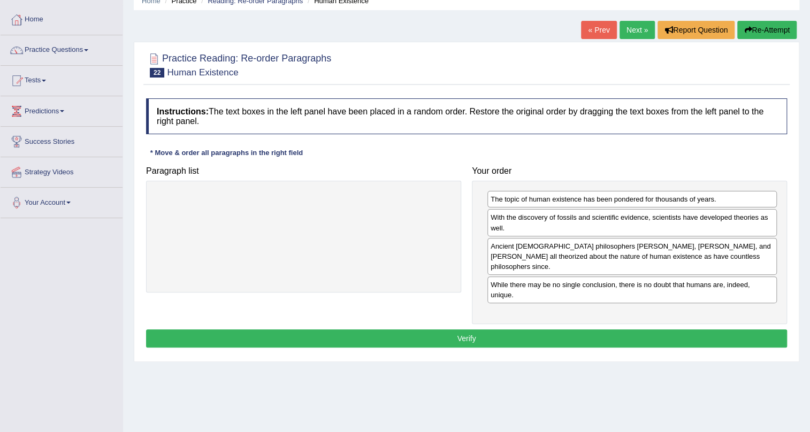
click at [589, 306] on div "The topic of human existence has been pondered for thousands of years. With the…" at bounding box center [629, 252] width 315 height 143
click at [586, 330] on button "Verify" at bounding box center [466, 339] width 641 height 18
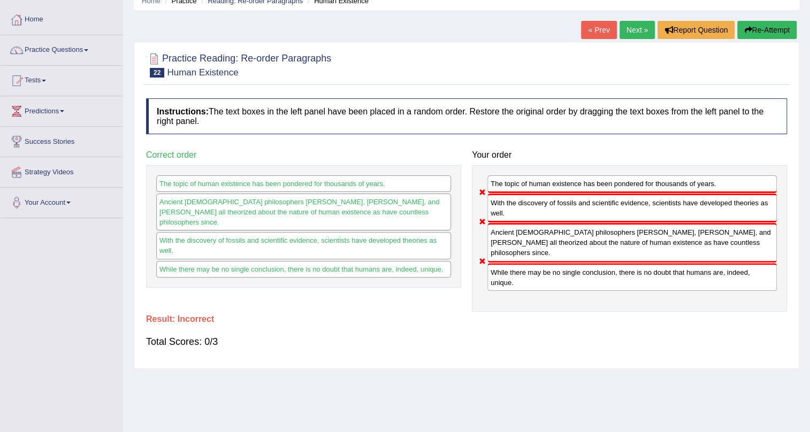
click at [762, 31] on button "Re-Attempt" at bounding box center [766, 30] width 59 height 18
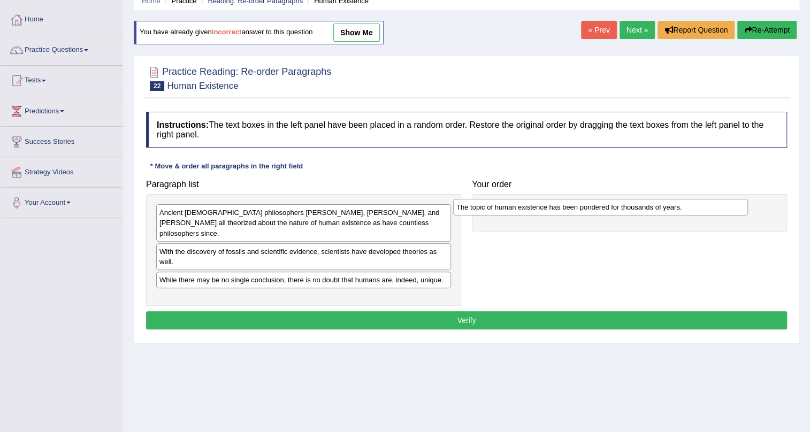
drag, startPoint x: 235, startPoint y: 214, endPoint x: 532, endPoint y: 209, distance: 297.0
click at [532, 209] on div "The topic of human existence has been pondered for thousands of years." at bounding box center [600, 207] width 295 height 17
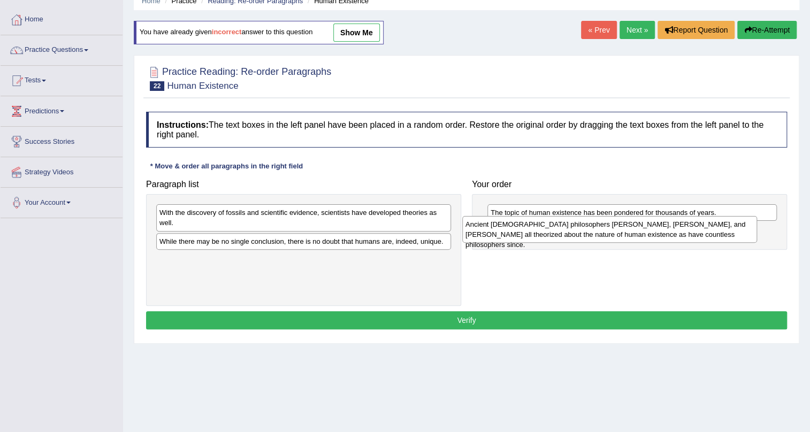
drag, startPoint x: 181, startPoint y: 222, endPoint x: 487, endPoint y: 233, distance: 306.3
click at [487, 233] on div "Ancient [DEMOGRAPHIC_DATA] philosophers [PERSON_NAME], [PERSON_NAME], and [PERS…" at bounding box center [609, 229] width 295 height 27
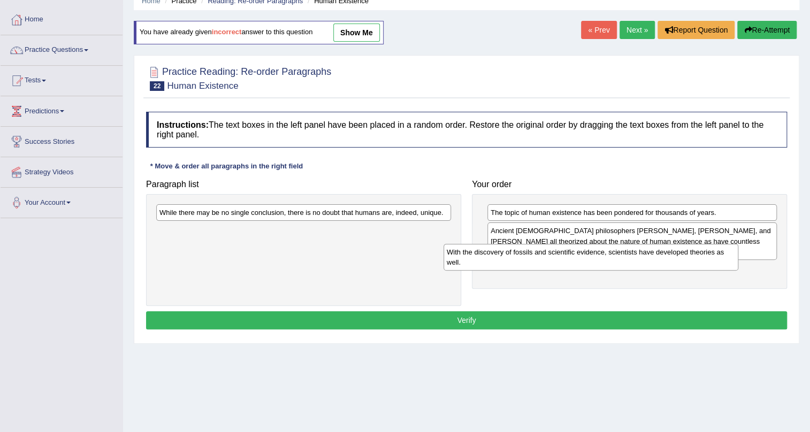
drag, startPoint x: 178, startPoint y: 225, endPoint x: 464, endPoint y: 264, distance: 288.4
click at [467, 264] on div "With the discovery of fossils and scientific evidence, scientists have develope…" at bounding box center [591, 257] width 295 height 27
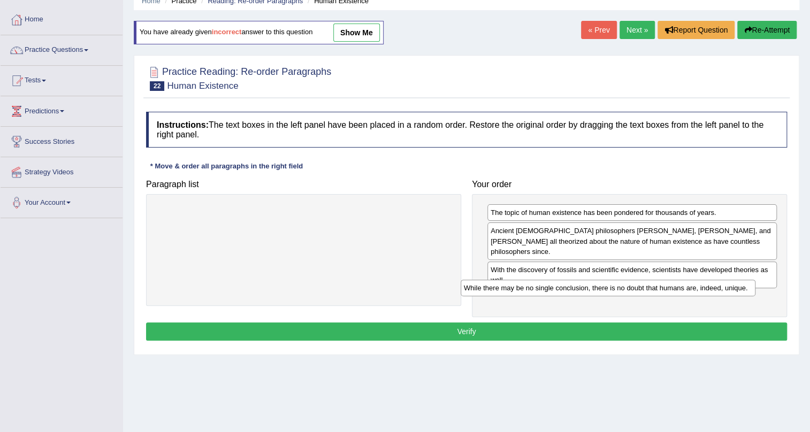
drag, startPoint x: 309, startPoint y: 211, endPoint x: 614, endPoint y: 287, distance: 313.7
click at [614, 287] on div "While there may be no single conclusion, there is no doubt that humans are, ind…" at bounding box center [608, 288] width 295 height 17
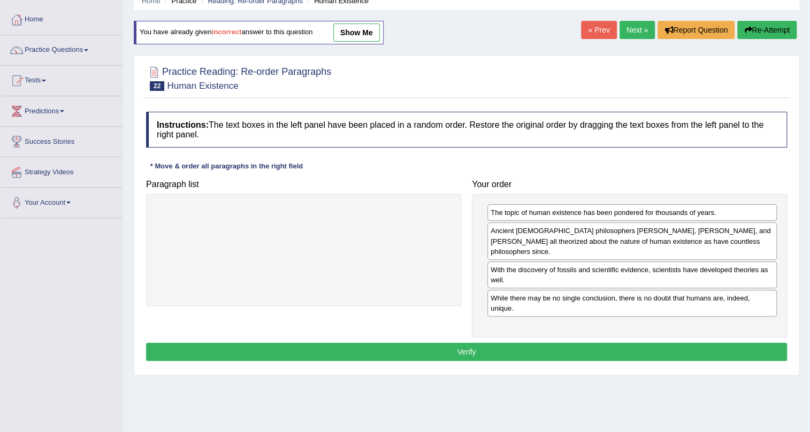
click at [480, 323] on div "The topic of human existence has been pondered for thousands of years. Ancient …" at bounding box center [629, 265] width 315 height 143
click at [475, 343] on button "Verify" at bounding box center [466, 352] width 641 height 18
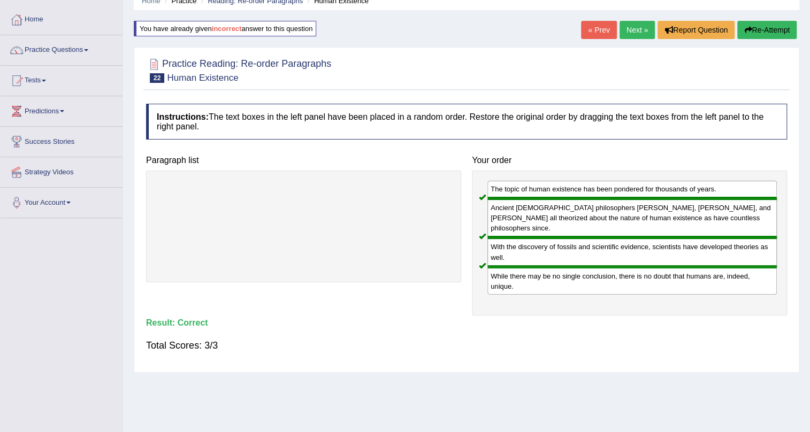
click at [631, 32] on link "Next »" at bounding box center [637, 30] width 35 height 18
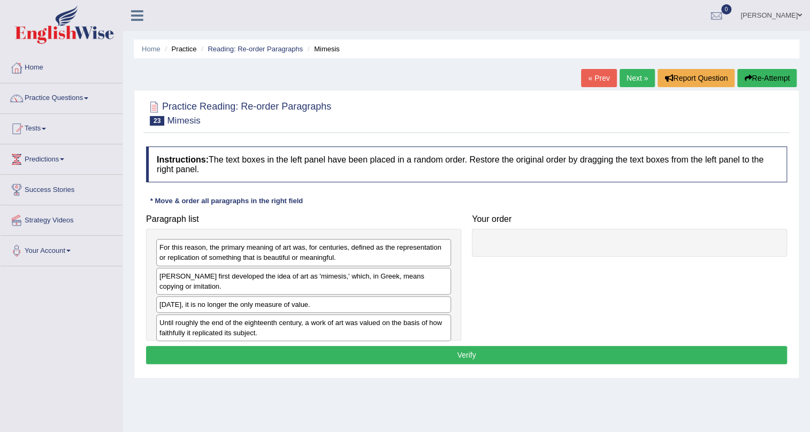
click at [762, 73] on button "Re-Attempt" at bounding box center [766, 78] width 59 height 18
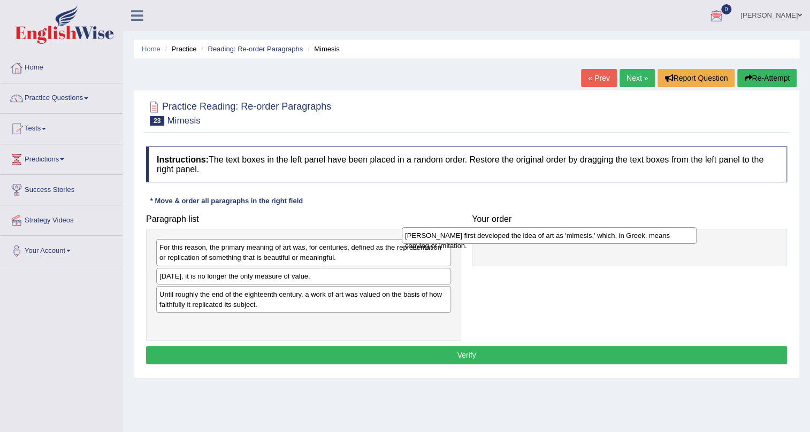
drag, startPoint x: 382, startPoint y: 280, endPoint x: 583, endPoint y: 240, distance: 205.2
click at [583, 240] on div "[PERSON_NAME] first developed the idea of art as 'mimesis,' which, in Greek, me…" at bounding box center [549, 235] width 295 height 17
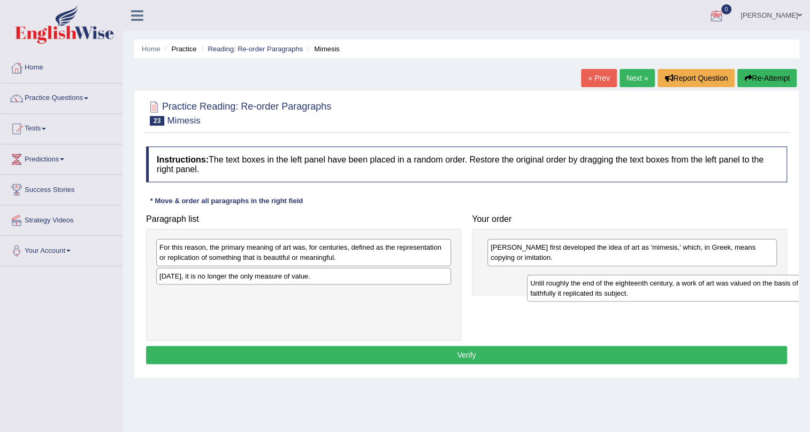
drag, startPoint x: 289, startPoint y: 299, endPoint x: 573, endPoint y: 280, distance: 284.2
click at [660, 289] on div "Until roughly the end of the eighteenth century, a work of art was valued on th…" at bounding box center [674, 288] width 295 height 27
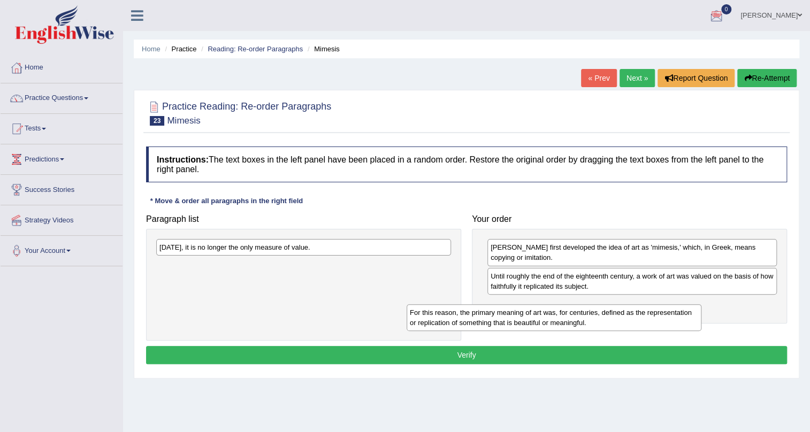
drag, startPoint x: 364, startPoint y: 262, endPoint x: 615, endPoint y: 323, distance: 258.9
click at [619, 326] on div "For this reason, the primary meaning of art was, for centuries, defined as the …" at bounding box center [554, 317] width 295 height 27
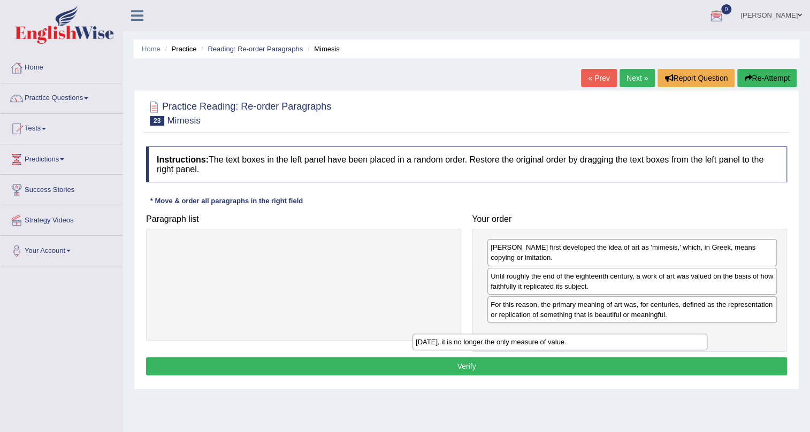
drag, startPoint x: 353, startPoint y: 247, endPoint x: 621, endPoint y: 337, distance: 283.3
click at [621, 337] on div "[DATE], it is no longer the only measure of value." at bounding box center [560, 342] width 295 height 17
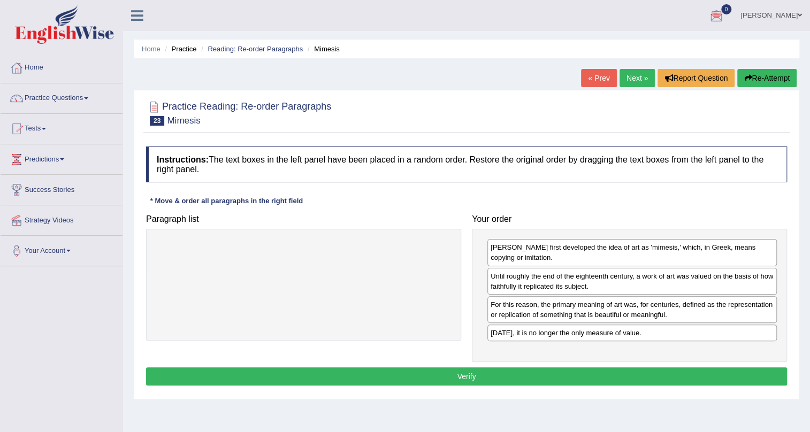
click at [504, 370] on button "Verify" at bounding box center [466, 377] width 641 height 18
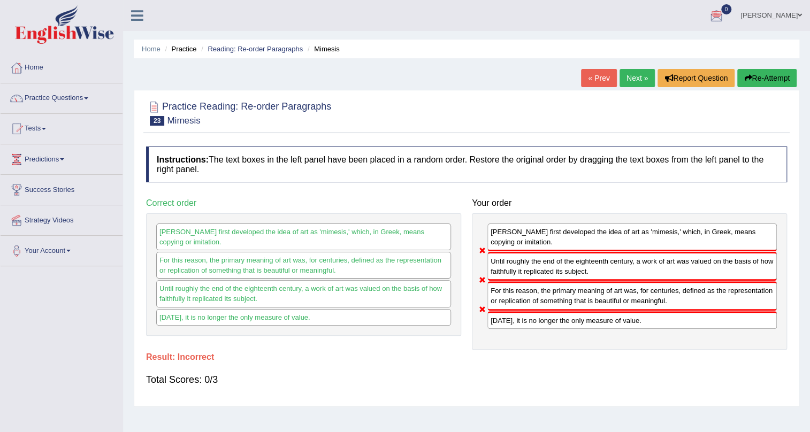
click at [751, 80] on button "Re-Attempt" at bounding box center [766, 78] width 59 height 18
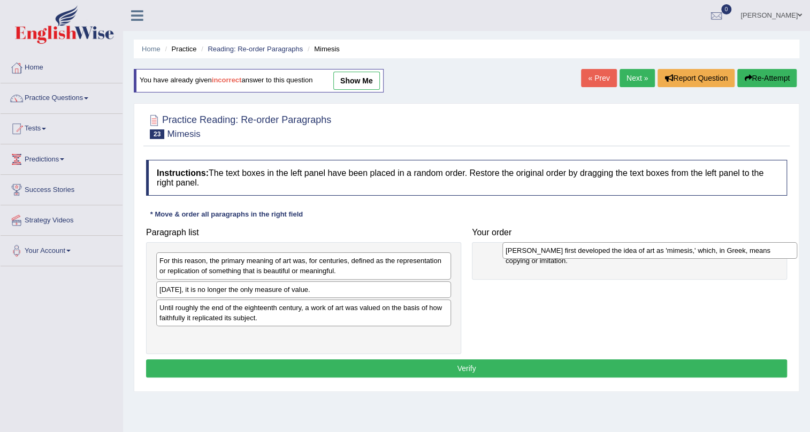
drag, startPoint x: 328, startPoint y: 292, endPoint x: 640, endPoint y: 251, distance: 315.2
click at [640, 251] on div "[PERSON_NAME] first developed the idea of art as 'mimesis,' which, in Greek, me…" at bounding box center [649, 250] width 295 height 17
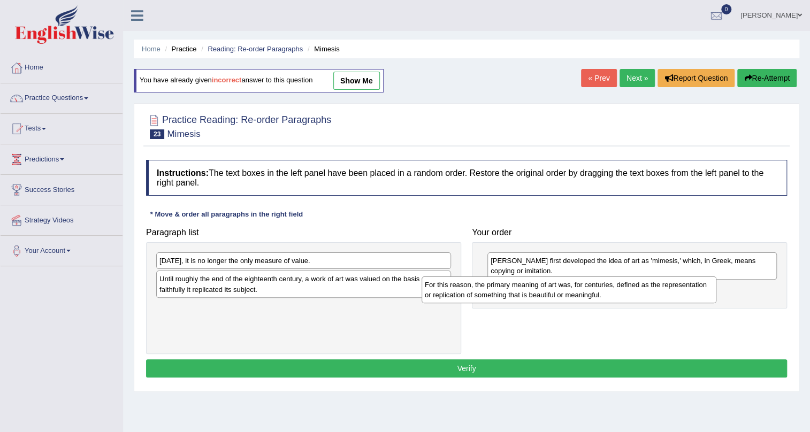
drag, startPoint x: 380, startPoint y: 276, endPoint x: 646, endPoint y: 300, distance: 266.5
click at [646, 300] on div "For this reason, the primary meaning of art was, for centuries, defined as the …" at bounding box center [569, 290] width 295 height 27
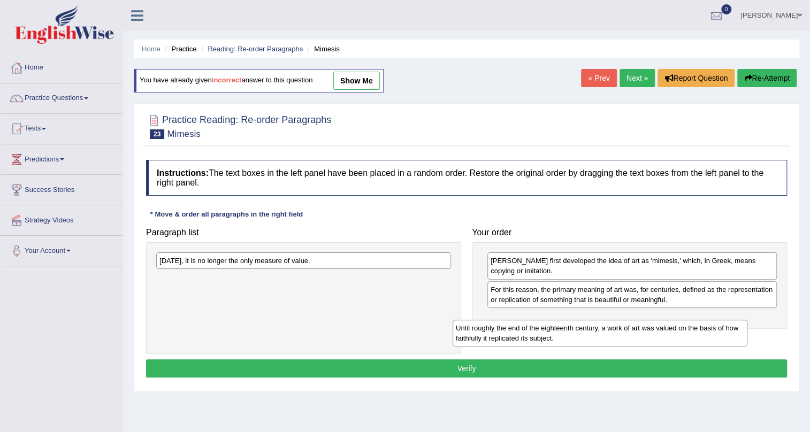
drag, startPoint x: 335, startPoint y: 280, endPoint x: 631, endPoint y: 329, distance: 300.5
click at [631, 329] on div "Until roughly the end of the eighteenth century, a work of art was valued on th…" at bounding box center [600, 333] width 295 height 27
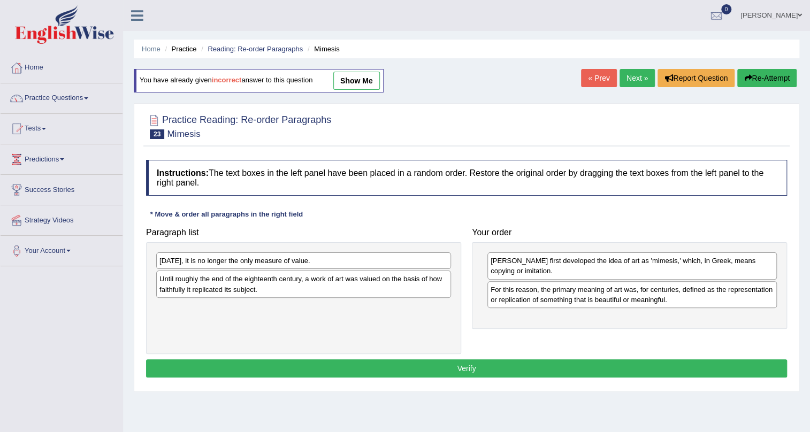
drag, startPoint x: 527, startPoint y: 322, endPoint x: 578, endPoint y: 326, distance: 51.0
click at [599, 333] on div "Paragraph list Today, it is no longer the only measure of value. Until roughly …" at bounding box center [467, 289] width 652 height 132
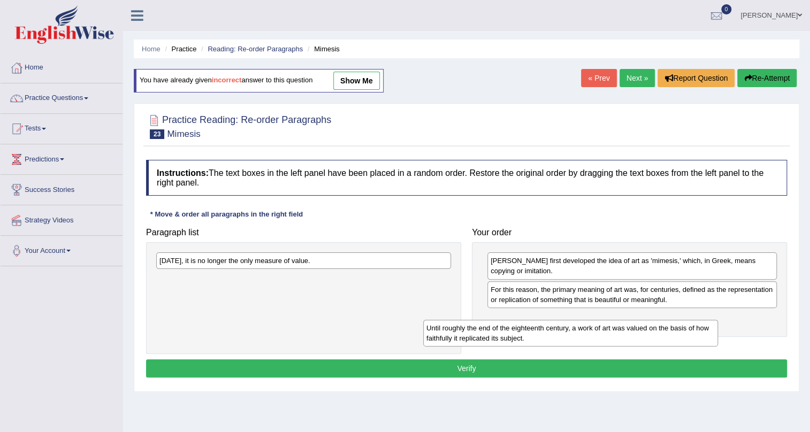
drag, startPoint x: 379, startPoint y: 292, endPoint x: 646, endPoint y: 341, distance: 271.5
click at [646, 341] on div "Until roughly the end of the eighteenth century, a work of art was valued on th…" at bounding box center [570, 333] width 295 height 27
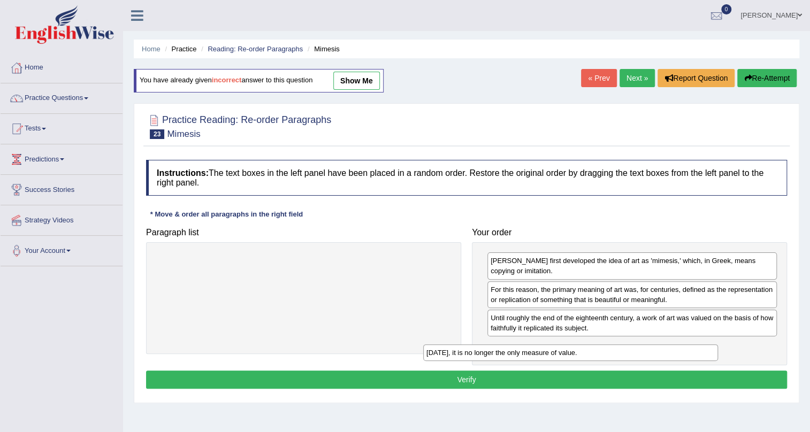
drag, startPoint x: 410, startPoint y: 264, endPoint x: 677, endPoint y: 356, distance: 282.4
click at [677, 356] on div "Today, it is no longer the only measure of value." at bounding box center [570, 353] width 295 height 17
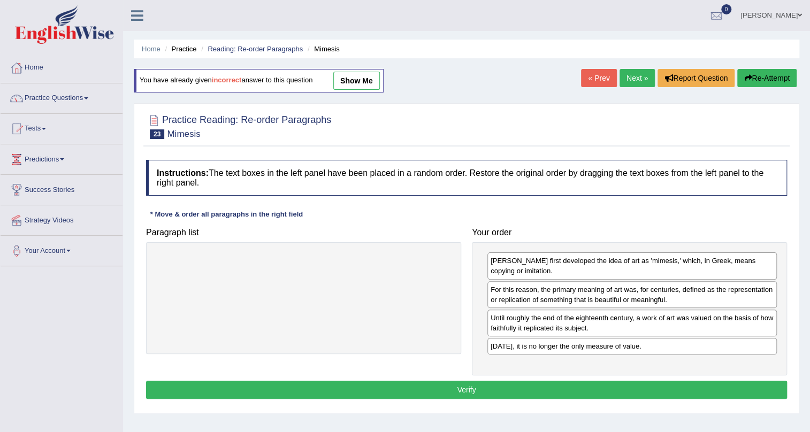
click at [542, 383] on button "Verify" at bounding box center [466, 390] width 641 height 18
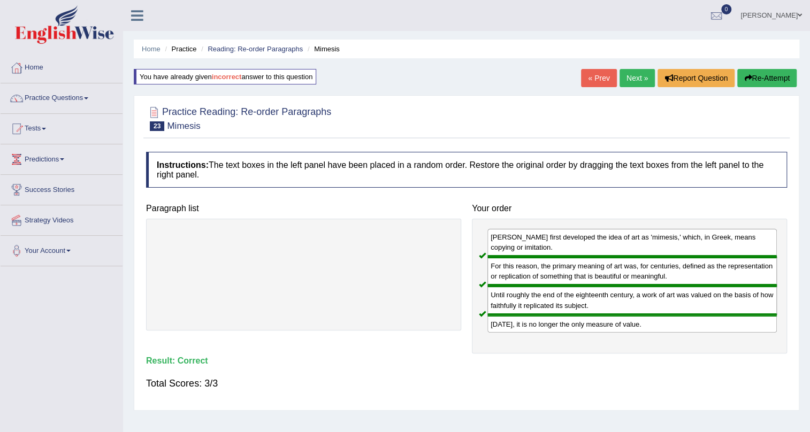
click at [637, 82] on link "Next »" at bounding box center [637, 78] width 35 height 18
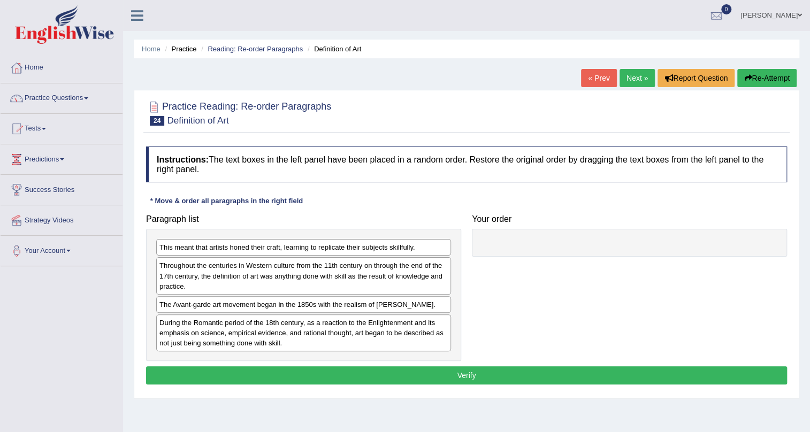
click at [625, 78] on link "Next »" at bounding box center [637, 78] width 35 height 18
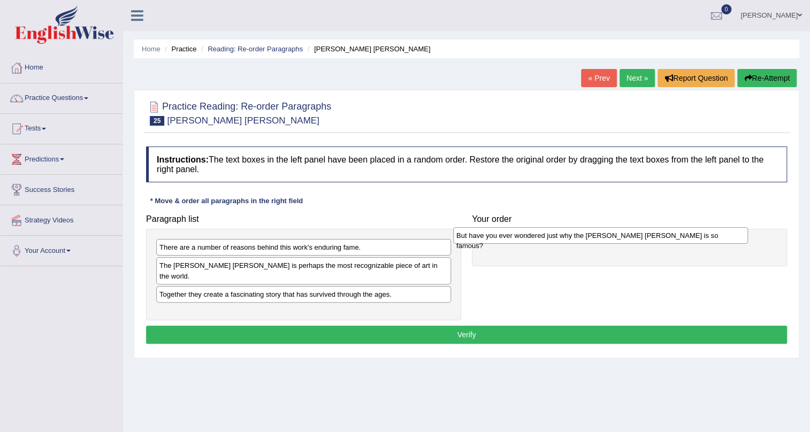
drag, startPoint x: 210, startPoint y: 268, endPoint x: 509, endPoint y: 233, distance: 300.6
click at [509, 233] on div "But have you ever wondered just why the [PERSON_NAME] [PERSON_NAME] is so famou…" at bounding box center [600, 235] width 295 height 17
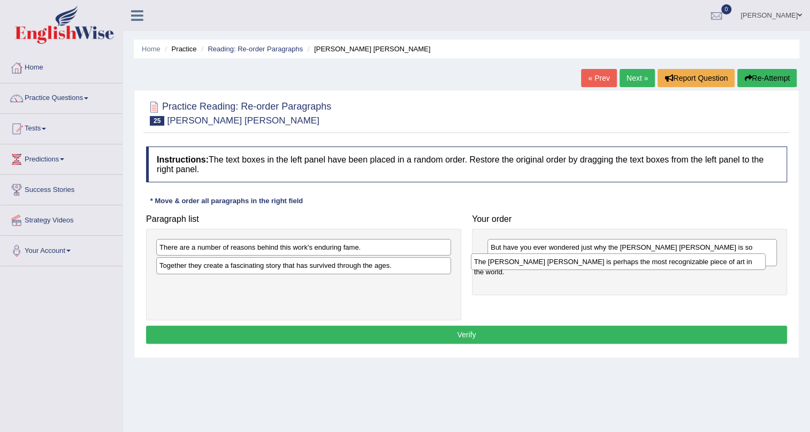
drag, startPoint x: 283, startPoint y: 265, endPoint x: 597, endPoint y: 262, distance: 314.6
click at [597, 262] on div "The [PERSON_NAME] [PERSON_NAME] is perhaps the most recognizable piece of art i…" at bounding box center [618, 262] width 295 height 17
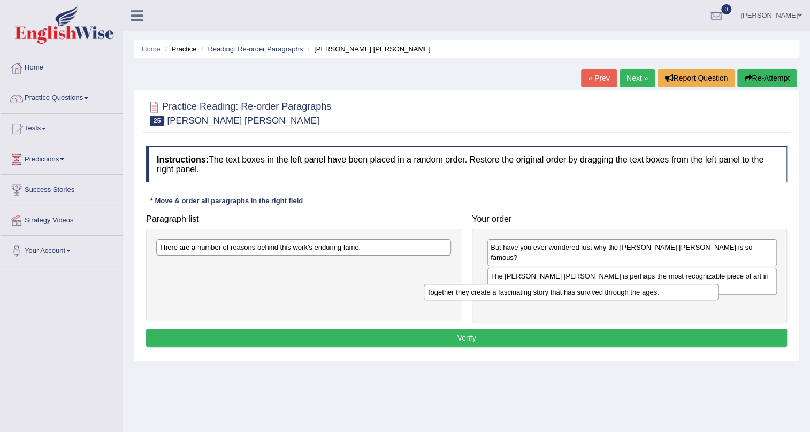
drag, startPoint x: 330, startPoint y: 268, endPoint x: 598, endPoint y: 294, distance: 268.9
click at [598, 294] on div "Together they create a fascinating story that has survived through the ages." at bounding box center [571, 292] width 295 height 17
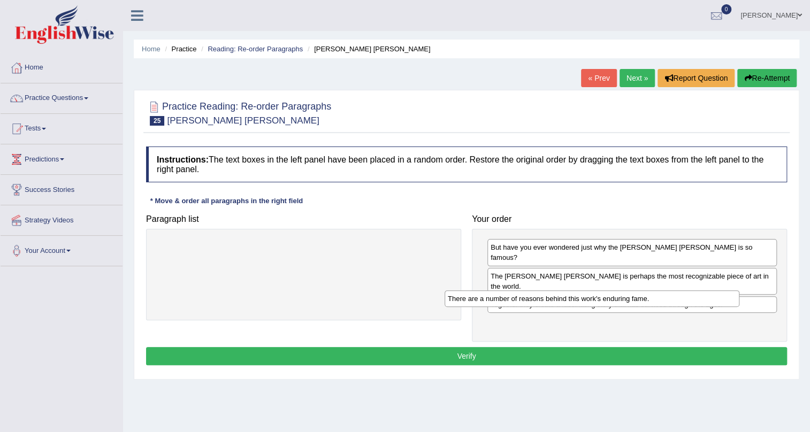
drag, startPoint x: 301, startPoint y: 246, endPoint x: 611, endPoint y: 300, distance: 315.1
click at [611, 300] on div "There are a number of reasons behind this work's enduring fame." at bounding box center [592, 299] width 295 height 17
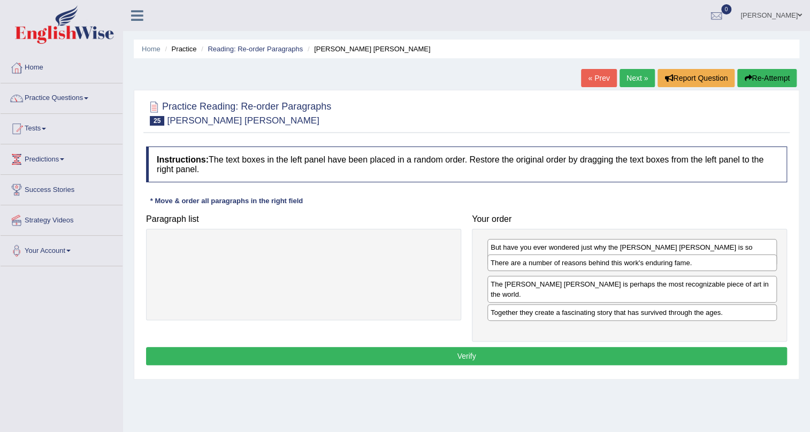
drag, startPoint x: 598, startPoint y: 305, endPoint x: 598, endPoint y: 266, distance: 39.1
click at [598, 266] on div "There are a number of reasons behind this work's enduring fame." at bounding box center [631, 263] width 289 height 17
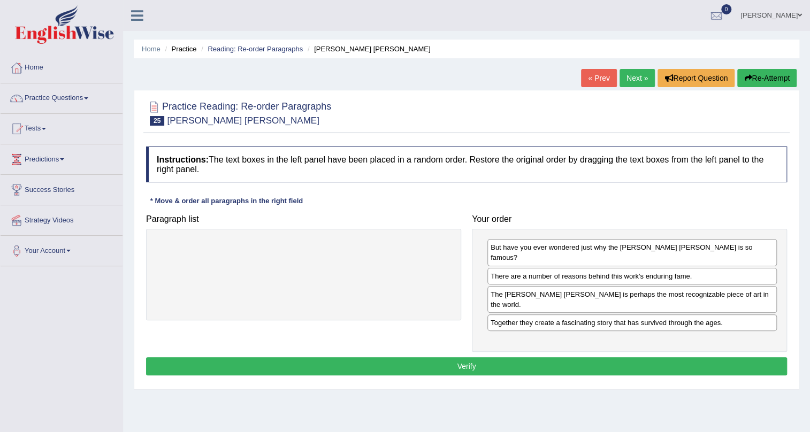
click at [495, 357] on button "Verify" at bounding box center [466, 366] width 641 height 18
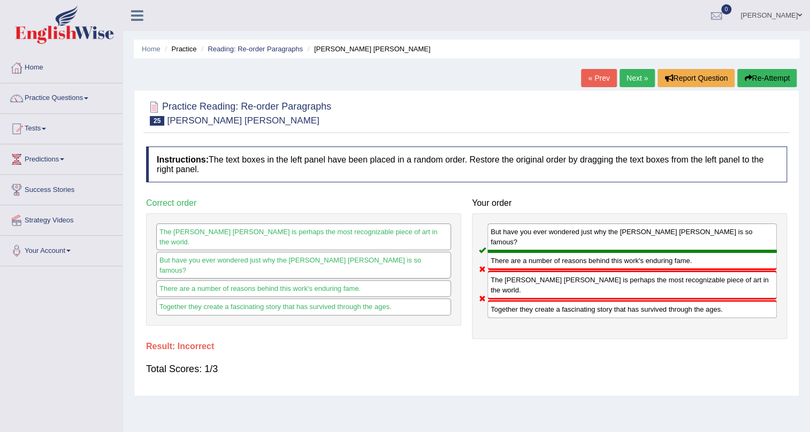
drag, startPoint x: 514, startPoint y: 269, endPoint x: 535, endPoint y: 269, distance: 21.4
click at [535, 271] on div "The [PERSON_NAME] [PERSON_NAME] is perhaps the most recognizable piece of art i…" at bounding box center [631, 285] width 289 height 29
drag, startPoint x: 529, startPoint y: 270, endPoint x: 535, endPoint y: 272, distance: 5.6
click at [535, 272] on div "The [PERSON_NAME] [PERSON_NAME] is perhaps the most recognizable piece of art i…" at bounding box center [631, 285] width 289 height 29
drag, startPoint x: 524, startPoint y: 270, endPoint x: 531, endPoint y: 272, distance: 7.8
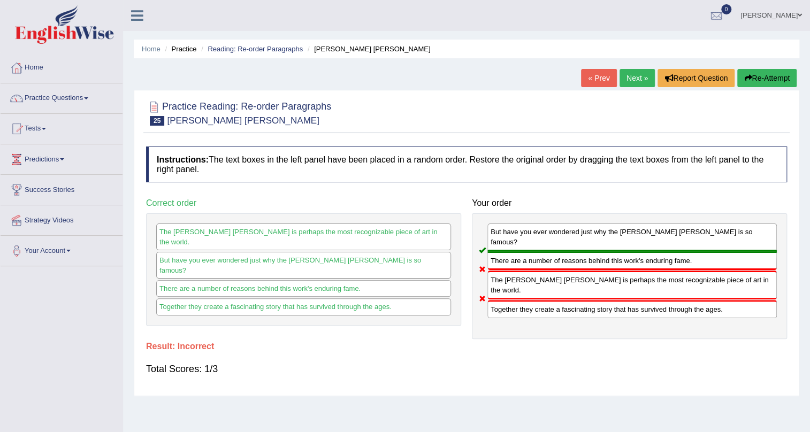
click at [531, 272] on div "The [PERSON_NAME] [PERSON_NAME] is perhaps the most recognizable piece of art i…" at bounding box center [631, 285] width 289 height 29
drag, startPoint x: 531, startPoint y: 272, endPoint x: 694, endPoint y: 277, distance: 162.7
click at [694, 277] on div "The [PERSON_NAME] [PERSON_NAME] is perhaps the most recognizable piece of art i…" at bounding box center [631, 285] width 289 height 29
click at [631, 72] on link "Next »" at bounding box center [637, 78] width 35 height 18
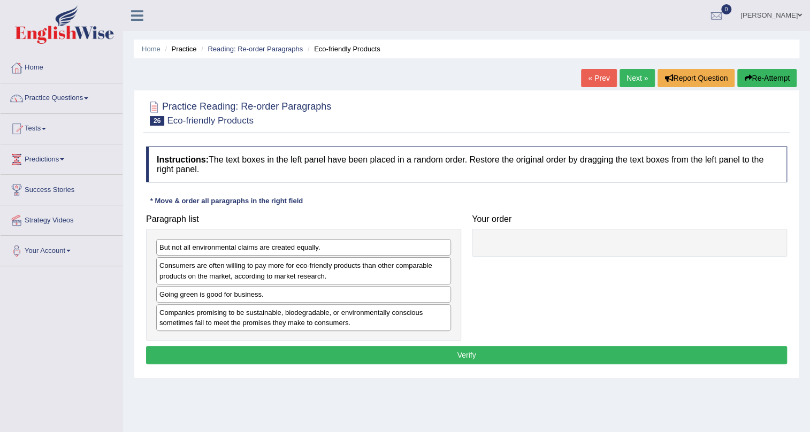
click at [635, 81] on link "Next »" at bounding box center [637, 78] width 35 height 18
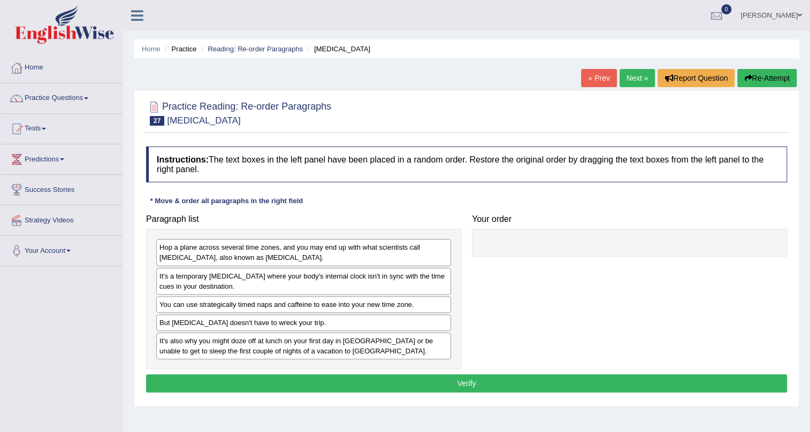
drag, startPoint x: 502, startPoint y: 243, endPoint x: 508, endPoint y: 256, distance: 14.1
click at [508, 256] on div "Paragraph list Hop a plane across several time zones, and you may end up with w…" at bounding box center [467, 289] width 652 height 161
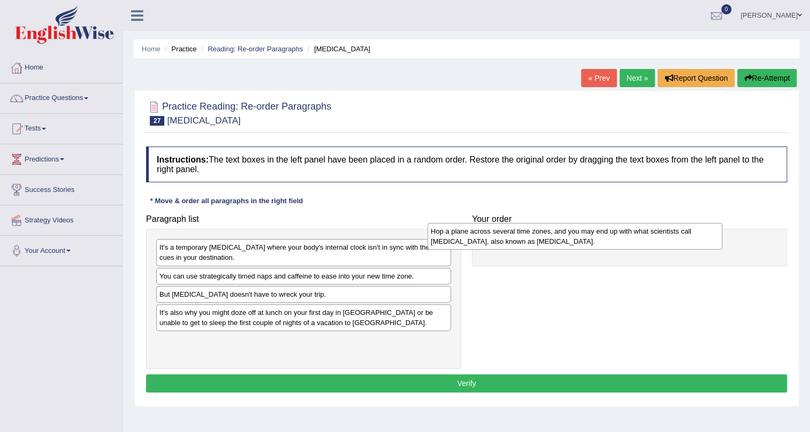
drag, startPoint x: 377, startPoint y: 253, endPoint x: 649, endPoint y: 237, distance: 271.8
click at [649, 237] on div "Hop a plane across several time zones, and you may end up with what scientists …" at bounding box center [575, 236] width 295 height 27
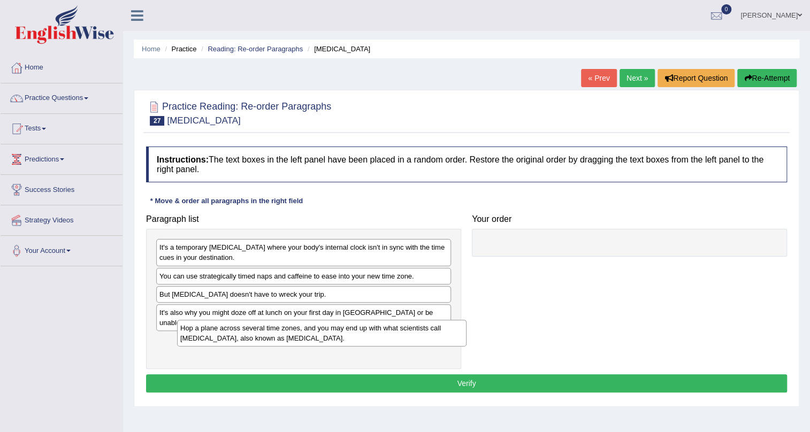
drag, startPoint x: 502, startPoint y: 249, endPoint x: 189, endPoint y: 331, distance: 323.4
click at [189, 331] on div "Hop a plane across several time zones, and you may end up with what scientists …" at bounding box center [321, 333] width 289 height 27
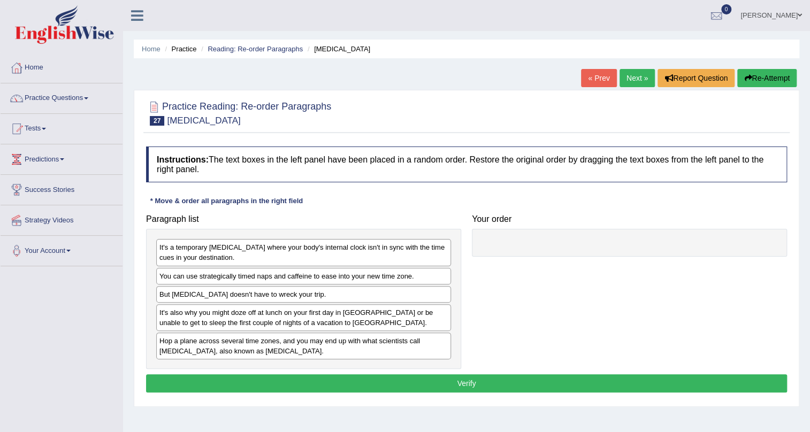
click at [636, 70] on link "Next »" at bounding box center [637, 78] width 35 height 18
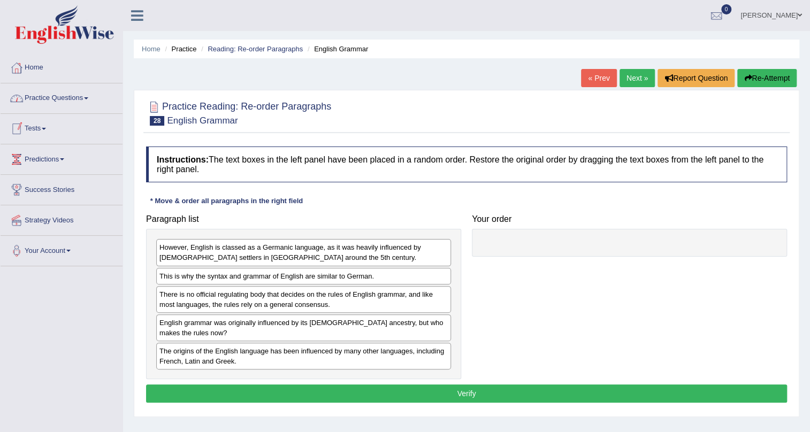
click at [87, 91] on link "Practice Questions" at bounding box center [62, 96] width 122 height 27
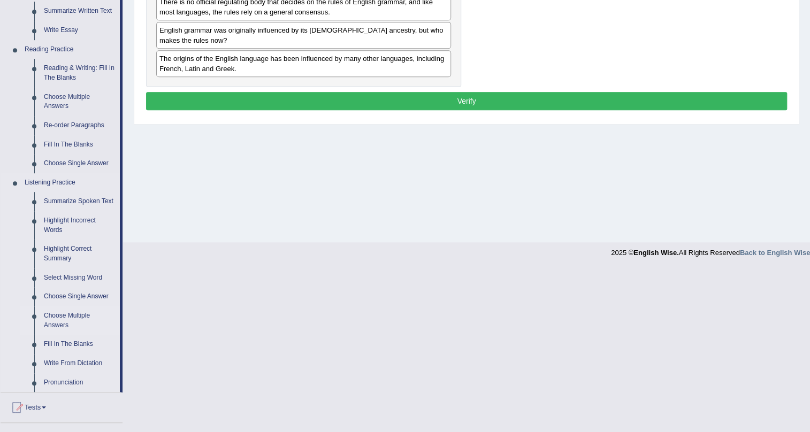
scroll to position [340, 0]
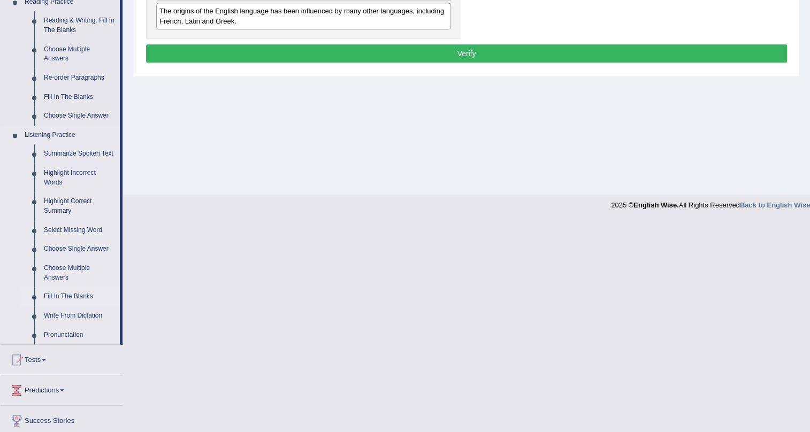
click at [78, 290] on link "Fill In The Blanks" at bounding box center [79, 296] width 81 height 19
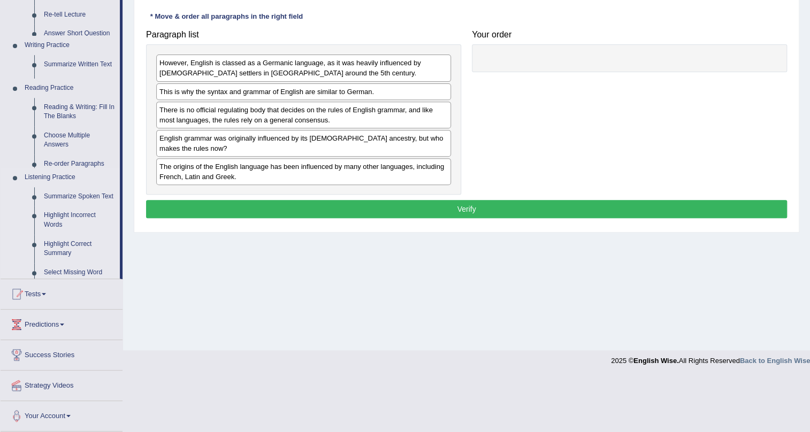
scroll to position [129, 0]
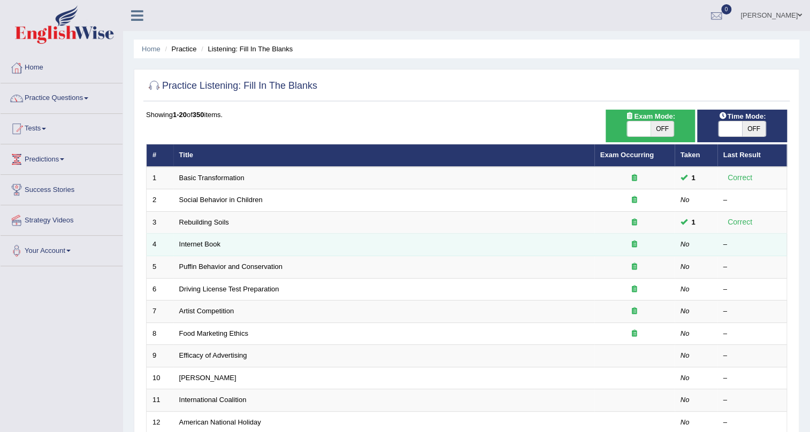
click at [203, 249] on td "Internet Book" at bounding box center [383, 245] width 421 height 22
click at [203, 243] on link "Internet Book" at bounding box center [199, 244] width 41 height 8
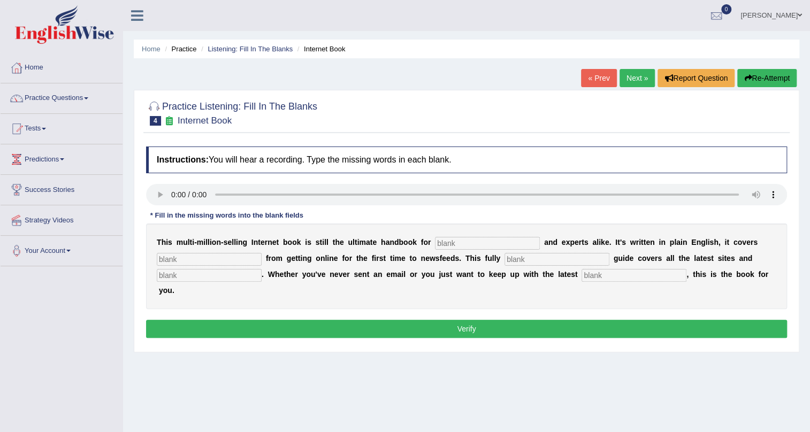
click at [616, 272] on input "text" at bounding box center [634, 275] width 105 height 13
type input "d"
type input "f"
type input "developmnents"
click at [520, 242] on input "text" at bounding box center [487, 243] width 105 height 13
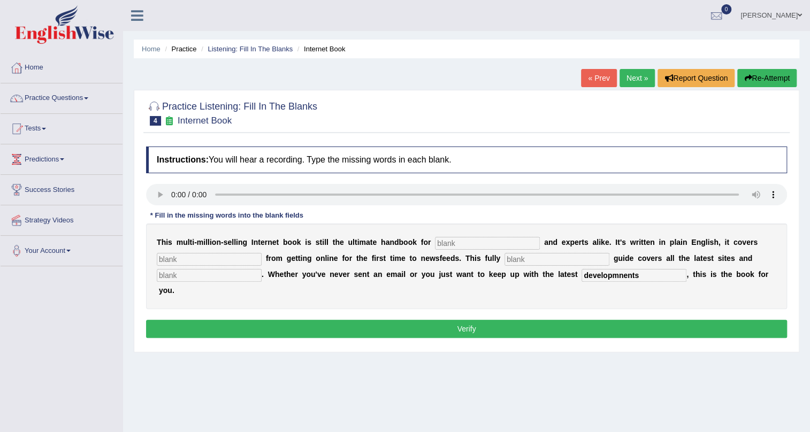
click at [251, 254] on input "text" at bounding box center [209, 259] width 105 height 13
type input "everything"
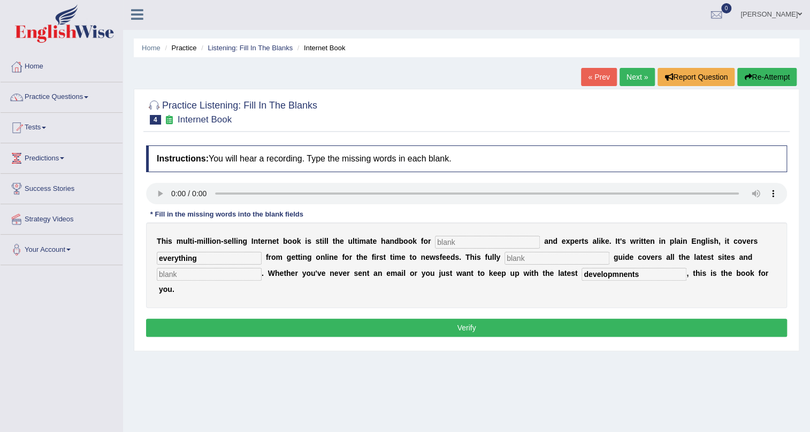
scroll to position [2, 0]
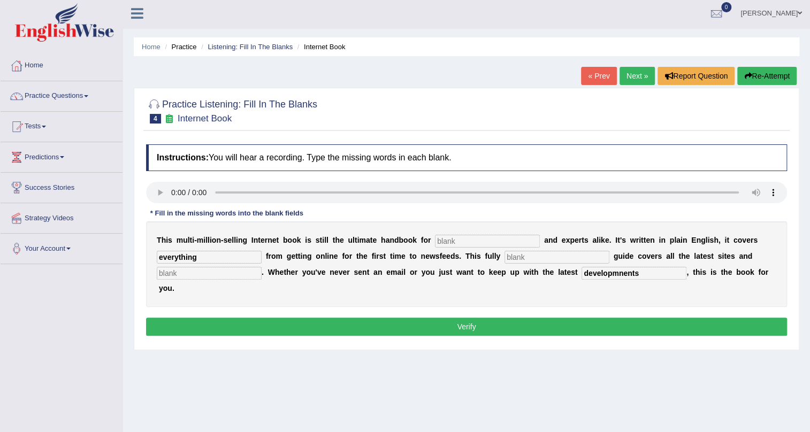
click at [588, 251] on input "text" at bounding box center [557, 257] width 105 height 13
type input "revised"
click at [254, 270] on input "text" at bounding box center [209, 273] width 105 height 13
click at [478, 242] on input "text" at bounding box center [487, 241] width 105 height 13
click at [255, 272] on input "text" at bounding box center [209, 273] width 105 height 13
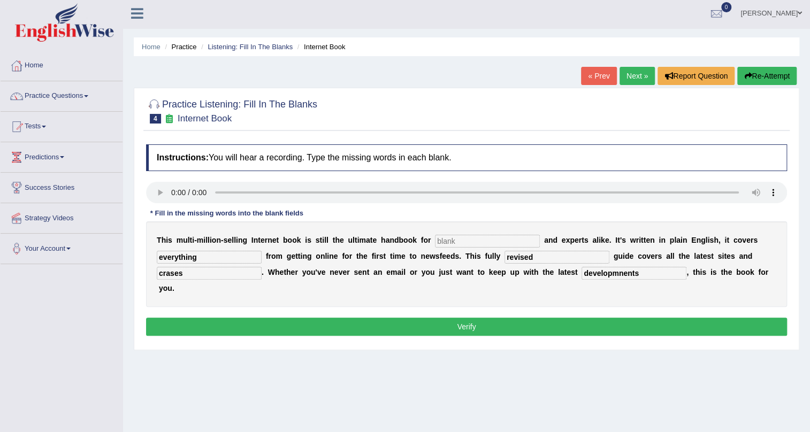
type input "crases"
click at [276, 322] on button "Verify" at bounding box center [466, 327] width 641 height 18
click at [454, 239] on input "text" at bounding box center [487, 241] width 105 height 13
type input "d"
click at [447, 326] on button "Verify" at bounding box center [466, 327] width 641 height 18
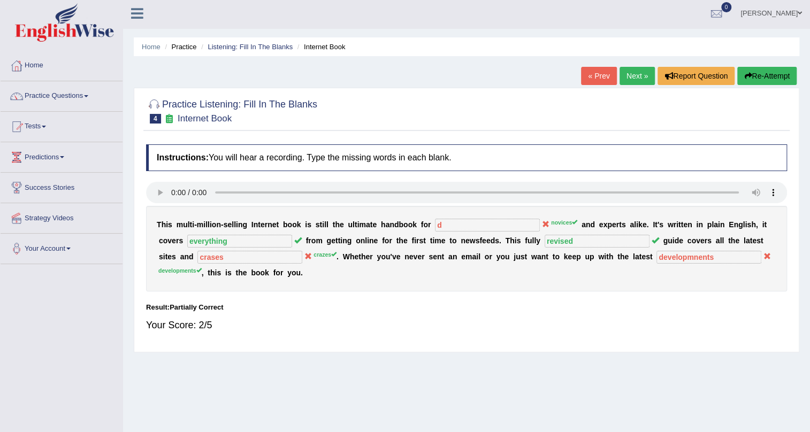
click at [636, 76] on link "Next »" at bounding box center [637, 76] width 35 height 18
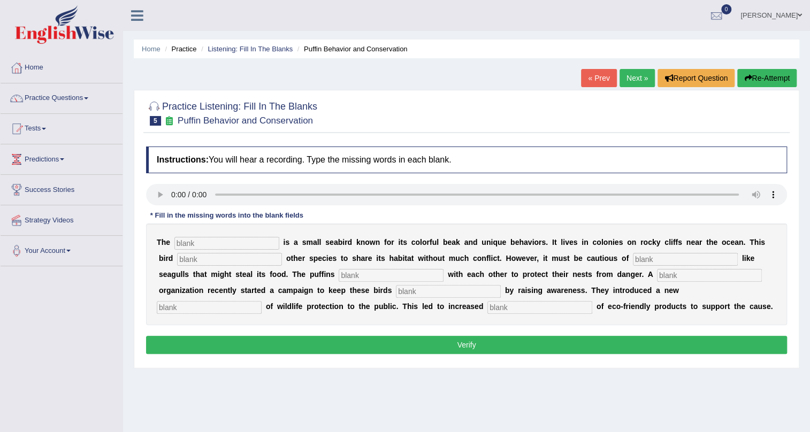
click at [219, 243] on input "text" at bounding box center [226, 243] width 105 height 13
click at [190, 241] on input "text" at bounding box center [226, 243] width 105 height 13
type input "puffin"
click at [209, 260] on input "text" at bounding box center [229, 259] width 105 height 13
type input "allows"
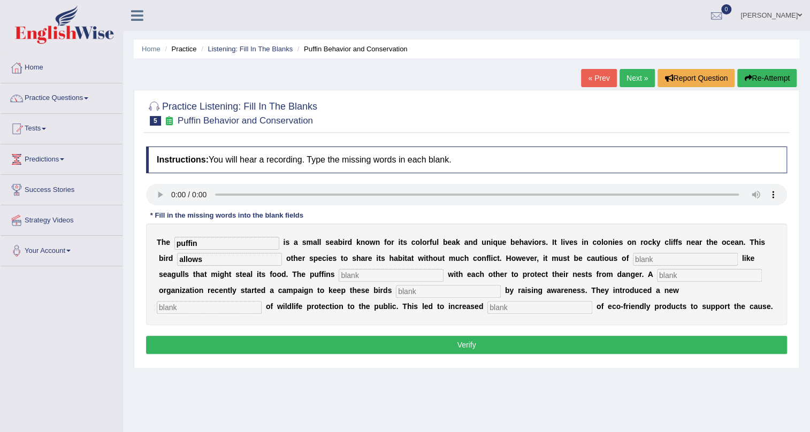
click at [367, 275] on input "text" at bounding box center [391, 275] width 105 height 13
type input "prediator"
click at [420, 291] on input "text" at bounding box center [448, 291] width 105 height 13
click at [258, 304] on input "text" at bounding box center [209, 307] width 105 height 13
drag, startPoint x: 457, startPoint y: 285, endPoint x: 448, endPoint y: 288, distance: 9.1
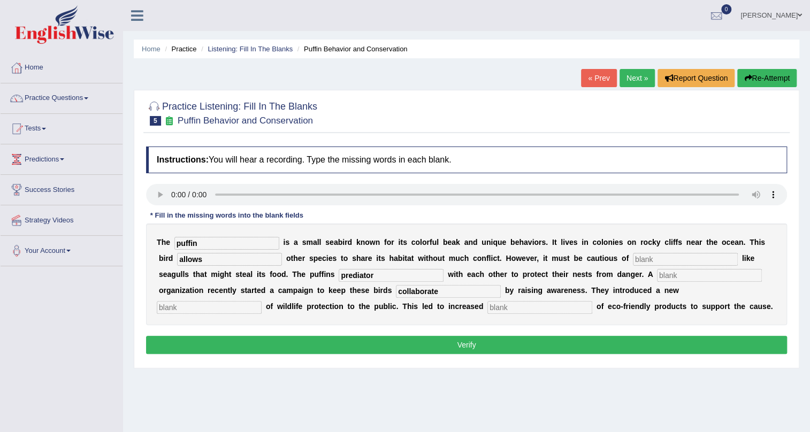
click at [448, 288] on input "collaborate" at bounding box center [448, 291] width 105 height 13
type input "c"
click at [375, 278] on input "prediat" at bounding box center [391, 275] width 105 height 13
type input "p"
click at [652, 263] on input "text" at bounding box center [685, 259] width 105 height 13
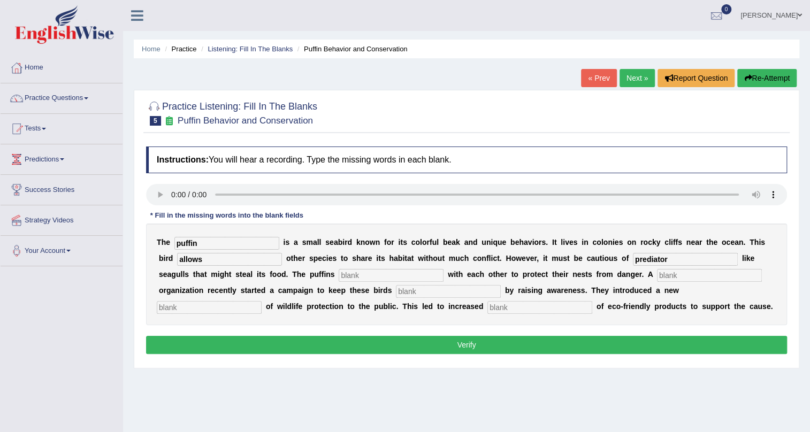
type input "prediator"
click at [666, 276] on input "text" at bounding box center [709, 275] width 105 height 13
type input "colaborate"
click at [421, 274] on input "text" at bounding box center [391, 275] width 105 height 13
drag, startPoint x: 658, startPoint y: 283, endPoint x: 635, endPoint y: 285, distance: 22.6
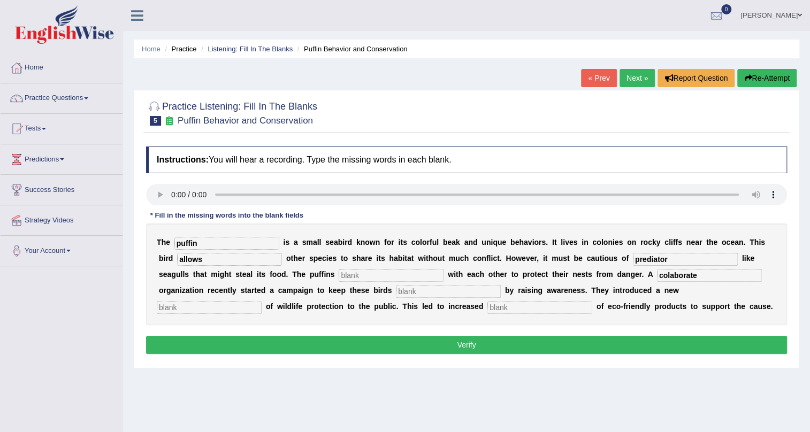
click at [635, 285] on div "T h e puffin i s a s m a l l s e a b i r d k n o w n f o r i t s c o l o r f u …" at bounding box center [466, 275] width 641 height 102
drag, startPoint x: 709, startPoint y: 276, endPoint x: 375, endPoint y: 256, distance: 335.0
click at [375, 256] on div "T h e puffin i s a s m a l l s e a b i r d k n o w n f o r i t s c o l o r f u …" at bounding box center [466, 275] width 641 height 102
click at [401, 279] on input "text" at bounding box center [391, 275] width 105 height 13
type input "colaborate"
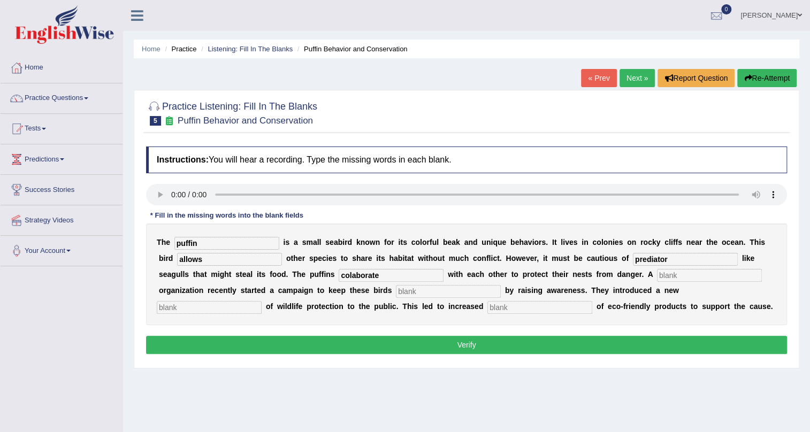
click at [681, 278] on input "text" at bounding box center [709, 275] width 105 height 13
click at [470, 295] on input "text" at bounding box center [448, 291] width 105 height 13
type input "safe"
click at [253, 306] on input "text" at bounding box center [209, 307] width 105 height 13
type input "v"
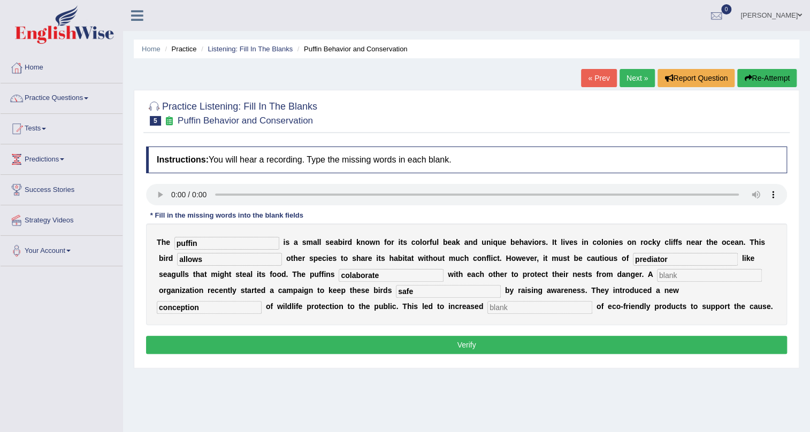
type input "conception"
click at [510, 309] on input "text" at bounding box center [539, 307] width 105 height 13
type input "consumption"
click at [678, 277] on input "text" at bounding box center [709, 275] width 105 height 13
type input "coorporate"
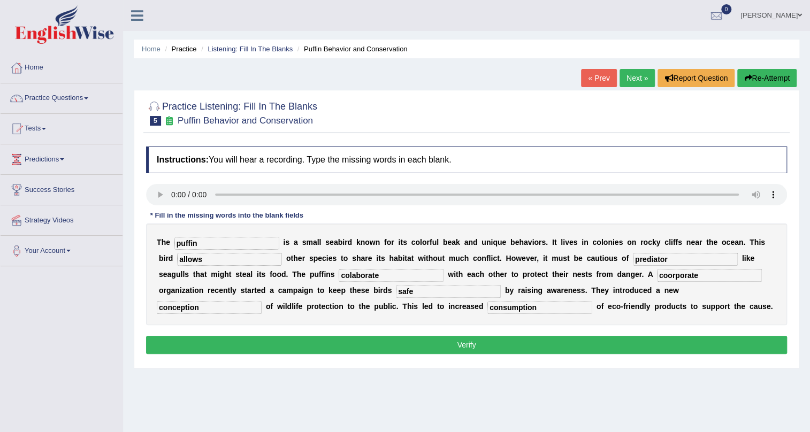
click at [215, 354] on button "Verify" at bounding box center [466, 345] width 641 height 18
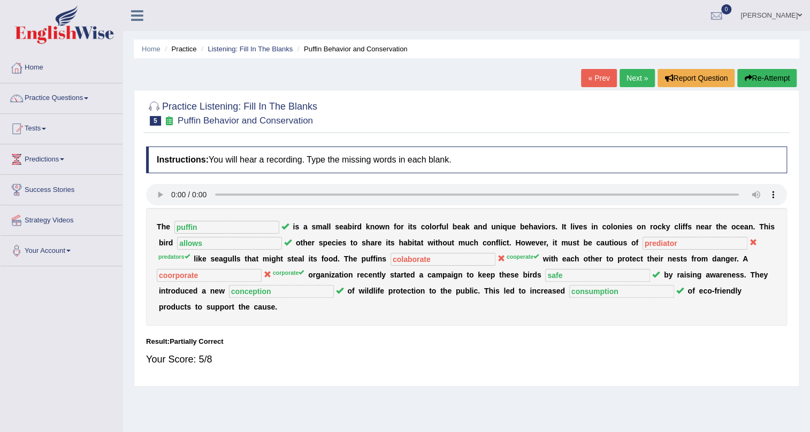
click at [630, 77] on link "Next »" at bounding box center [637, 78] width 35 height 18
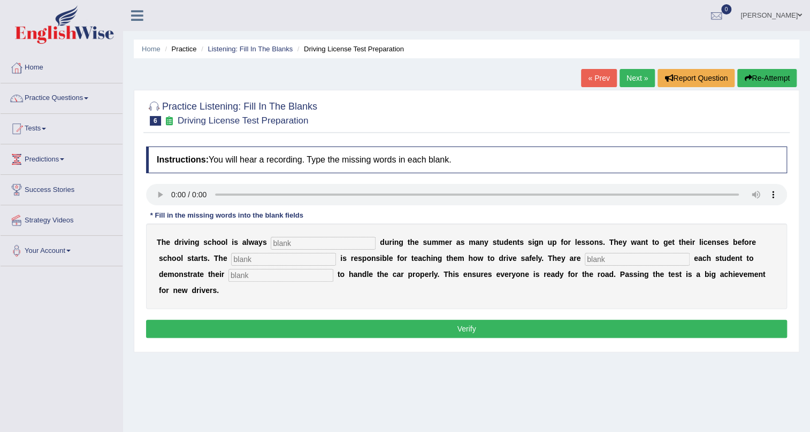
click at [368, 241] on input "text" at bounding box center [323, 243] width 105 height 13
type input "busy"
click at [275, 262] on input "text" at bounding box center [283, 259] width 105 height 13
type input "instructor"
click at [243, 276] on input "text" at bounding box center [280, 275] width 105 height 13
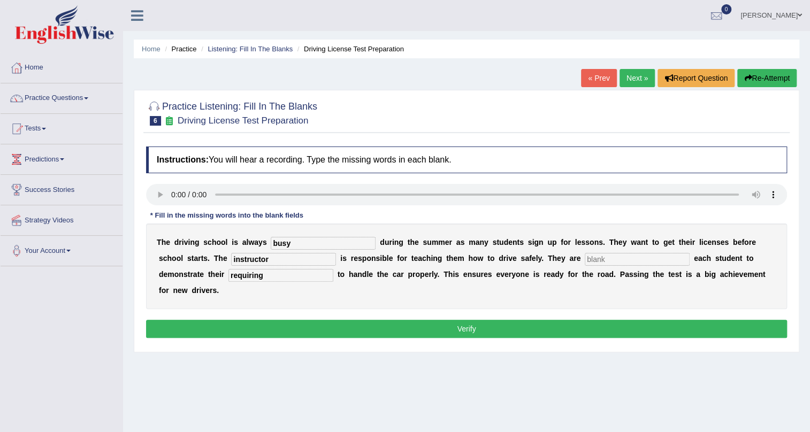
type input "requiring"
click at [613, 260] on input "text" at bounding box center [637, 259] width 105 height 13
type input "requiring"
click at [295, 279] on input "requiring" at bounding box center [280, 275] width 105 height 13
type input "r"
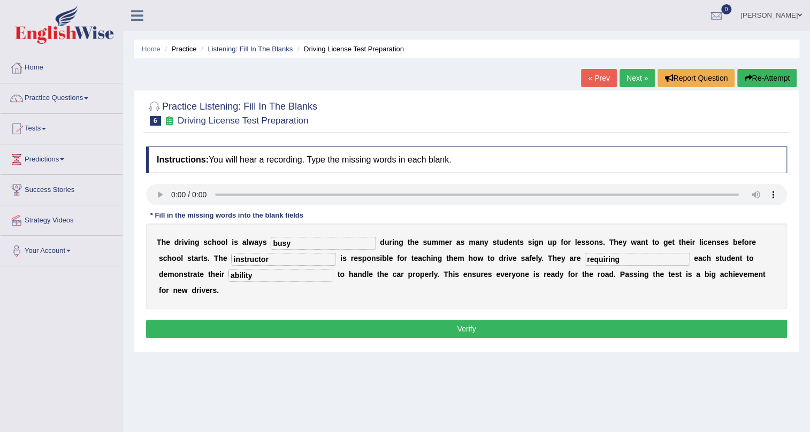
type input "ability"
drag, startPoint x: 312, startPoint y: 322, endPoint x: 321, endPoint y: 321, distance: 8.6
click at [313, 322] on button "Verify" at bounding box center [466, 329] width 641 height 18
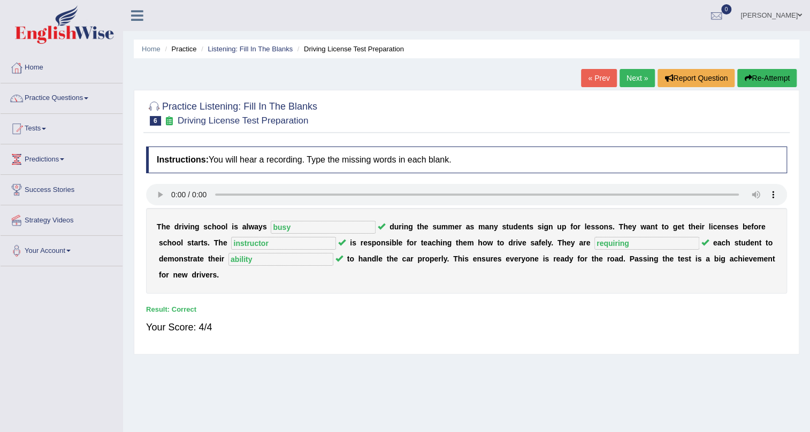
click at [624, 79] on link "Next »" at bounding box center [637, 78] width 35 height 18
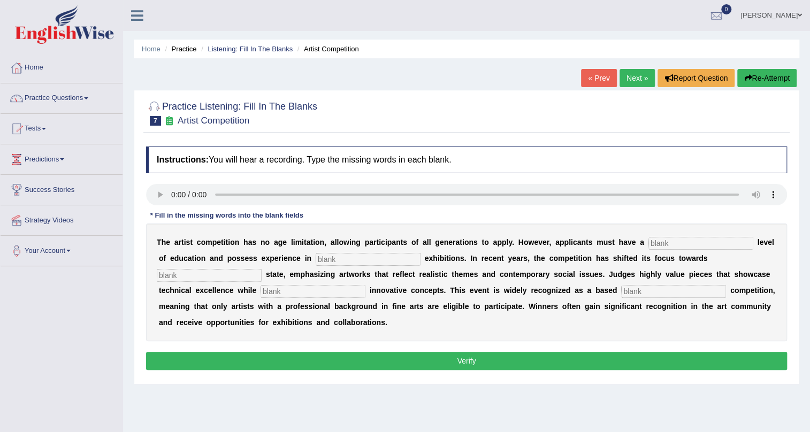
drag, startPoint x: 337, startPoint y: 305, endPoint x: 380, endPoint y: 311, distance: 44.3
click at [380, 311] on div "T h e a r t i s t c o m p e t i t i o n h a s n o a g e l i m i t a t i o n , a…" at bounding box center [466, 283] width 641 height 118
click at [691, 289] on input "text" at bounding box center [673, 291] width 105 height 13
type input "profession"
click at [654, 246] on input "text" at bounding box center [701, 243] width 105 height 13
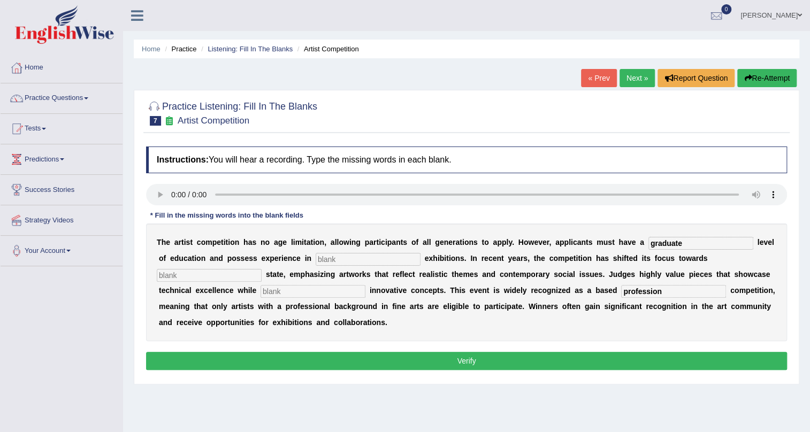
type input "graduate"
click at [344, 260] on input "text" at bounding box center [368, 259] width 105 height 13
type input "sculpture"
click at [231, 271] on input "text" at bounding box center [209, 275] width 105 height 13
type input "real"
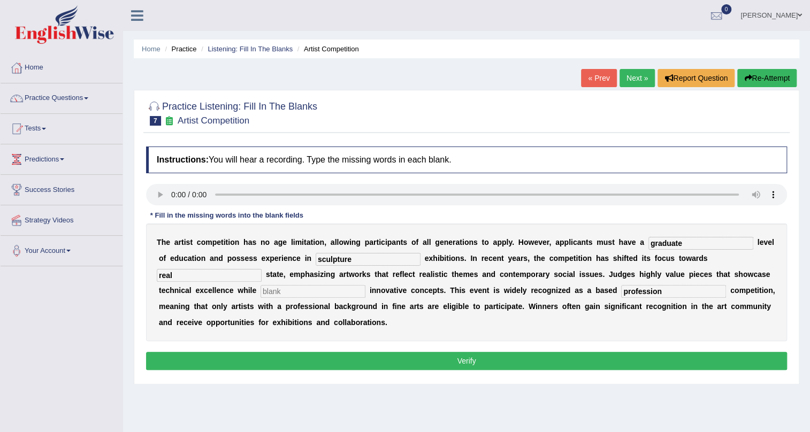
click at [326, 291] on input "text" at bounding box center [313, 291] width 105 height 13
type input "incorporating"
click at [348, 359] on button "Verify" at bounding box center [466, 361] width 641 height 18
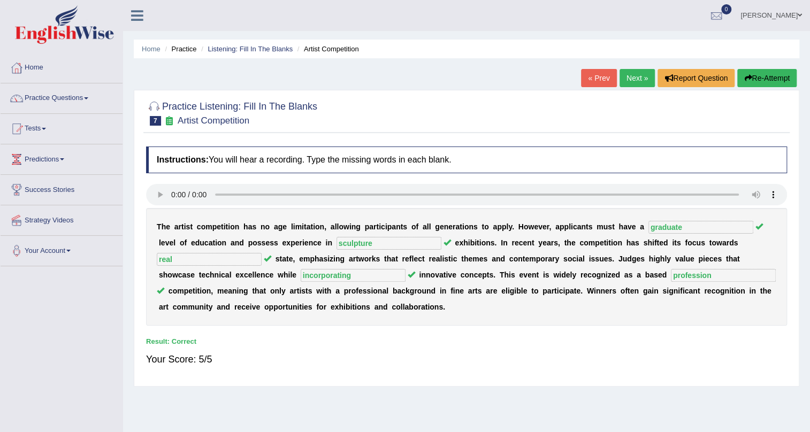
click at [635, 80] on link "Next »" at bounding box center [637, 78] width 35 height 18
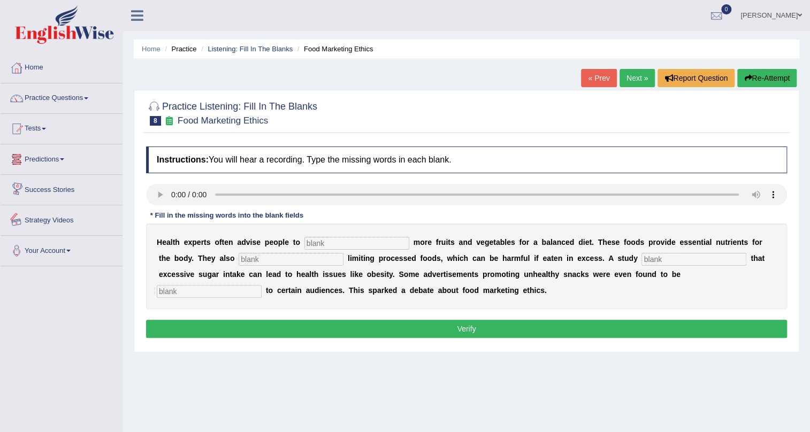
click at [199, 288] on input "text" at bounding box center [209, 291] width 105 height 13
type input "offensive"
click at [323, 242] on input "text" at bounding box center [356, 243] width 105 height 13
type input "consume"
click at [273, 257] on input "text" at bounding box center [291, 259] width 105 height 13
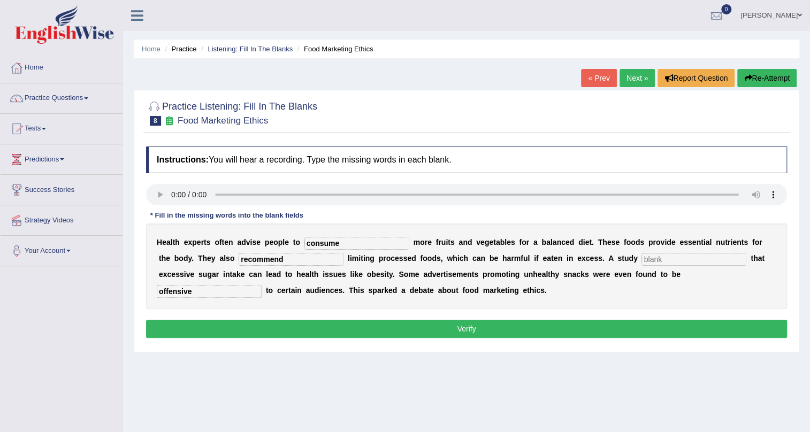
type input "recommend"
click at [658, 258] on input "text" at bounding box center [694, 259] width 105 height 13
type input "diagnosis"
click at [646, 318] on div "Instructions: You will hear a recording. Type the missing words in each blank. …" at bounding box center [466, 243] width 646 height 205
click at [642, 330] on button "Verify" at bounding box center [466, 329] width 641 height 18
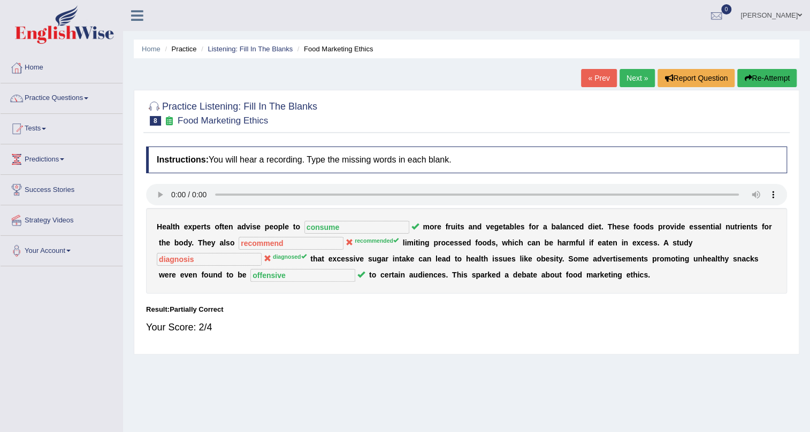
click at [640, 75] on link "Next »" at bounding box center [637, 78] width 35 height 18
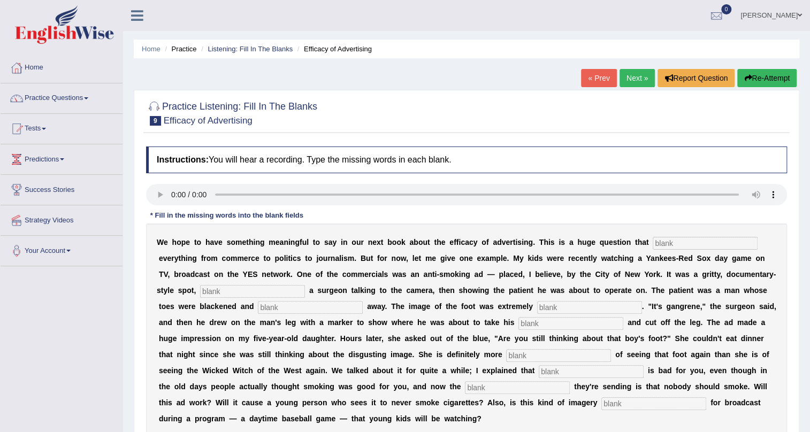
click at [627, 79] on link "Next »" at bounding box center [637, 78] width 35 height 18
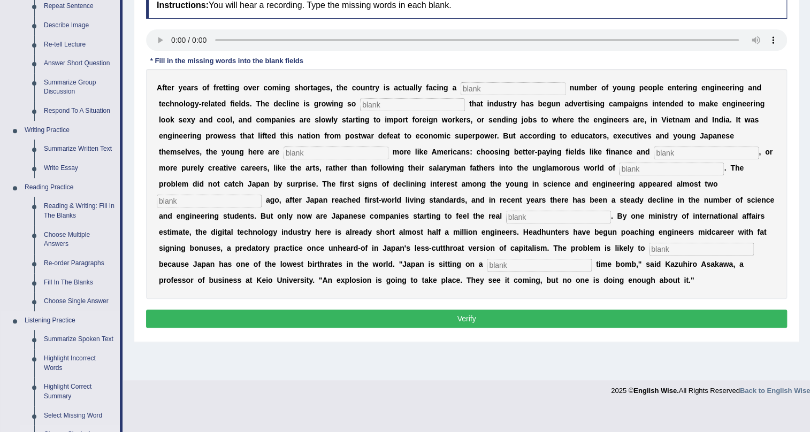
scroll to position [292, 0]
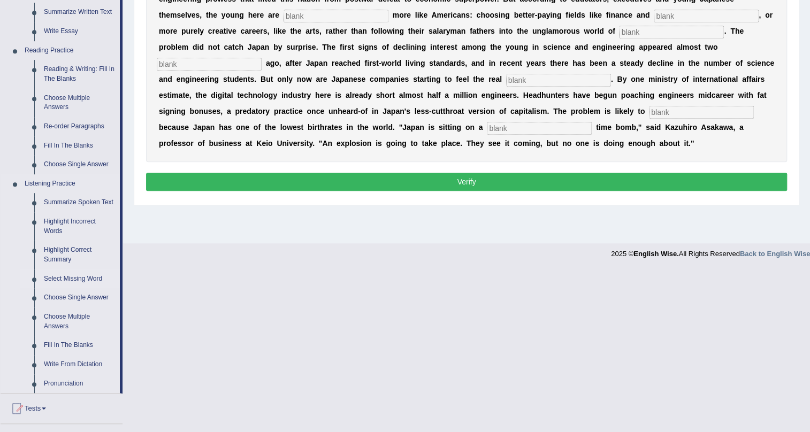
click at [79, 278] on link "Select Missing Word" at bounding box center [79, 279] width 81 height 19
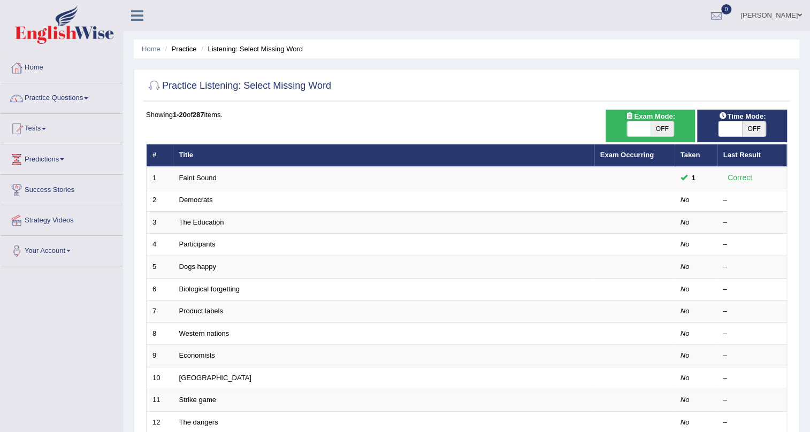
click at [195, 215] on td "The Education" at bounding box center [383, 222] width 421 height 22
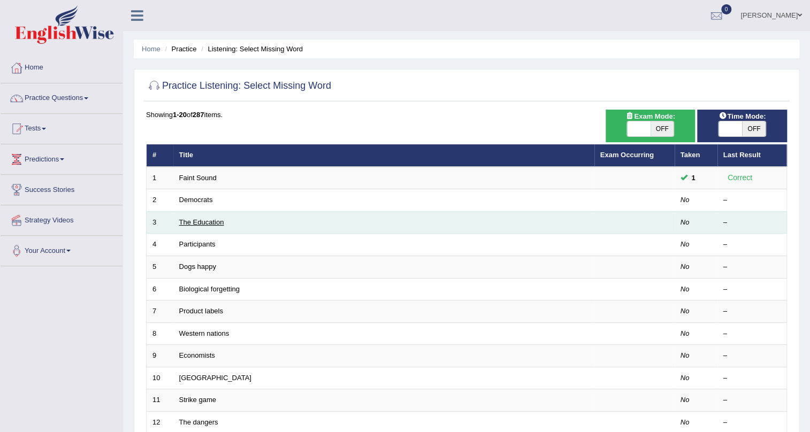
click at [192, 222] on link "The Education" at bounding box center [201, 222] width 45 height 8
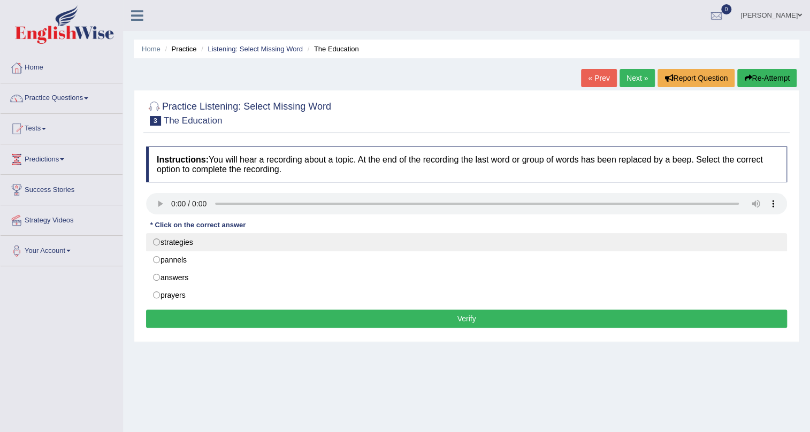
click at [156, 243] on label "strategies" at bounding box center [466, 242] width 641 height 18
radio input "true"
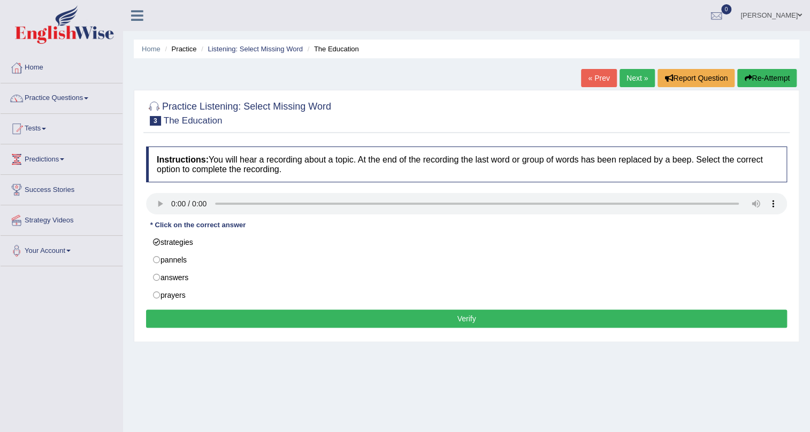
click at [241, 318] on button "Verify" at bounding box center [466, 319] width 641 height 18
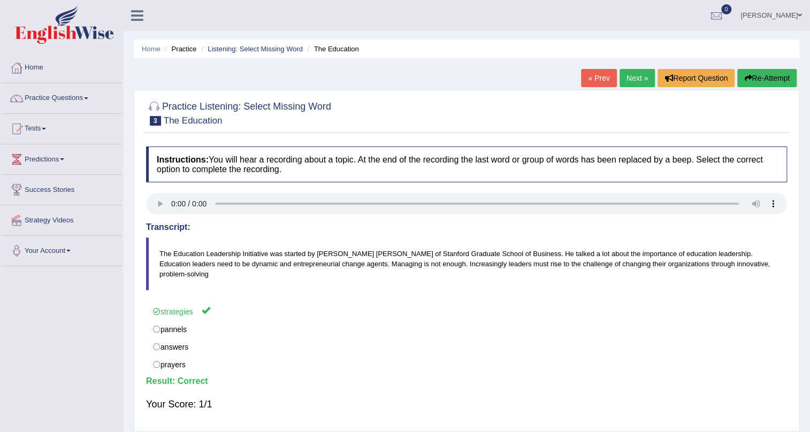
click at [632, 86] on link "Next »" at bounding box center [637, 78] width 35 height 18
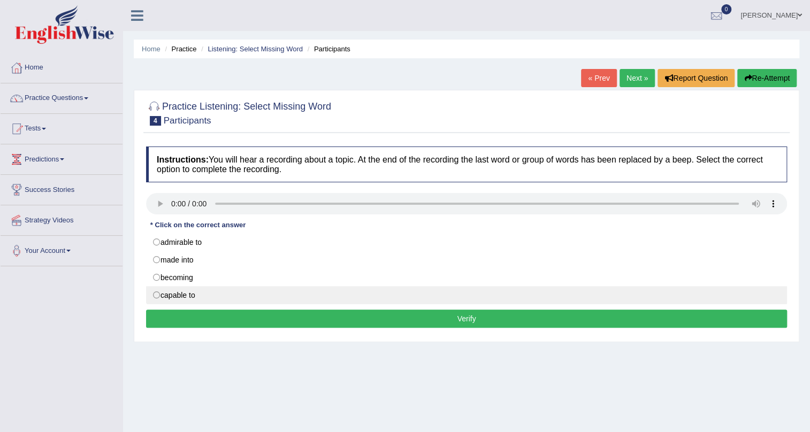
click at [155, 289] on label "capable to" at bounding box center [466, 295] width 641 height 18
radio input "true"
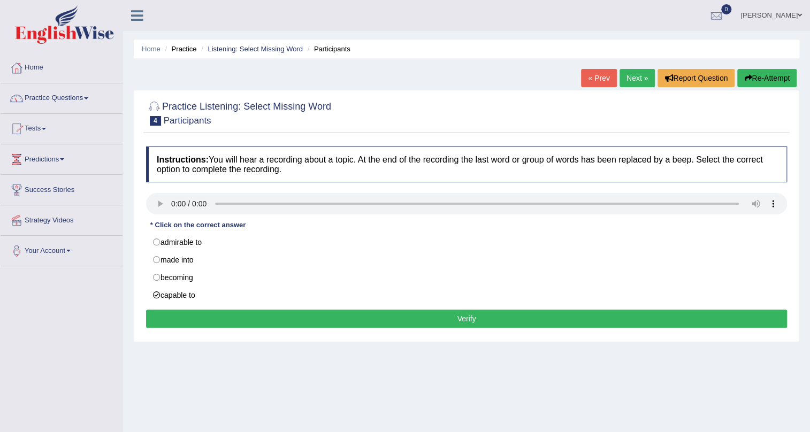
click at [248, 311] on button "Verify" at bounding box center [466, 319] width 641 height 18
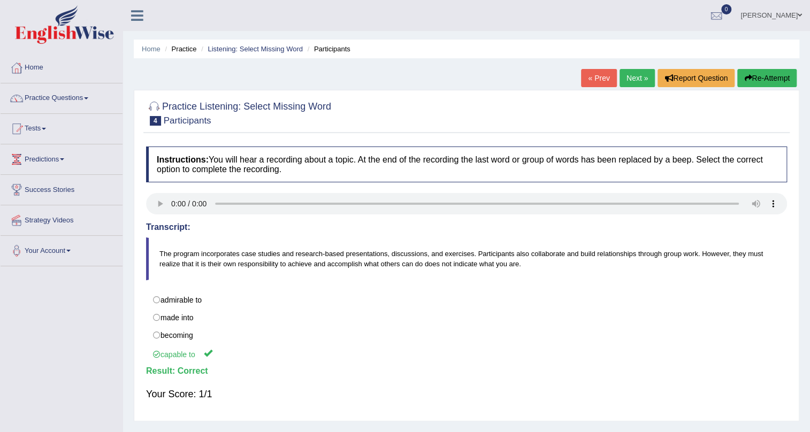
click at [634, 80] on link "Next »" at bounding box center [637, 78] width 35 height 18
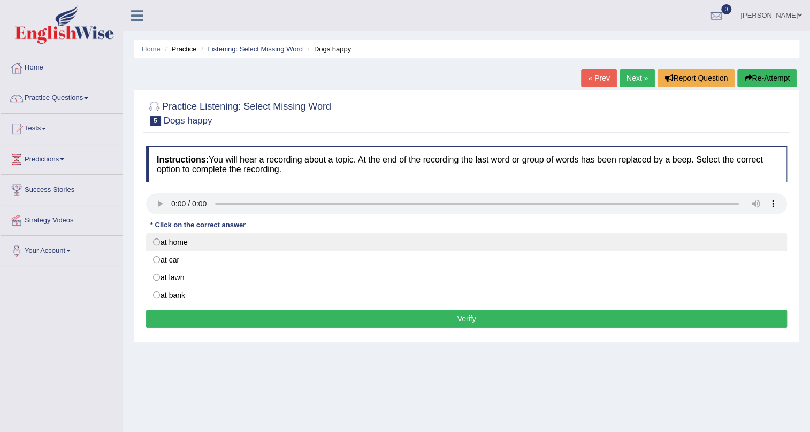
click at [156, 243] on label "at home" at bounding box center [466, 242] width 641 height 18
radio input "true"
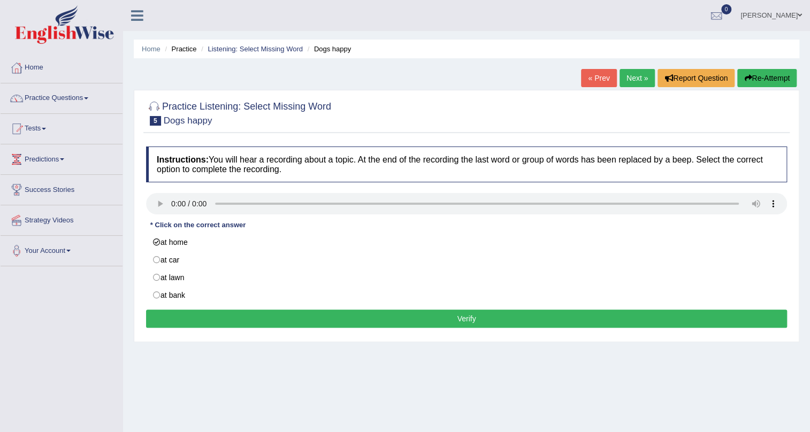
click at [316, 320] on button "Verify" at bounding box center [466, 319] width 641 height 18
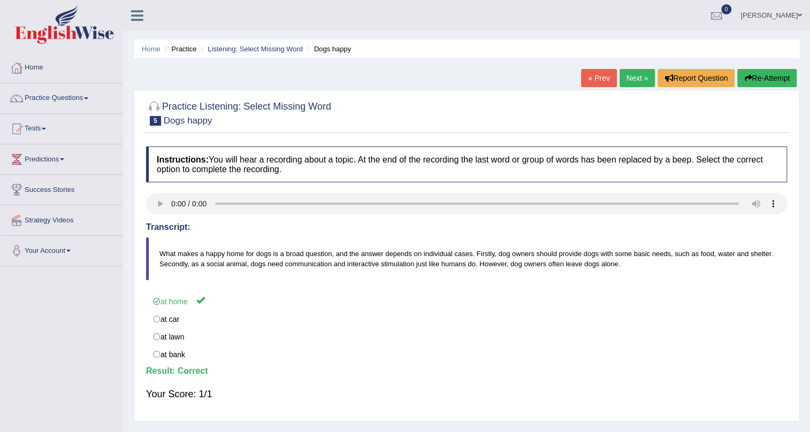
click at [631, 75] on link "Next »" at bounding box center [637, 78] width 35 height 18
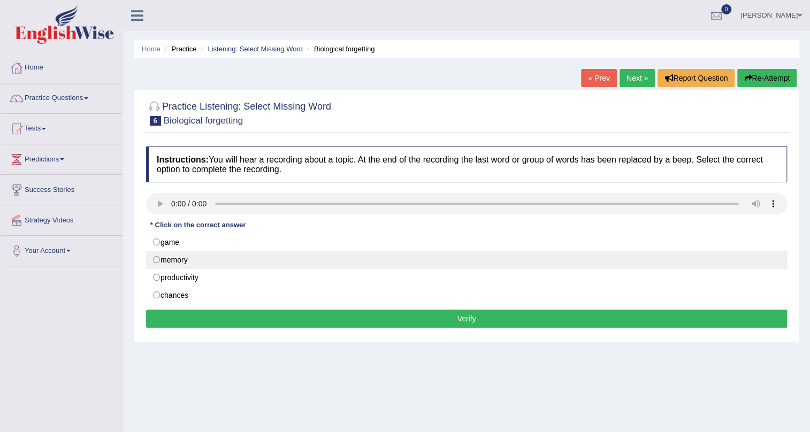
click at [182, 263] on label "memory" at bounding box center [466, 260] width 641 height 18
radio input "true"
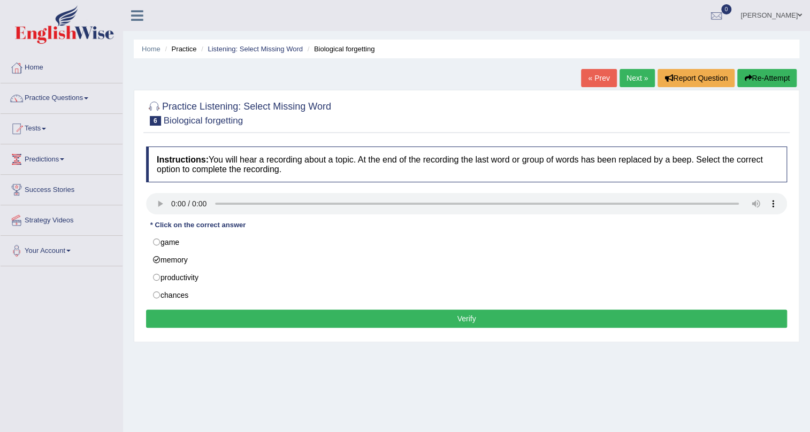
click at [225, 313] on button "Verify" at bounding box center [466, 319] width 641 height 18
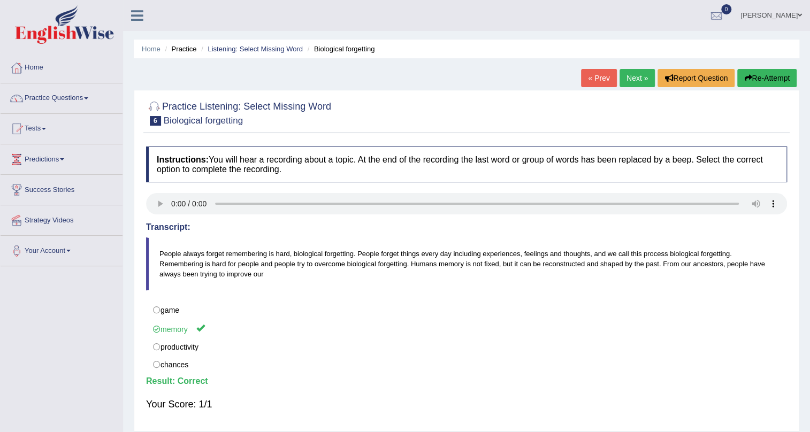
click at [630, 86] on link "Next »" at bounding box center [637, 78] width 35 height 18
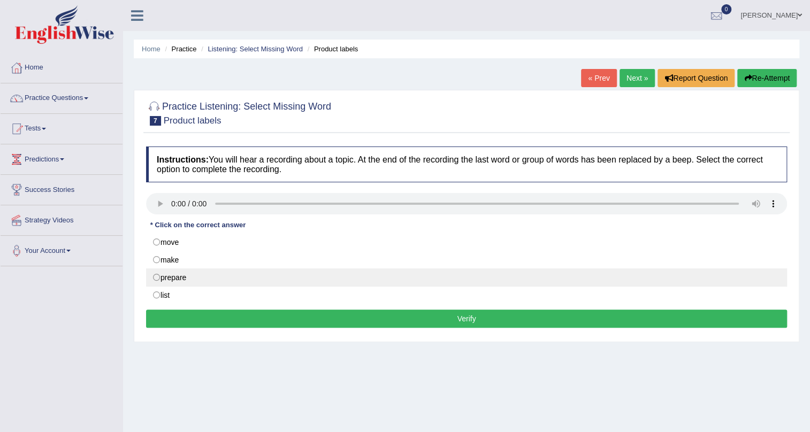
click at [161, 282] on label "prepare" at bounding box center [466, 278] width 641 height 18
radio input "true"
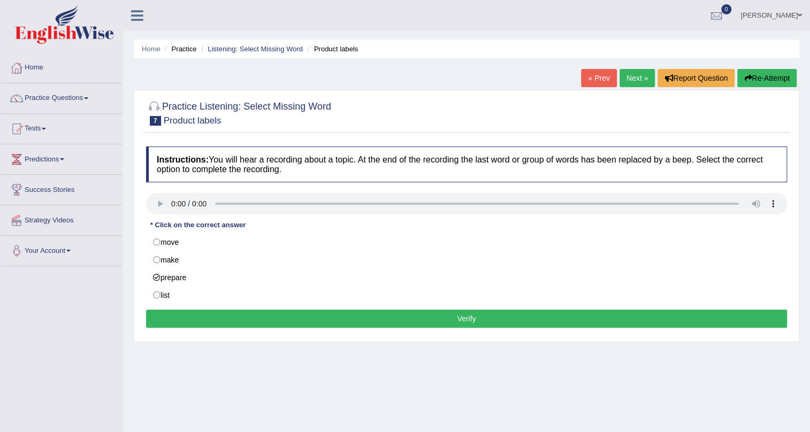
click at [281, 326] on button "Verify" at bounding box center [466, 319] width 641 height 18
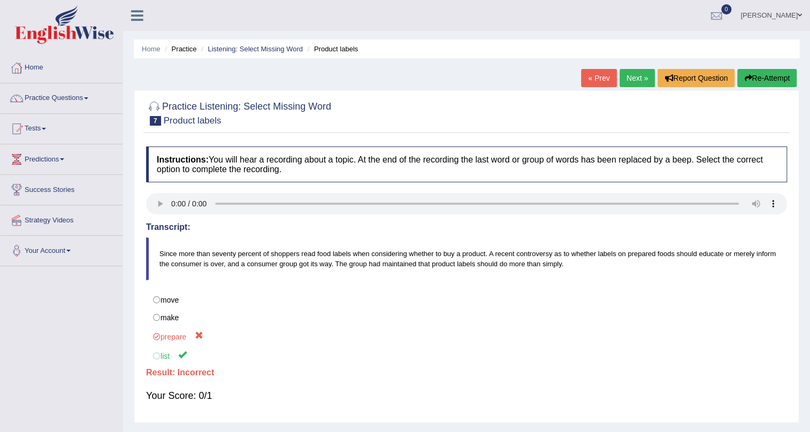
click at [637, 86] on link "Next »" at bounding box center [637, 78] width 35 height 18
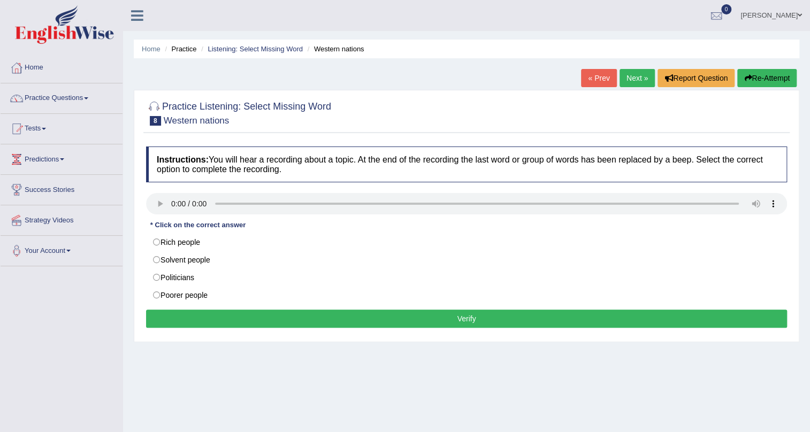
click at [638, 85] on link "Next »" at bounding box center [637, 78] width 35 height 18
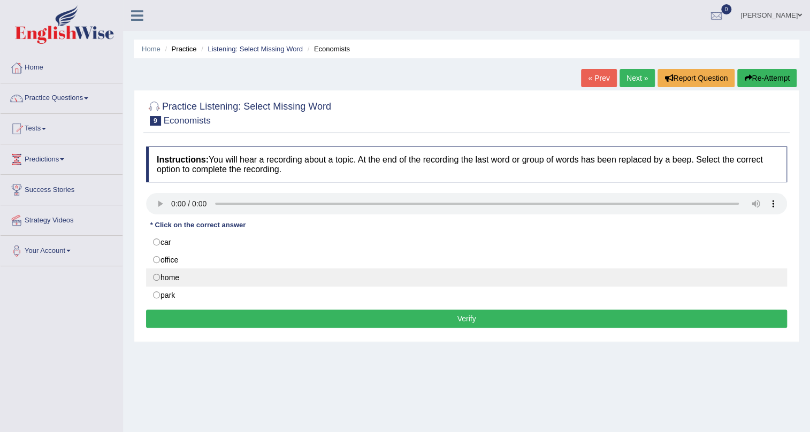
click at [152, 276] on label "home" at bounding box center [466, 278] width 641 height 18
radio input "true"
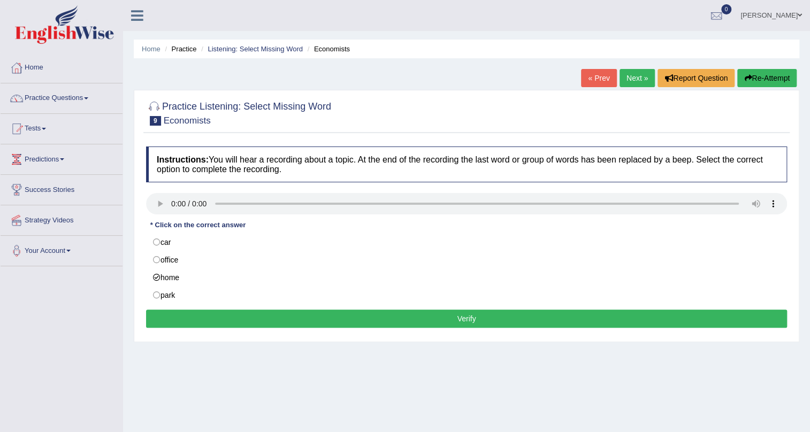
click at [309, 315] on button "Verify" at bounding box center [466, 319] width 641 height 18
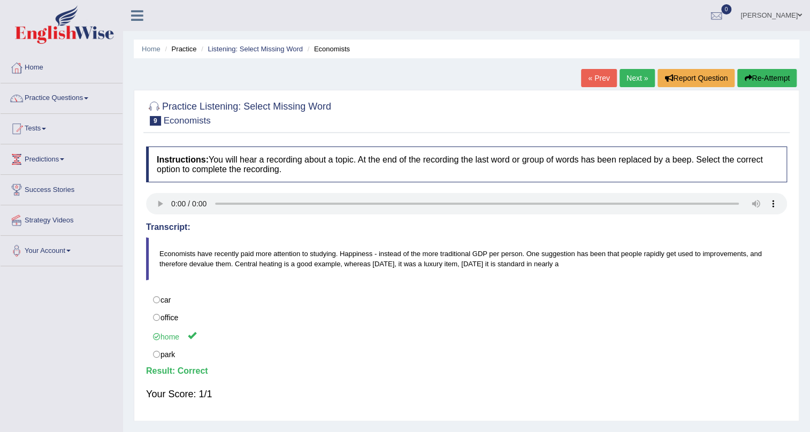
click at [620, 71] on link "Next »" at bounding box center [637, 78] width 35 height 18
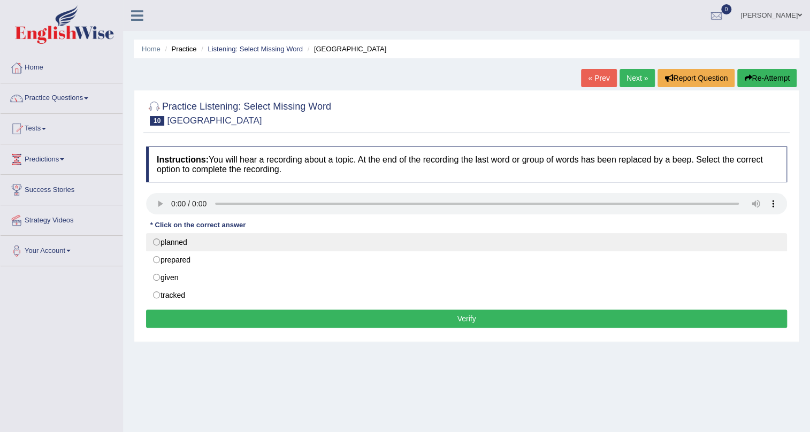
click at [157, 247] on label "planned" at bounding box center [466, 242] width 641 height 18
radio input "true"
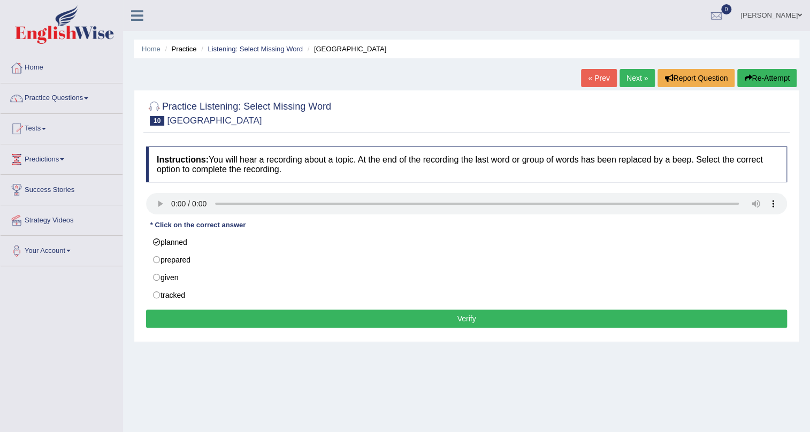
click at [239, 313] on button "Verify" at bounding box center [466, 319] width 641 height 18
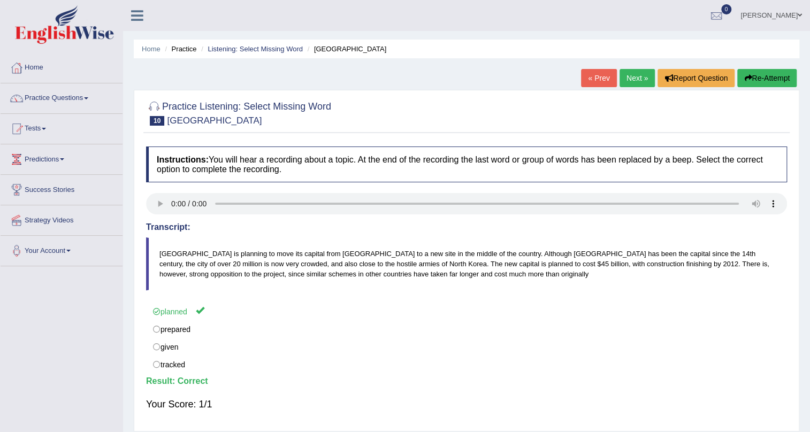
click at [630, 74] on link "Next »" at bounding box center [637, 78] width 35 height 18
